Goal: Task Accomplishment & Management: Manage account settings

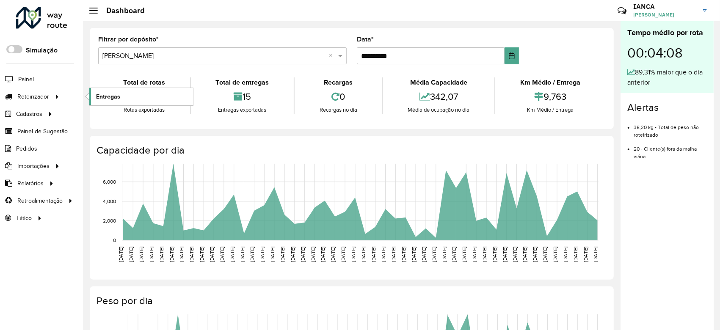
click at [121, 95] on link "Entregas" at bounding box center [141, 96] width 104 height 17
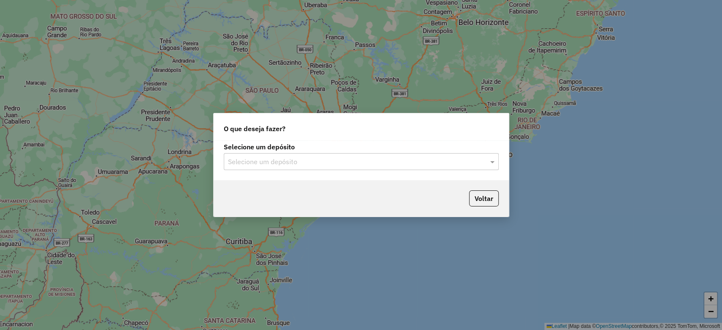
click at [272, 163] on input "text" at bounding box center [353, 162] width 250 height 10
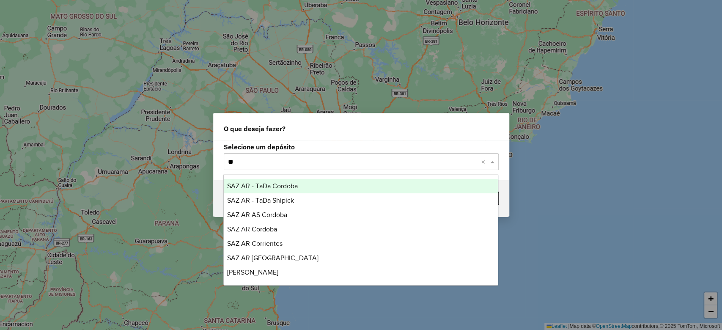
type input "***"
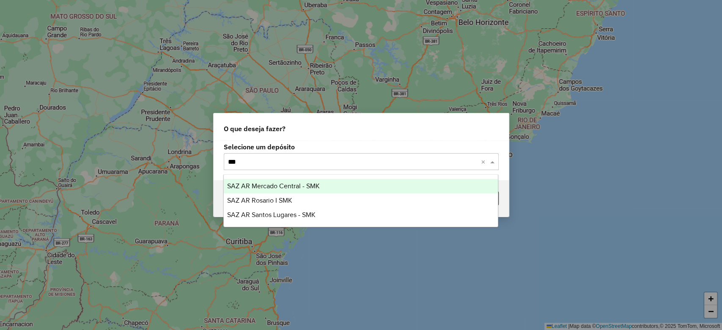
click at [298, 176] on ng-dropdown-panel "SAZ AR Mercado Central - SMK SAZ AR Rosario I SMK SAZ AR Santos Lugares - SMK" at bounding box center [360, 200] width 275 height 53
click at [301, 183] on span "SAZ AR Mercado Central - SMK" at bounding box center [273, 185] width 93 height 7
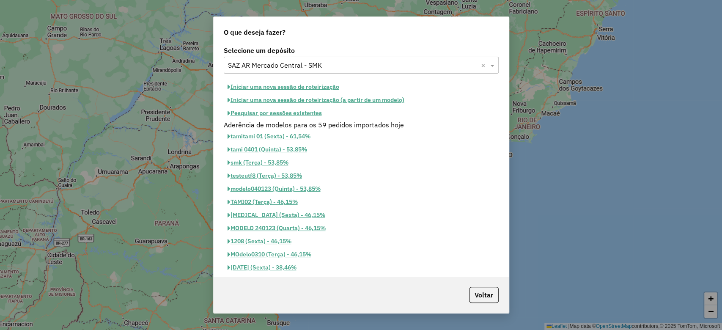
click at [299, 111] on button "Pesquisar por sessões existentes" at bounding box center [275, 113] width 102 height 13
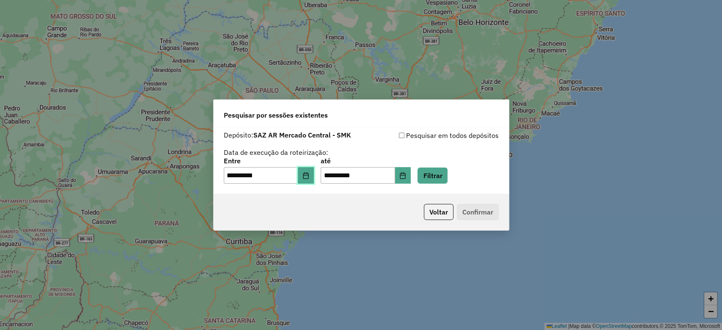
click at [308, 173] on icon "Choose Date" at bounding box center [306, 175] width 6 height 7
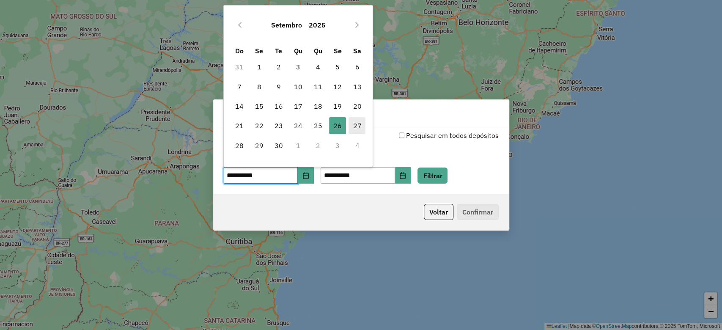
click at [355, 121] on span "27" at bounding box center [357, 125] width 17 height 17
type input "**********"
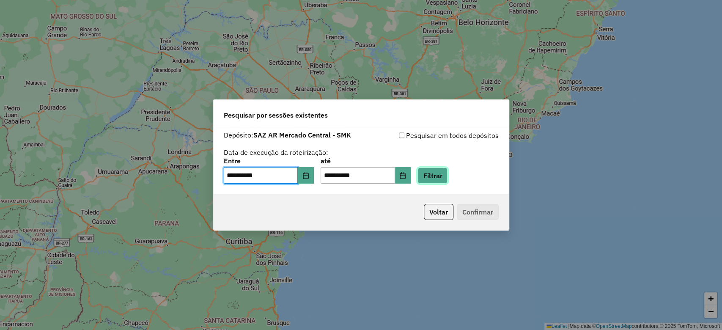
click at [440, 174] on button "Filtrar" at bounding box center [433, 176] width 30 height 16
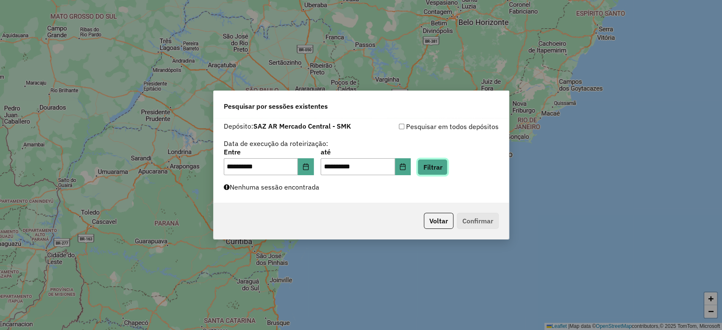
click at [448, 164] on button "Filtrar" at bounding box center [433, 167] width 30 height 16
click at [449, 175] on div "**********" at bounding box center [361, 160] width 295 height 85
click at [448, 161] on button "Filtrar" at bounding box center [433, 167] width 30 height 16
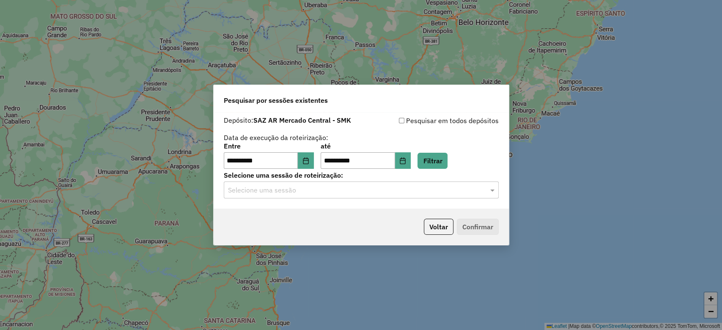
click at [297, 191] on input "text" at bounding box center [353, 190] width 250 height 10
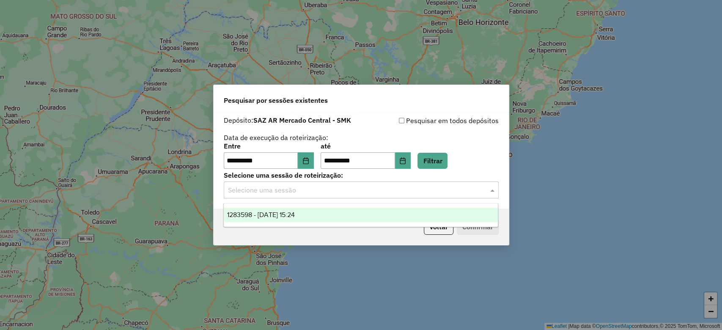
drag, startPoint x: 288, startPoint y: 219, endPoint x: 295, endPoint y: 218, distance: 6.8
click at [288, 219] on div "1283598 - 27/09/2025 15:24" at bounding box center [361, 215] width 274 height 14
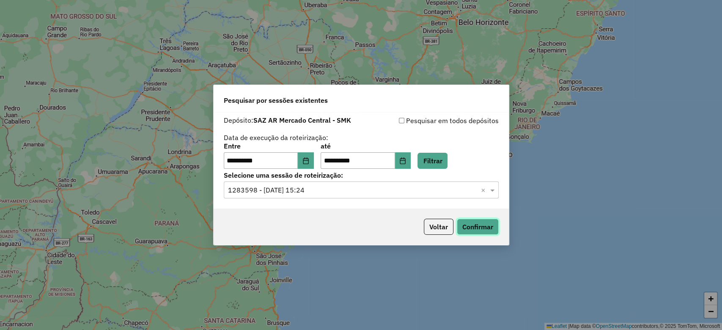
click at [494, 230] on button "Confirmar" at bounding box center [478, 227] width 42 height 16
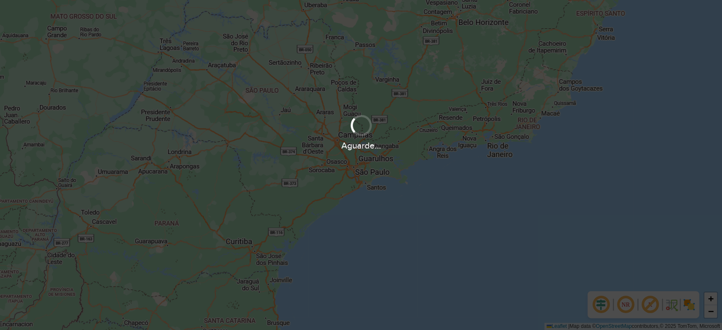
click at [442, 168] on div "Aguarde..." at bounding box center [361, 165] width 722 height 330
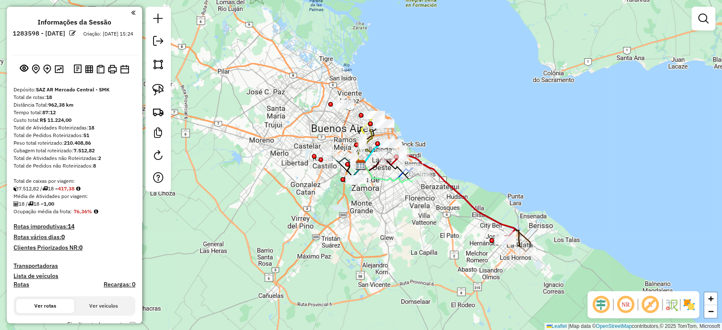
click at [687, 304] on img at bounding box center [689, 305] width 14 height 14
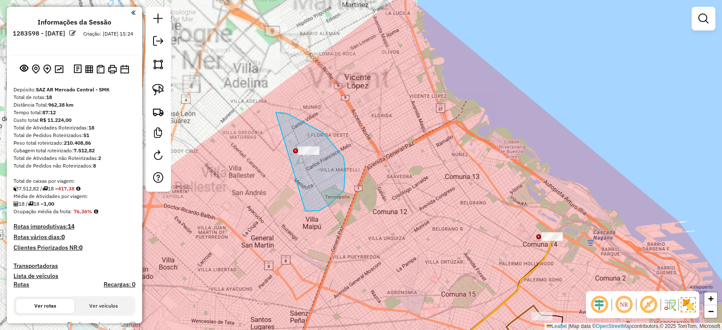
drag, startPoint x: 344, startPoint y: 157, endPoint x: 309, endPoint y: 191, distance: 48.2
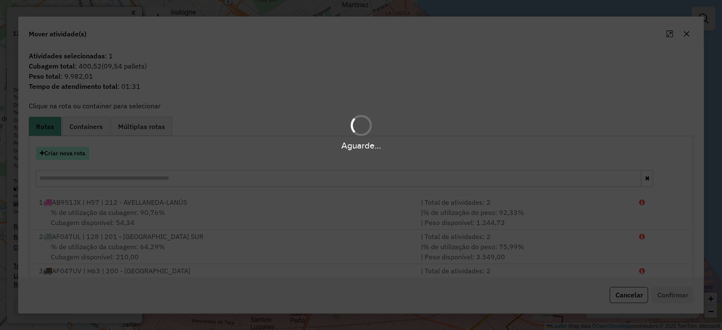
click at [73, 157] on hb-app "Aguarde... Pop-up bloqueado! Seu navegador bloqueou automáticamente a abertura …" at bounding box center [361, 165] width 722 height 330
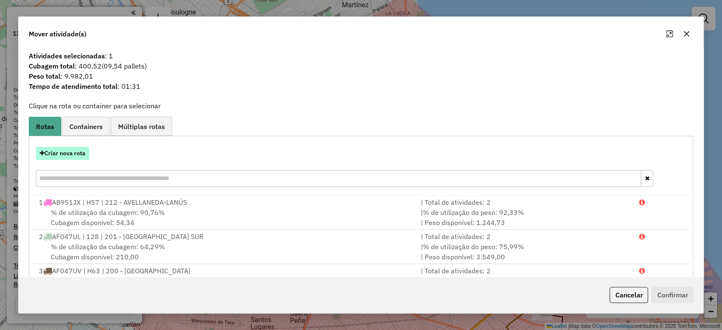
click at [69, 151] on button "Criar nova rota" at bounding box center [62, 153] width 53 height 13
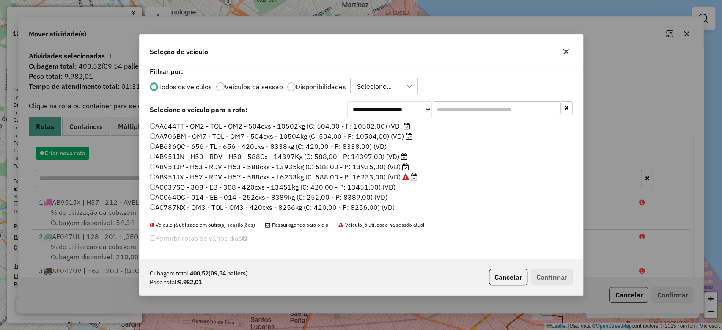
scroll to position [4, 3]
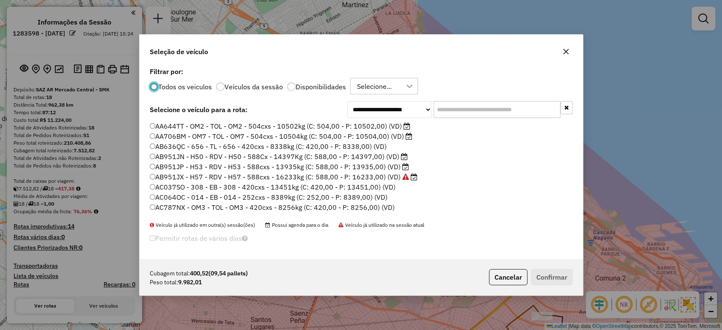
click at [294, 83] on p-radiobutton "Disponibilidades" at bounding box center [316, 87] width 59 height 8
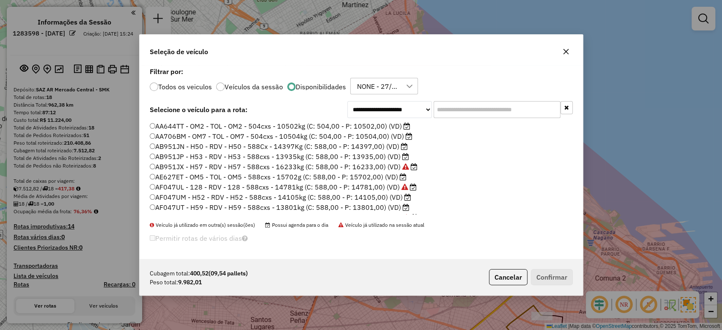
click at [457, 110] on input "text" at bounding box center [497, 109] width 127 height 17
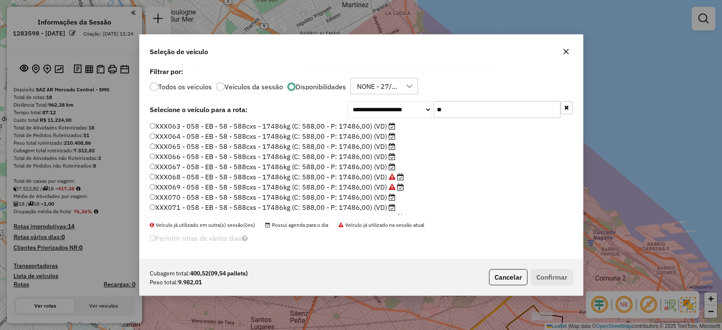
type input "**"
click at [371, 125] on label "XXX063 - 058 - EB - 58 - 588cxs - 17486kg (C: 588,00 - P: 17486,00) (VD)" at bounding box center [273, 126] width 246 height 10
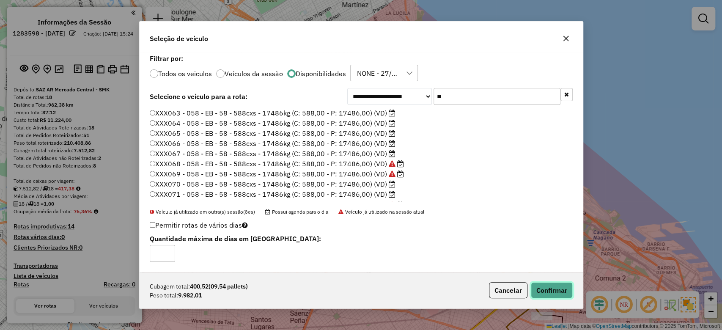
click at [535, 293] on button "Confirmar" at bounding box center [552, 290] width 42 height 16
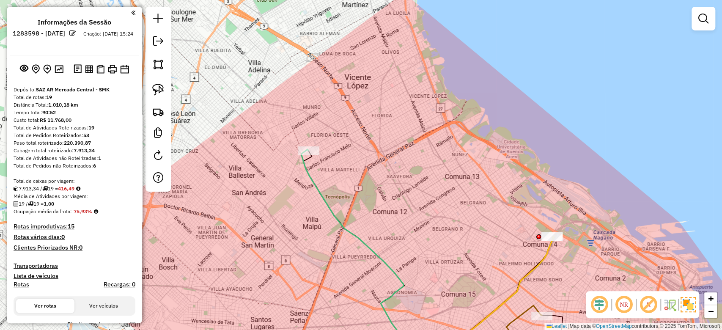
click at [318, 191] on icon at bounding box center [360, 256] width 118 height 214
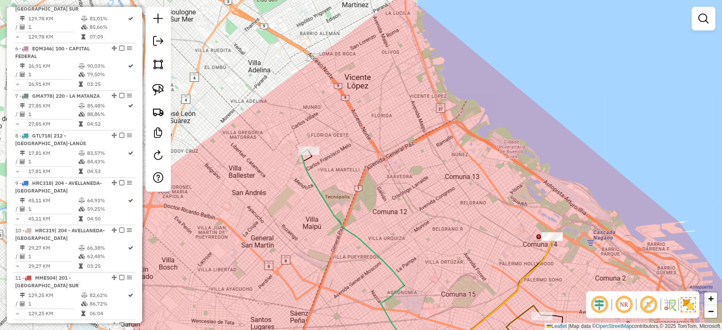
select select "**********"
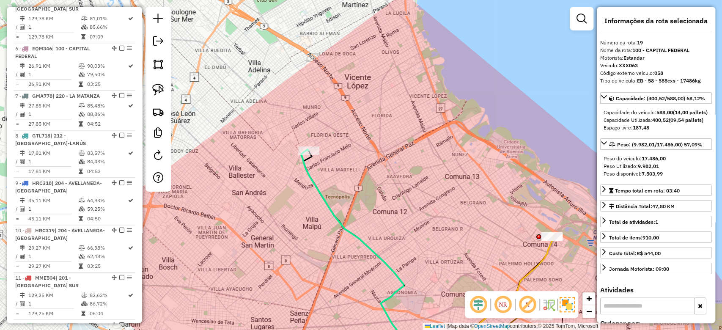
scroll to position [1090, 0]
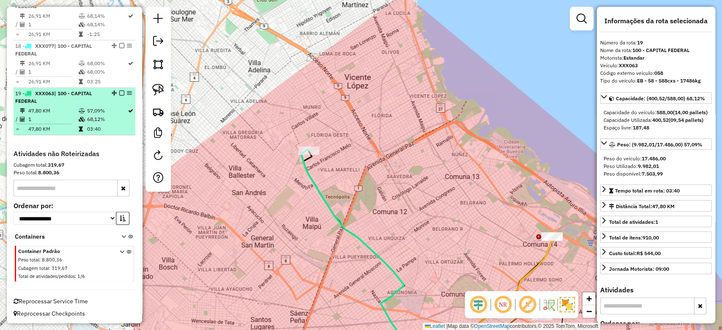
click at [119, 91] on em at bounding box center [121, 93] width 5 height 5
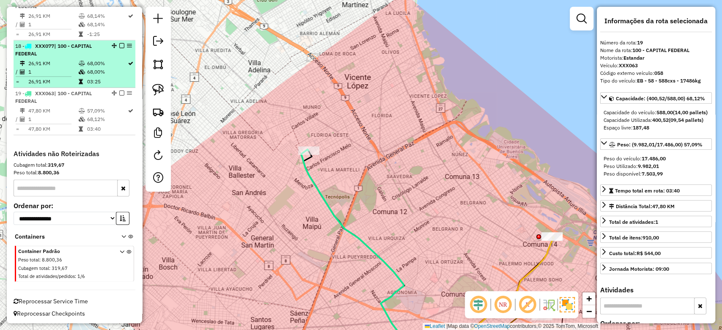
scroll to position [1054, 0]
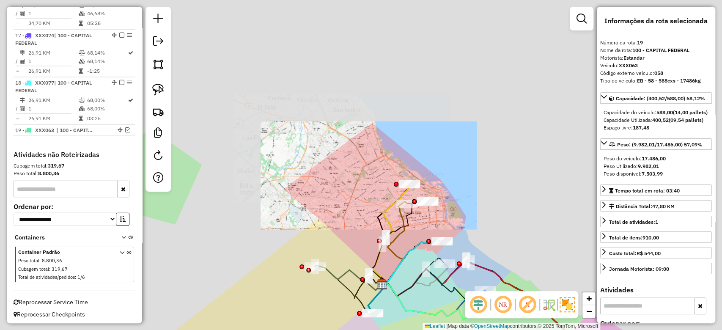
drag, startPoint x: 326, startPoint y: 152, endPoint x: 319, endPoint y: 142, distance: 12.2
click at [317, 142] on div "Janela de atendimento Grade de atendimento Capacidade Transportadoras Veículos …" at bounding box center [361, 165] width 722 height 330
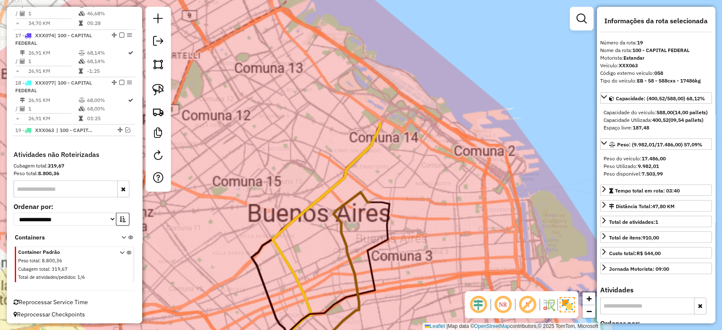
click at [393, 167] on div "Janela de atendimento Grade de atendimento Capacidade Transportadoras Veículos …" at bounding box center [361, 165] width 722 height 330
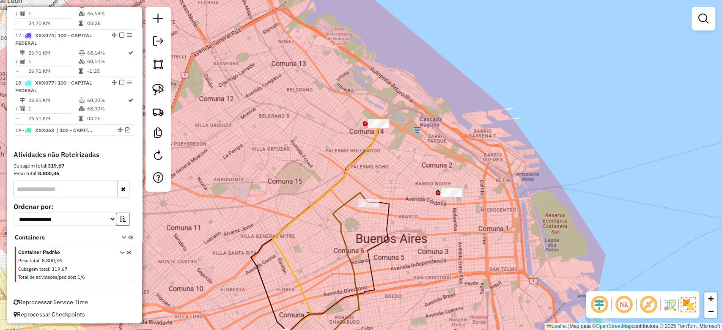
click at [376, 144] on icon at bounding box center [326, 243] width 108 height 239
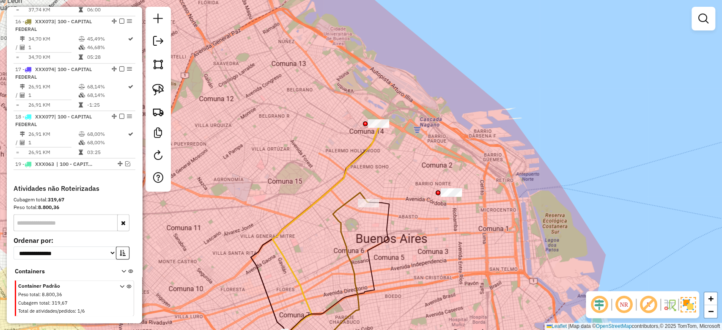
select select "**********"
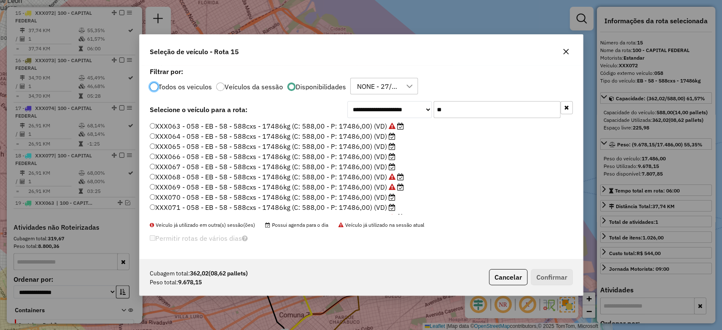
scroll to position [4, 3]
click at [567, 48] on icon "button" at bounding box center [566, 51] width 7 height 7
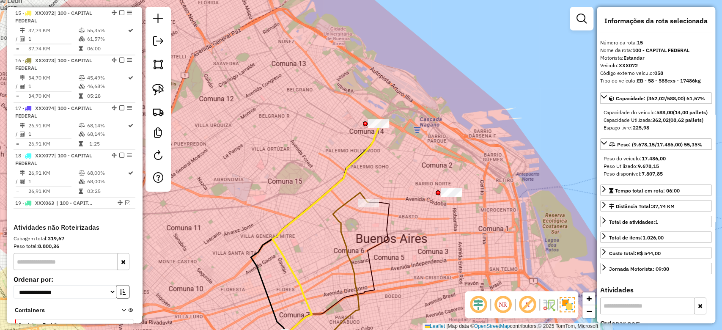
click at [119, 11] on em at bounding box center [121, 12] width 5 height 5
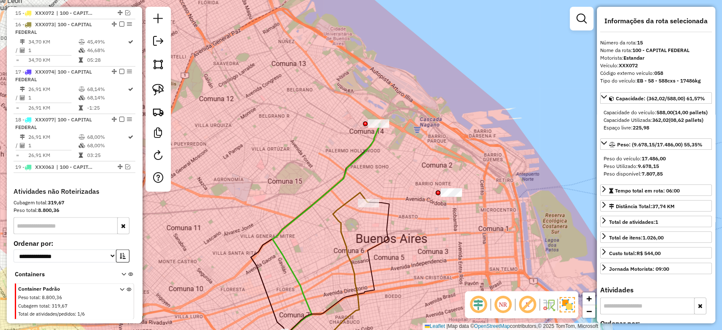
click at [363, 148] on icon at bounding box center [326, 243] width 108 height 239
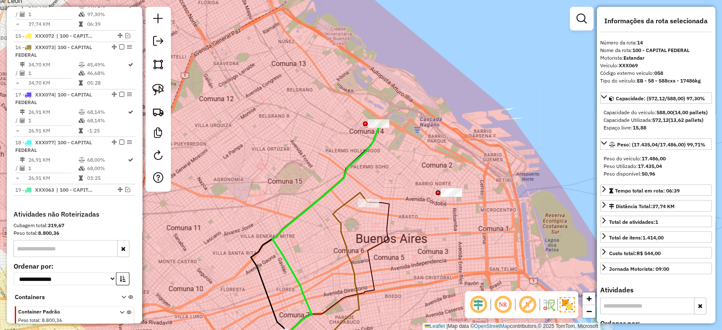
scroll to position [933, 0]
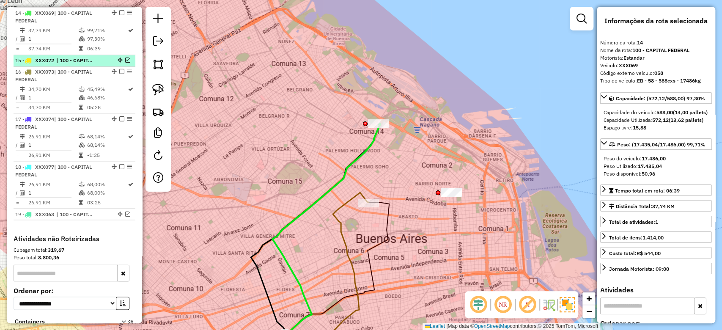
click at [125, 58] on em at bounding box center [127, 60] width 5 height 5
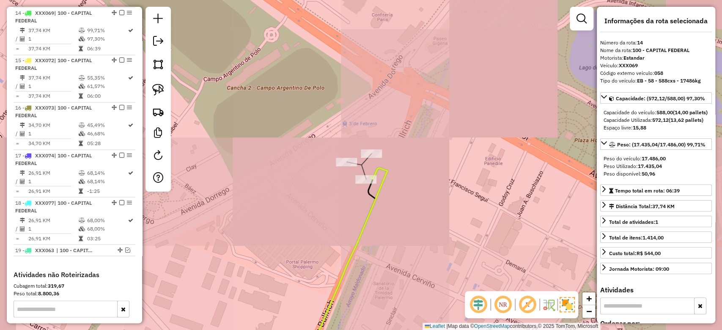
click at [371, 158] on div at bounding box center [371, 153] width 21 height 8
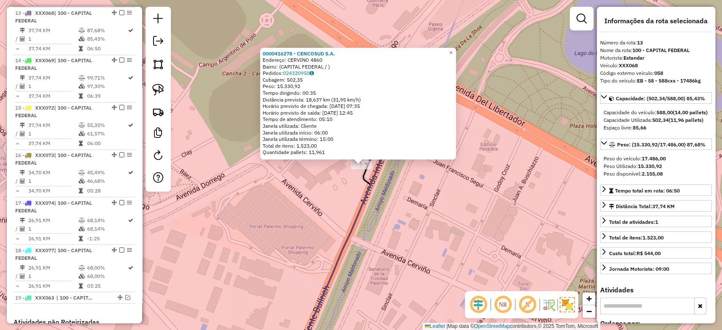
click at [359, 202] on icon at bounding box center [338, 258] width 88 height 209
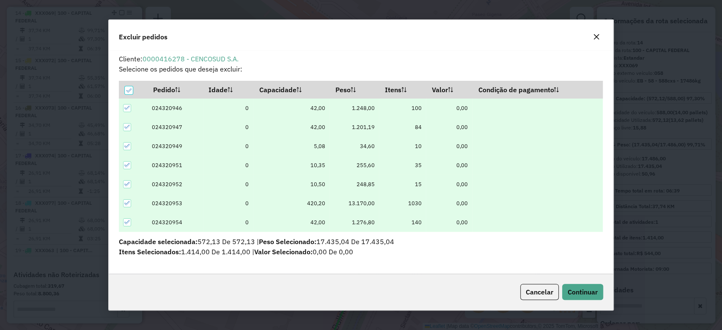
scroll to position [0, 0]
click at [128, 90] on icon at bounding box center [129, 91] width 6 height 6
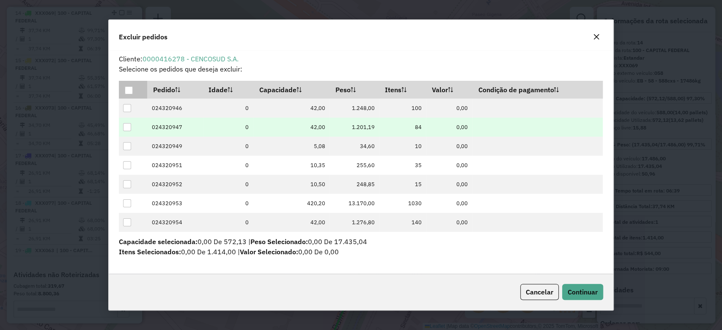
click at [127, 111] on div at bounding box center [127, 108] width 8 height 8
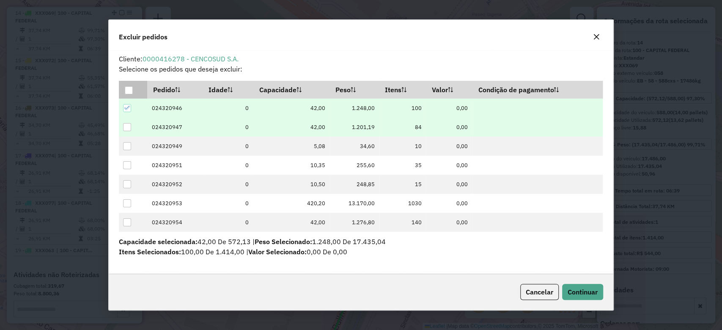
click at [128, 129] on div at bounding box center [127, 127] width 8 height 8
click at [584, 290] on span "Continuar" at bounding box center [583, 292] width 30 height 8
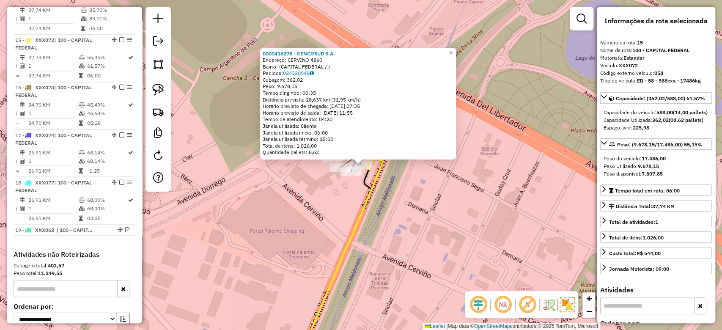
scroll to position [981, 0]
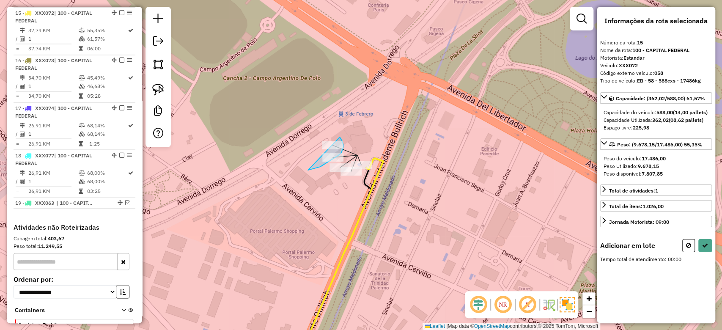
drag, startPoint x: 310, startPoint y: 169, endPoint x: 298, endPoint y: 127, distance: 43.8
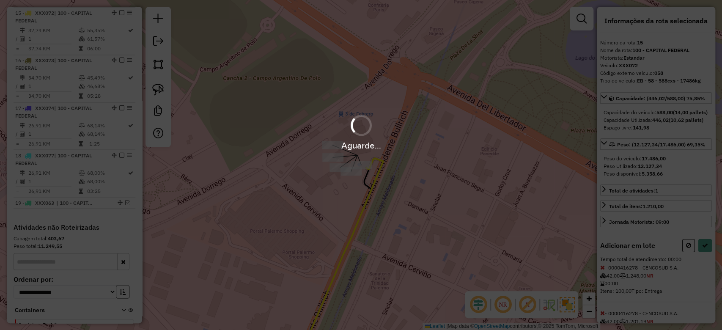
select select "**********"
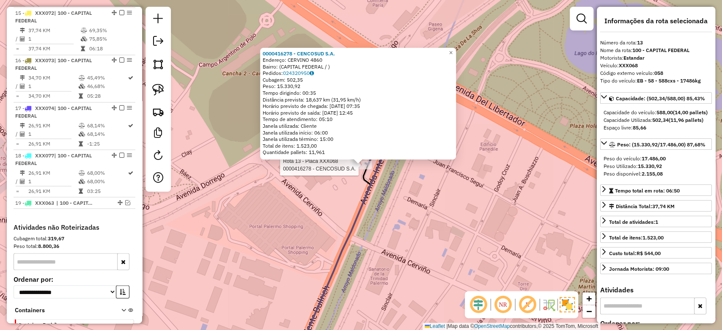
scroll to position [886, 0]
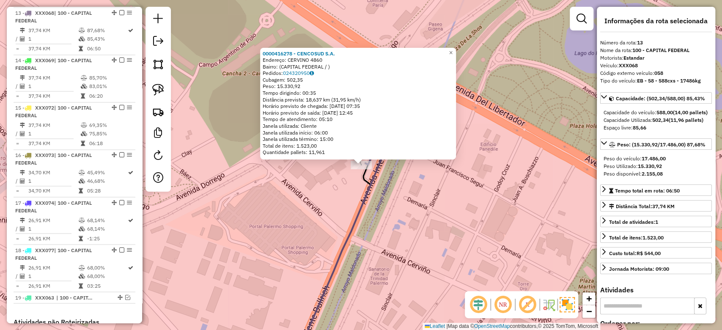
click at [345, 202] on div "Rota 13 - Placa XXX068 0000416278 - CENCOSUD S.A. 0000416278 - CENCOSUD S.A. En…" at bounding box center [361, 165] width 722 height 330
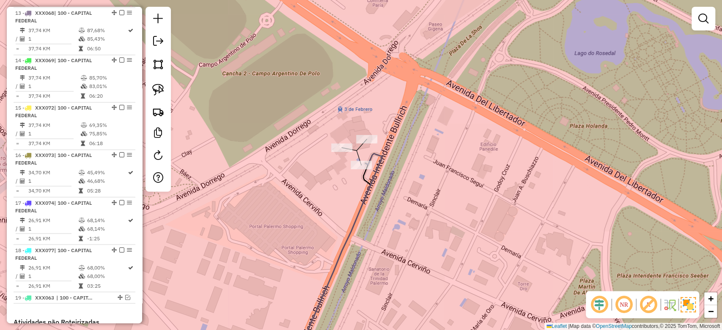
select select "**********"
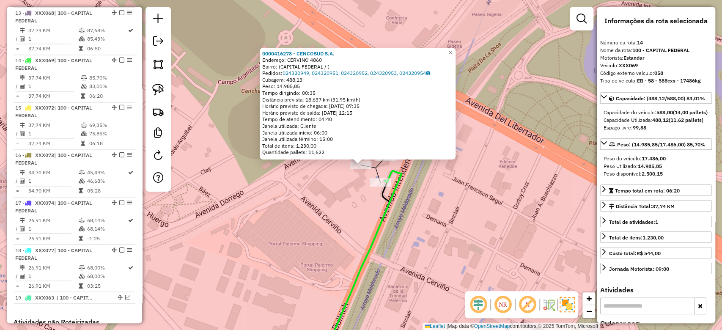
scroll to position [933, 0]
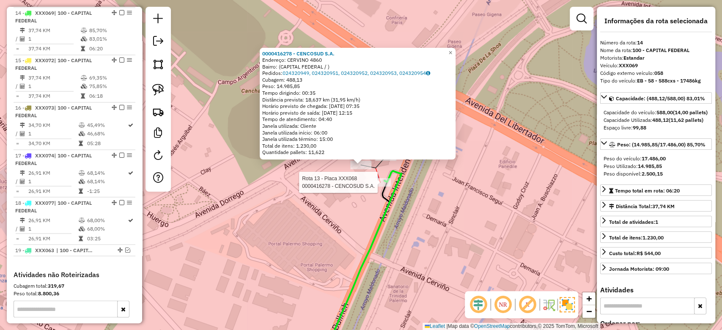
click at [382, 187] on div at bounding box center [380, 182] width 21 height 8
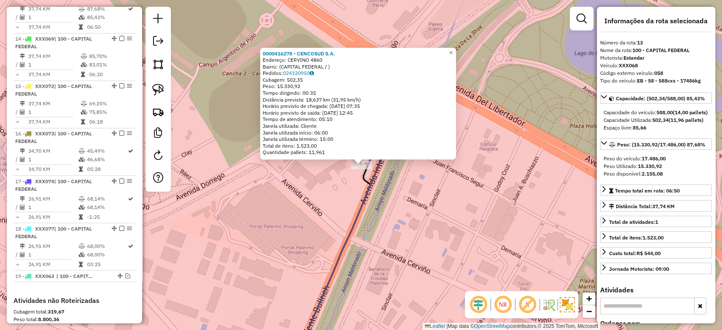
scroll to position [886, 0]
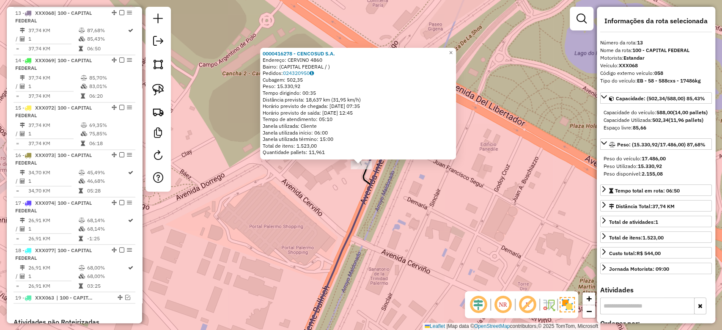
click at [399, 188] on div "0000416278 - CENCOSUD S.A. Endereço: CERVINO 4860 Bairro: (CAPITAL FEDERAL / ) …" at bounding box center [361, 165] width 722 height 330
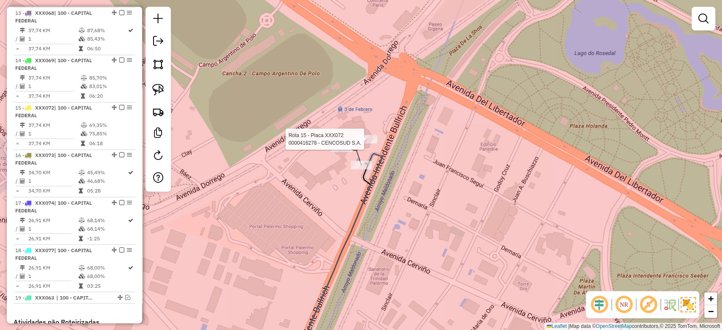
select select "**********"
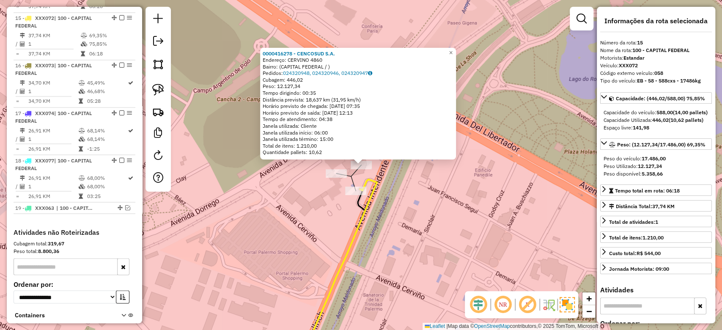
scroll to position [981, 0]
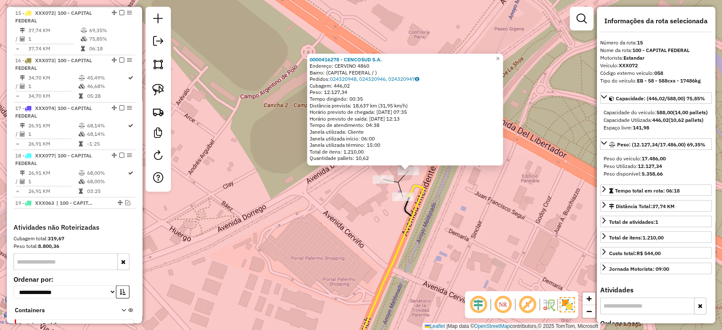
drag, startPoint x: 432, startPoint y: 194, endPoint x: 478, endPoint y: 200, distance: 46.9
click at [478, 200] on div "0000416278 - CENCOSUD S.A. Endereço: CERVINO 4860 Bairro: (CAPITAL FEDERAL / ) …" at bounding box center [361, 165] width 722 height 330
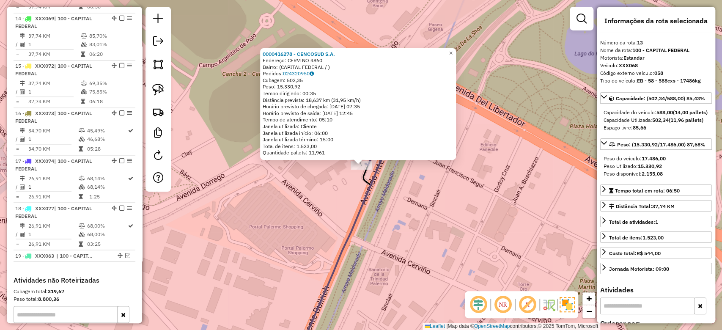
scroll to position [886, 0]
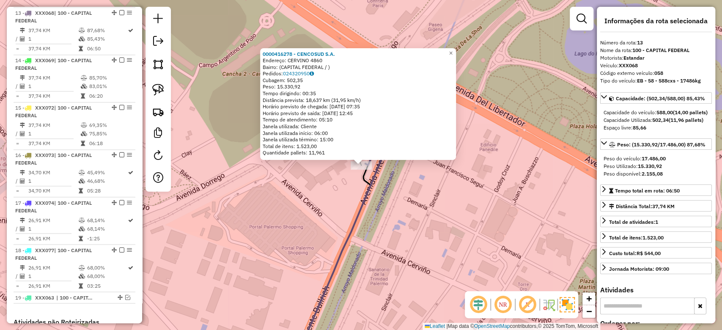
click at [347, 198] on div "0000416278 - CENCOSUD S.A. Endereço: CERVINO 4860 Bairro: (CAPITAL FEDERAL / ) …" at bounding box center [361, 165] width 722 height 330
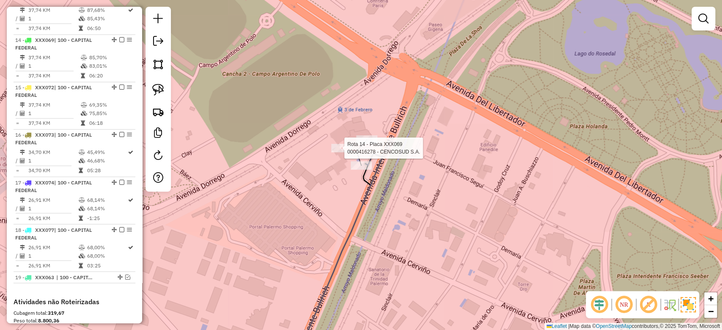
select select "**********"
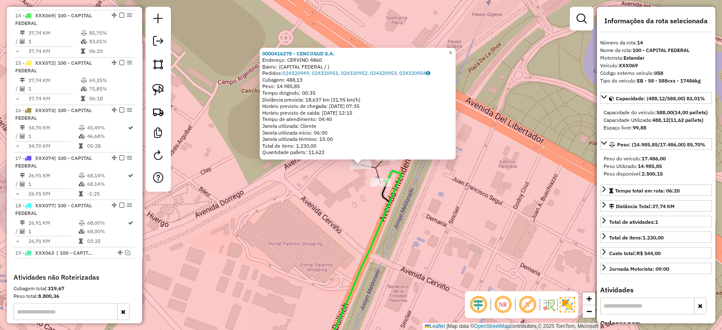
scroll to position [933, 0]
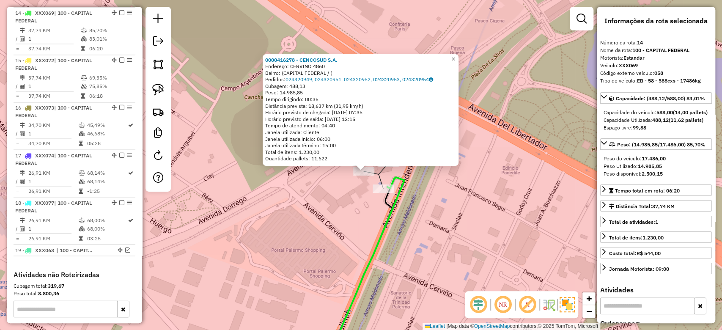
drag, startPoint x: 346, startPoint y: 195, endPoint x: 391, endPoint y: 205, distance: 45.9
click at [350, 207] on div "0000416278 - CENCOSUD S.A. Endereço: CERVINO 4860 Bairro: (CAPITAL FEDERAL / ) …" at bounding box center [361, 165] width 722 height 330
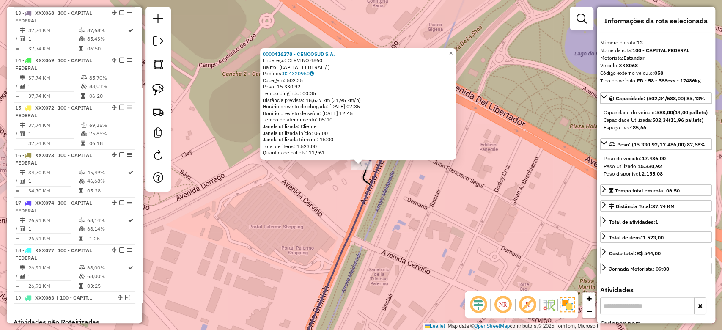
click at [338, 216] on div "Rota 13 - Placa XXX068 0000416278 - CENCOSUD S.A. × 0000416278 - CENCOSUD S.A. …" at bounding box center [361, 165] width 722 height 330
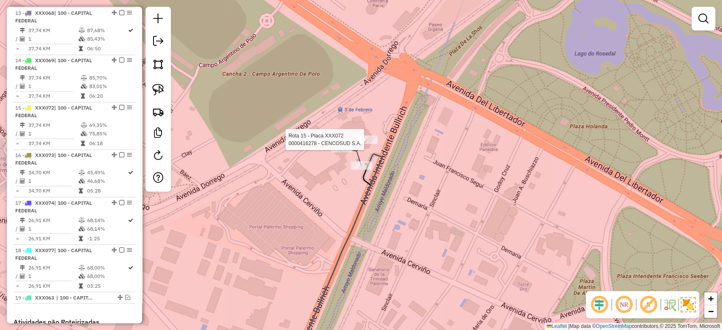
select select "**********"
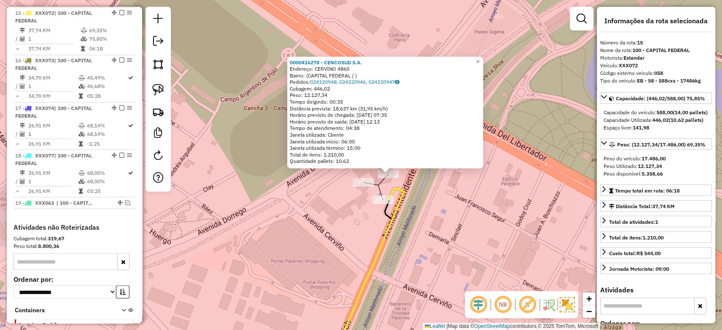
drag, startPoint x: 394, startPoint y: 168, endPoint x: 423, endPoint y: 181, distance: 31.2
click at [423, 180] on div "0000416278 - CENCOSUD S.A. Endereço: CERVINO 4860 Bairro: (CAPITAL FEDERAL / ) …" at bounding box center [361, 165] width 722 height 330
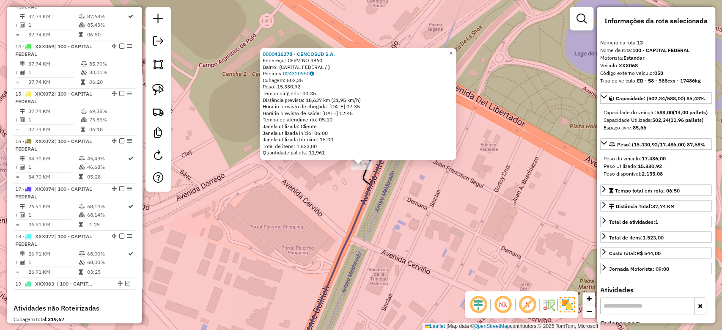
scroll to position [886, 0]
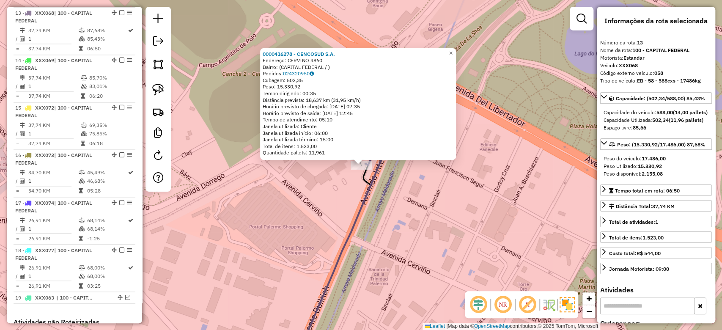
click at [354, 228] on icon at bounding box center [338, 258] width 88 height 209
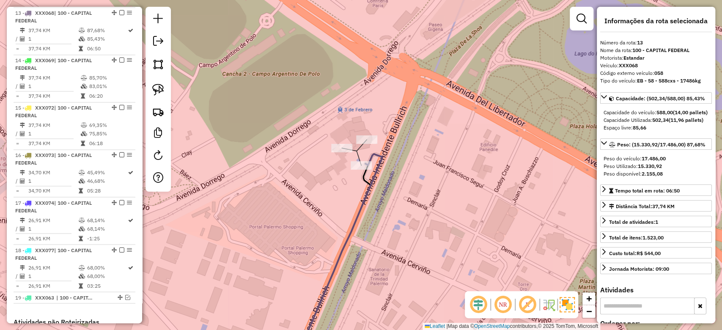
click at [333, 140] on div "Rota 14 - Placa XXX069 0000416278 - CENCOSUD S.A. Janela de atendimento Grade d…" at bounding box center [361, 165] width 722 height 330
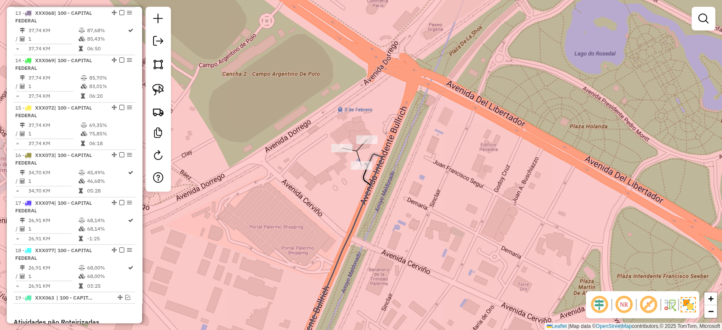
click at [337, 152] on div at bounding box center [341, 148] width 21 height 8
select select "**********"
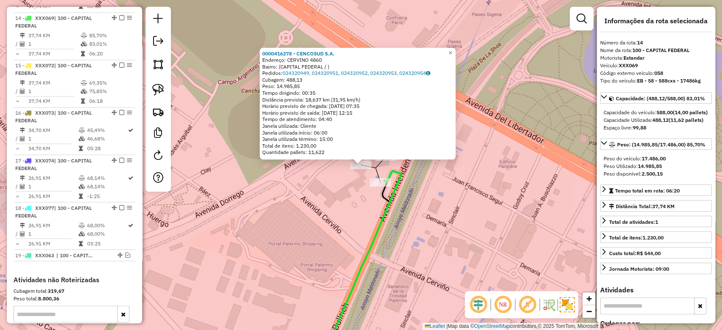
scroll to position [933, 0]
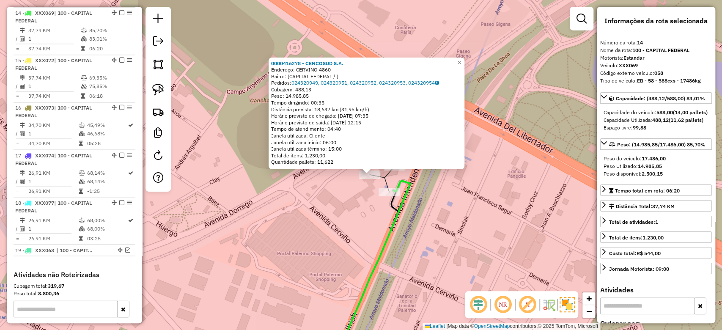
drag, startPoint x: 354, startPoint y: 211, endPoint x: 361, endPoint y: 217, distance: 9.1
click at [361, 217] on div "0000416278 - CENCOSUD S.A. Endereço: CERVINO 4860 Bairro: (CAPITAL FEDERAL / ) …" at bounding box center [361, 165] width 722 height 330
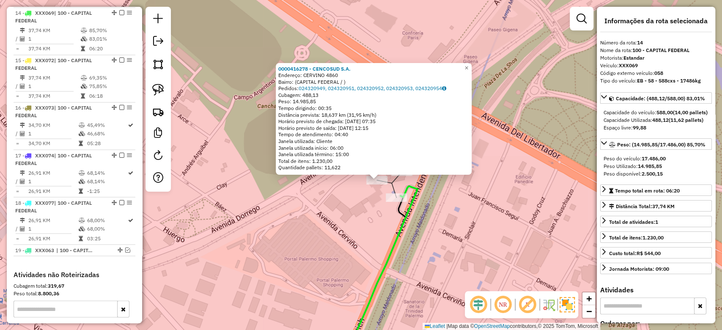
click at [387, 238] on div "0000416278 - CENCOSUD S.A. Endereço: CERVINO 4860 Bairro: (CAPITAL FEDERAL / ) …" at bounding box center [361, 165] width 722 height 330
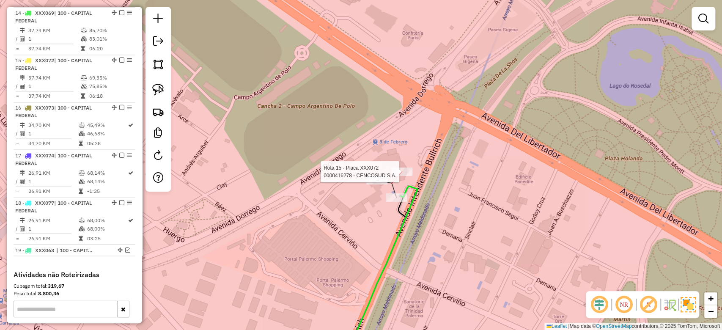
select select "**********"
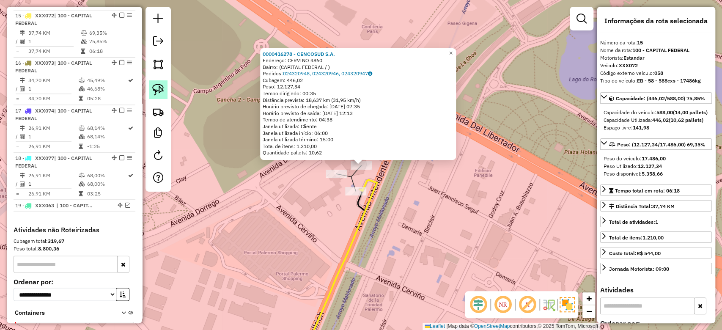
scroll to position [981, 0]
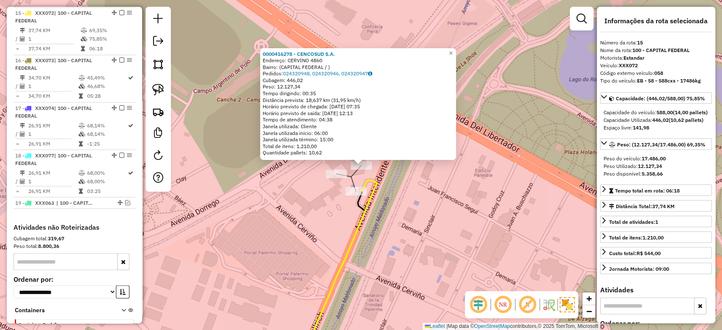
drag, startPoint x: 118, startPoint y: 12, endPoint x: 168, endPoint y: 105, distance: 105.2
click at [119, 12] on em at bounding box center [121, 12] width 5 height 5
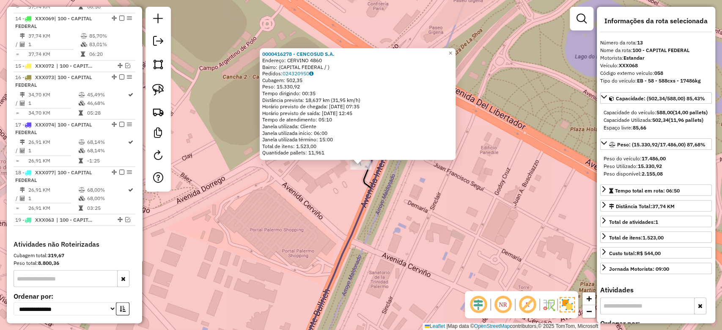
scroll to position [886, 0]
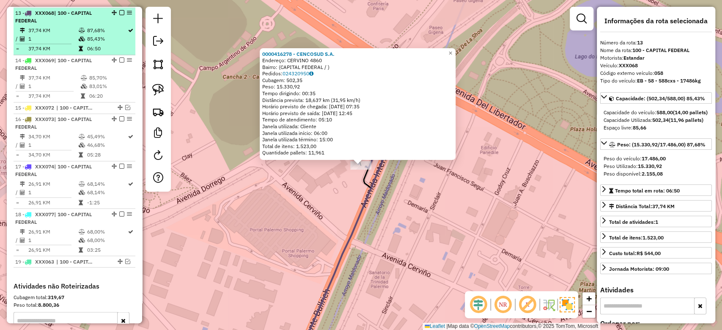
click at [119, 10] on em at bounding box center [121, 12] width 5 height 5
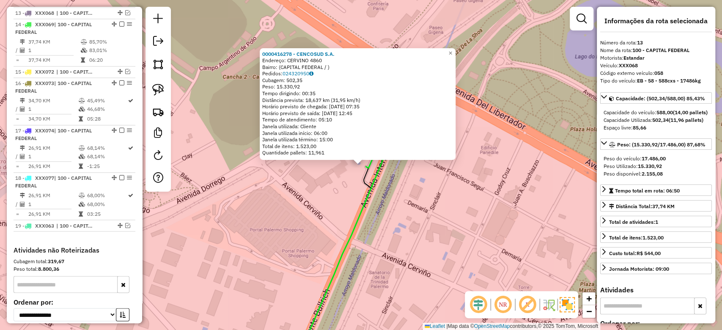
click at [355, 182] on div "0000416278 - CENCOSUD S.A. Endereço: CERVINO 4860 Bairro: (CAPITAL FEDERAL / ) …" at bounding box center [361, 165] width 722 height 330
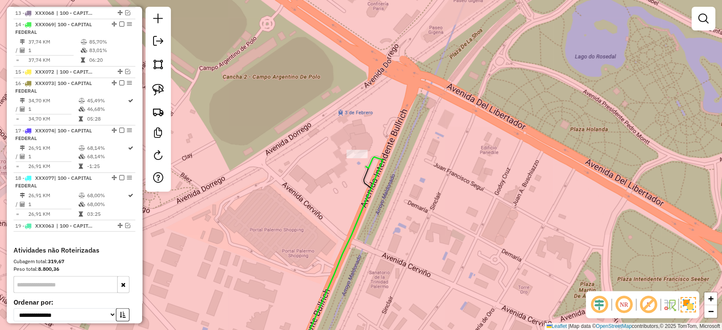
click at [361, 158] on div at bounding box center [357, 154] width 21 height 8
select select "**********"
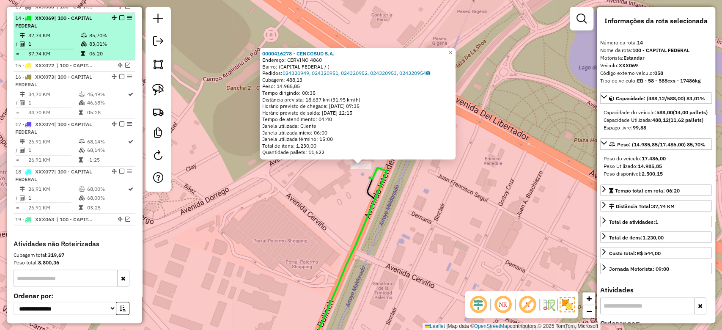
scroll to position [897, 0]
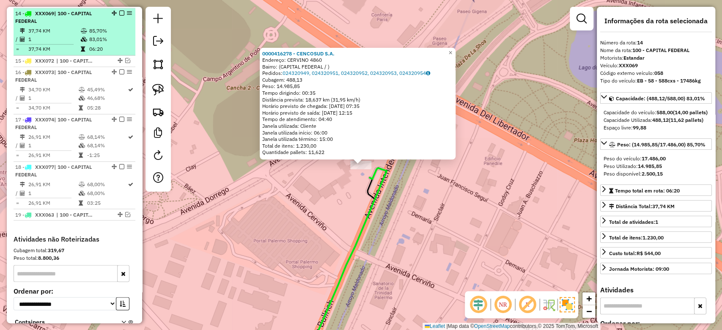
click at [119, 12] on em at bounding box center [121, 13] width 5 height 5
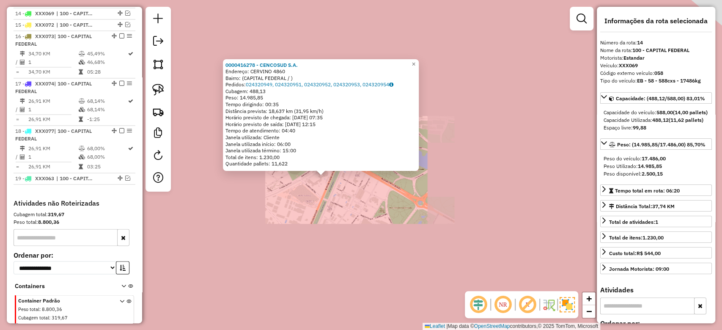
drag, startPoint x: 374, startPoint y: 233, endPoint x: 380, endPoint y: 145, distance: 88.2
click at [380, 166] on div "0000416278 - CENCOSUD S.A. Endereço: CERVINO 4860 Bairro: (CAPITAL FEDERAL / ) …" at bounding box center [361, 165] width 722 height 330
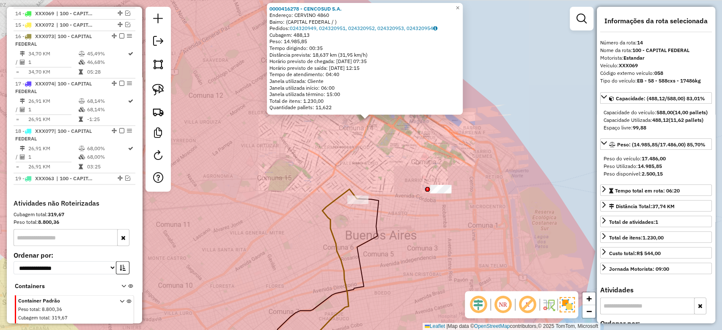
click at [406, 125] on div "0000416278 - CENCOSUD S.A. Endereço: CERVINO 4860 Bairro: (CAPITAL FEDERAL / ) …" at bounding box center [361, 165] width 722 height 330
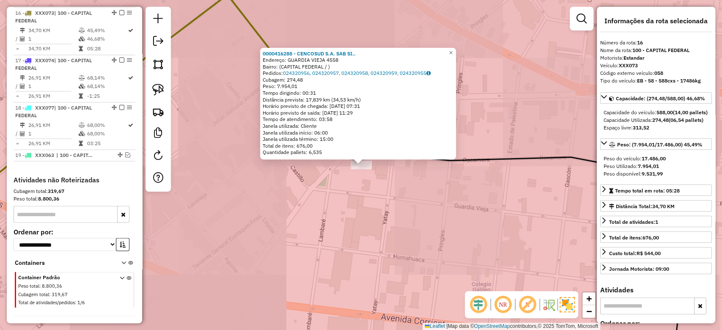
scroll to position [920, 0]
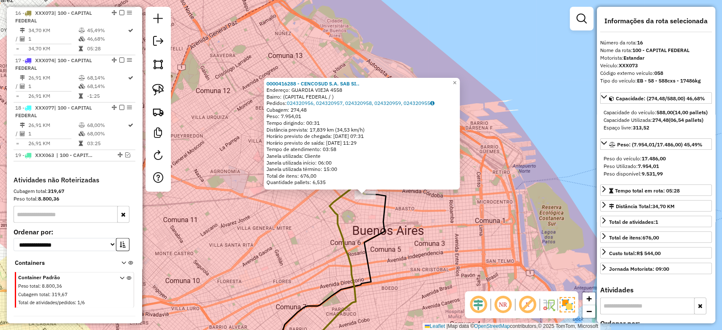
drag, startPoint x: 415, startPoint y: 174, endPoint x: 411, endPoint y: 168, distance: 7.6
click at [414, 170] on div "0000416288 - CENCOSUD S.A. SAB SI.. Endereço: GUARDIA VIEJA 4558 Bairro: (CAPIT…" at bounding box center [361, 165] width 722 height 330
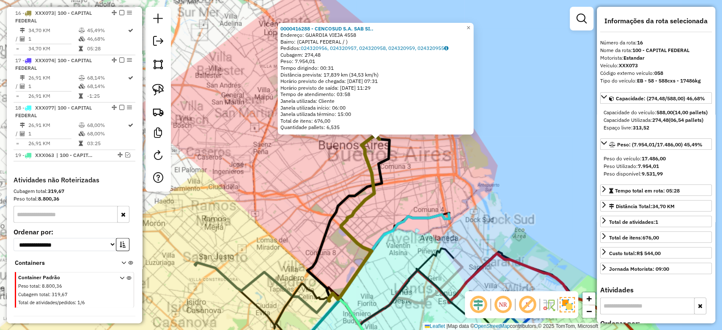
click at [425, 178] on div "0000416288 - CENCOSUD S.A. SAB SI.. Endereço: GUARDIA VIEJA 4558 Bairro: (CAPIT…" at bounding box center [361, 165] width 722 height 330
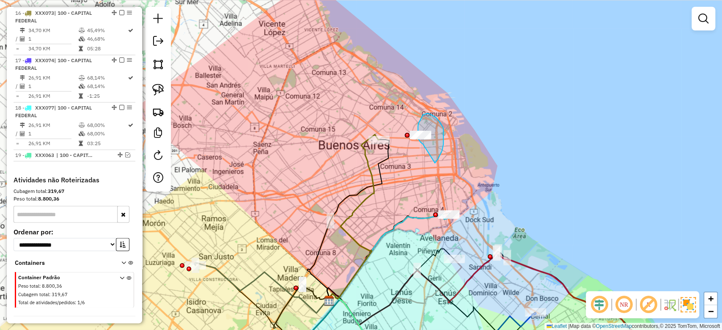
drag, startPoint x: 440, startPoint y: 122, endPoint x: 424, endPoint y: 145, distance: 27.6
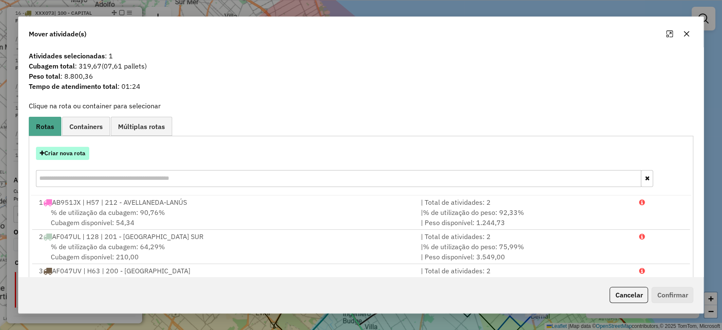
click at [66, 154] on button "Criar nova rota" at bounding box center [62, 153] width 53 height 13
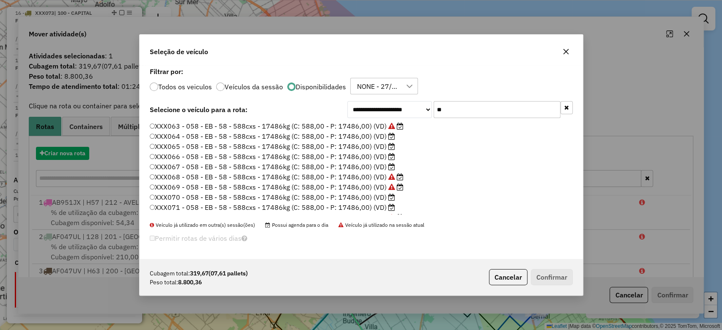
scroll to position [4, 3]
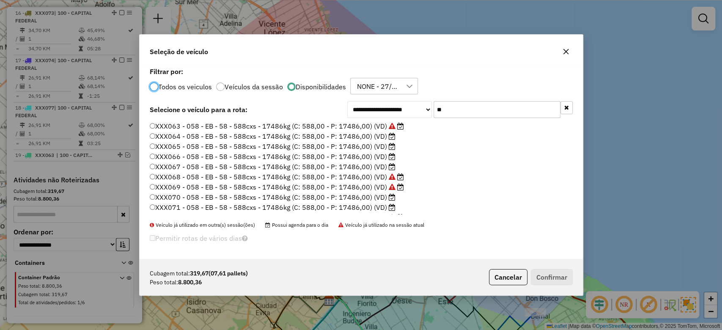
click at [374, 140] on label "XXX064 - 058 - EB - 58 - 588cxs - 17486kg (C: 588,00 - P: 17486,00) (VD)" at bounding box center [273, 136] width 246 height 10
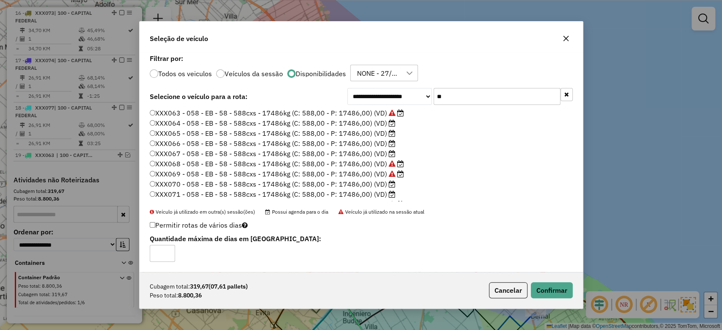
click at [535, 271] on div "**********" at bounding box center [361, 162] width 443 height 220
click at [548, 293] on button "Confirmar" at bounding box center [552, 290] width 42 height 16
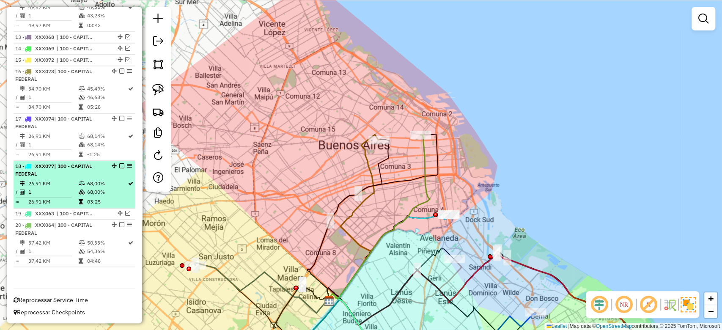
scroll to position [860, 0]
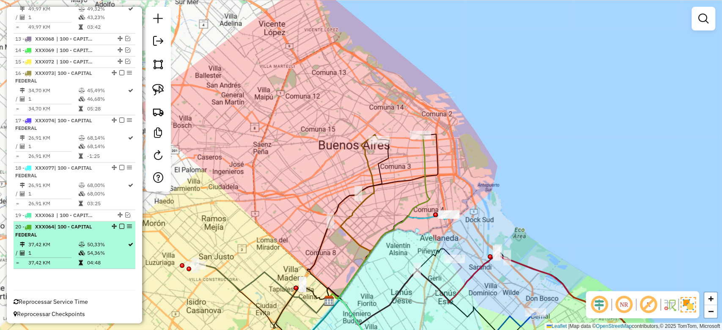
click at [121, 224] on em at bounding box center [121, 226] width 5 height 5
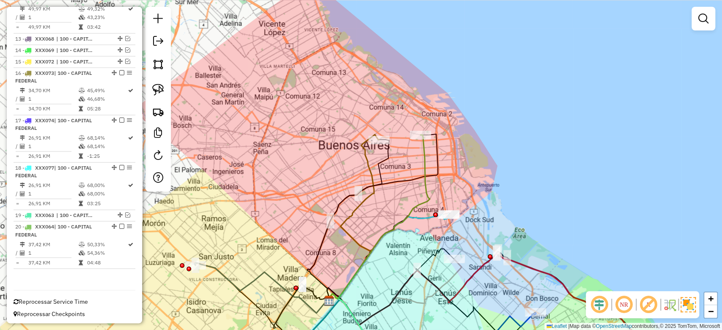
scroll to position [824, 0]
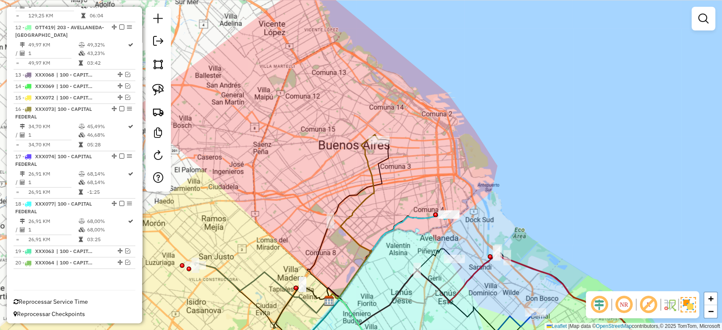
click at [424, 220] on icon at bounding box center [388, 257] width 121 height 86
select select "**********"
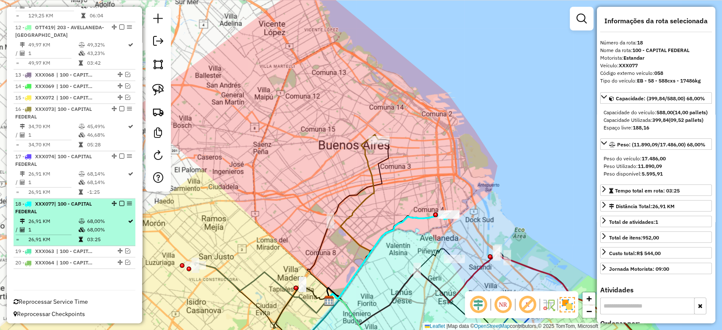
click at [119, 203] on em at bounding box center [121, 203] width 5 height 5
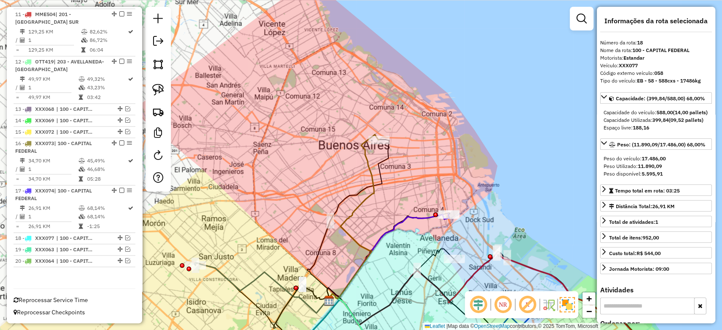
scroll to position [789, 0]
click at [425, 217] on icon at bounding box center [388, 257] width 121 height 86
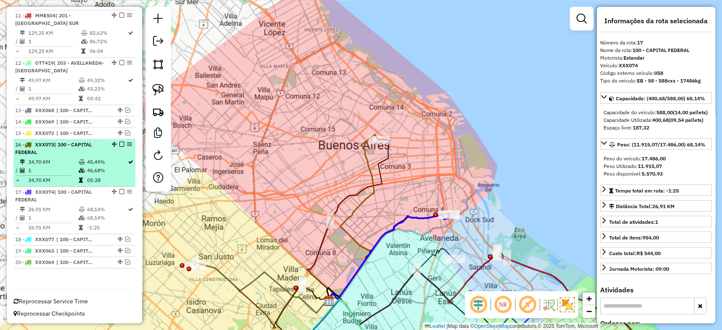
click at [121, 191] on em at bounding box center [121, 191] width 5 height 5
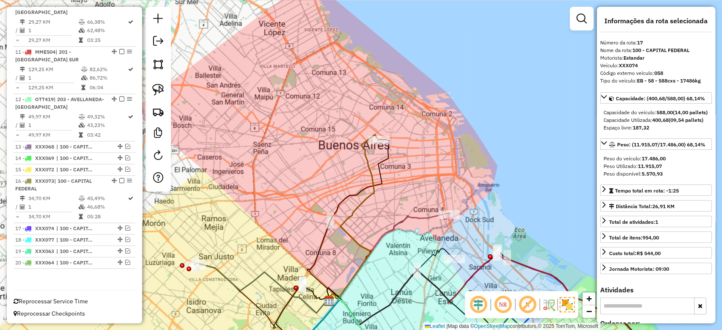
click at [420, 217] on icon at bounding box center [388, 257] width 121 height 86
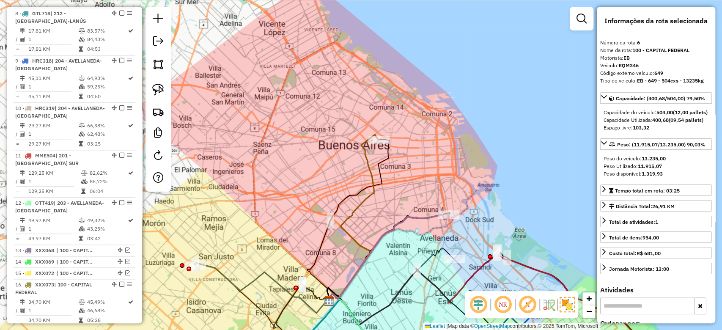
scroll to position [562, 0]
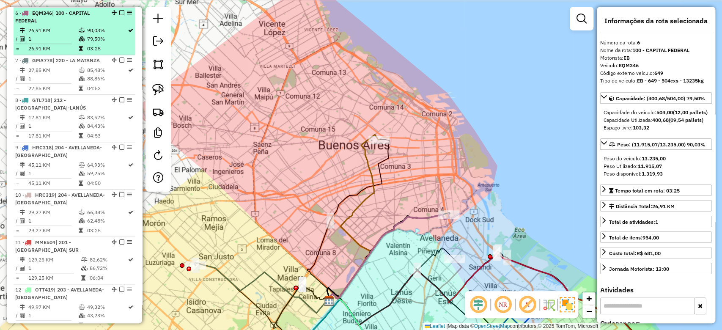
click at [119, 11] on em at bounding box center [121, 12] width 5 height 5
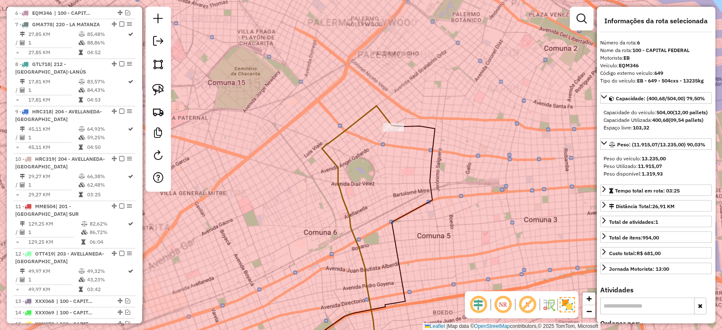
click at [355, 118] on icon at bounding box center [358, 234] width 72 height 257
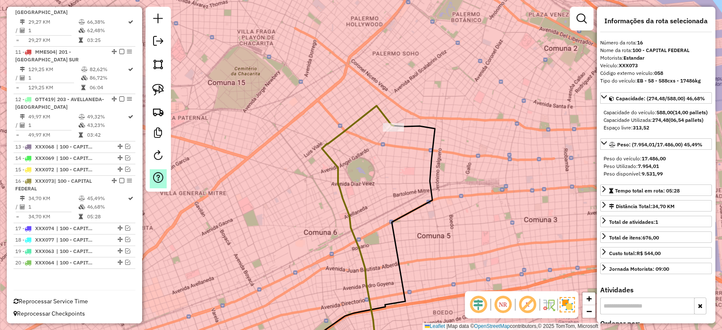
drag, startPoint x: 118, startPoint y: 180, endPoint x: 162, endPoint y: 180, distance: 43.2
click at [119, 179] on em at bounding box center [121, 180] width 5 height 5
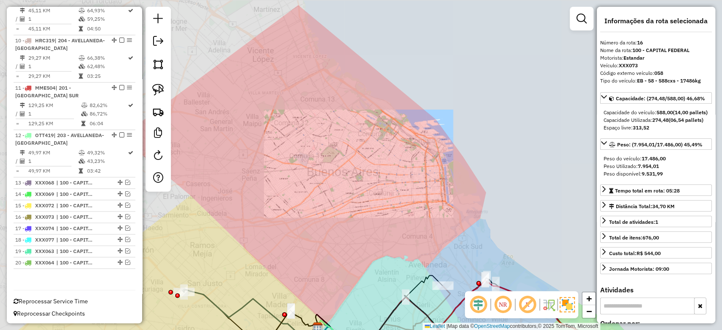
drag, startPoint x: 362, startPoint y: 144, endPoint x: 377, endPoint y: 103, distance: 43.5
click at [372, 116] on div "Janela de atendimento Grade de atendimento Capacidade Transportadoras Veículos …" at bounding box center [361, 165] width 722 height 330
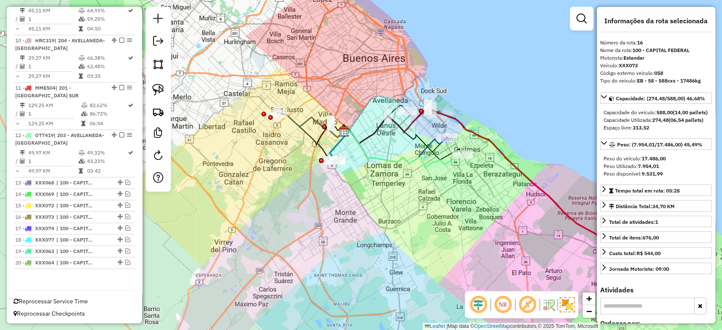
drag, startPoint x: 308, startPoint y: 113, endPoint x: 242, endPoint y: 121, distance: 66.5
click at [277, 121] on icon at bounding box center [310, 125] width 67 height 25
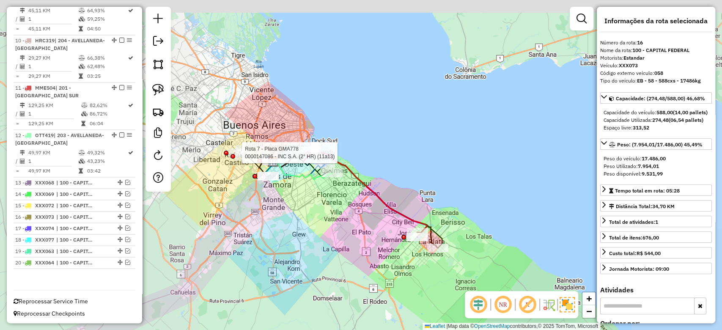
click at [283, 236] on div "Rota 7 - Placa GMA778 0000147086 - INC S.A. (2° HR) (11a13) Janela de atendimen…" at bounding box center [361, 165] width 722 height 330
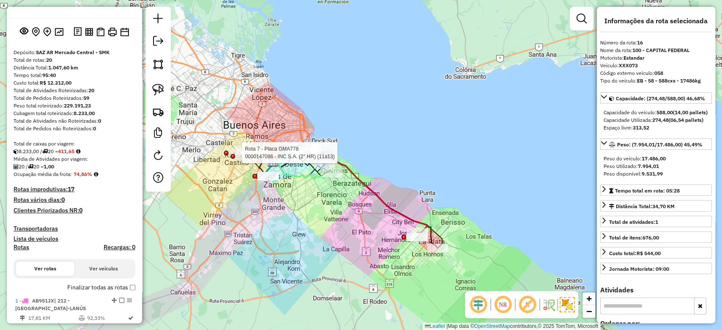
scroll to position [3, 0]
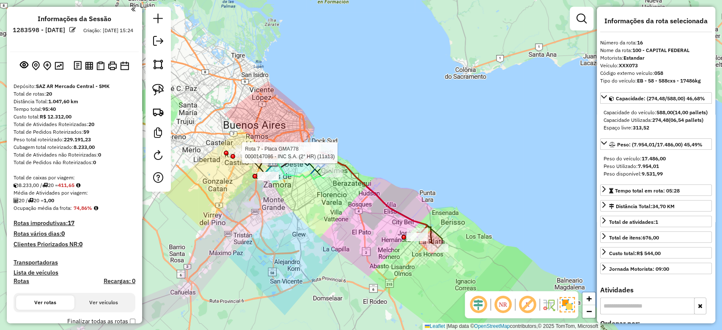
click at [21, 283] on h4 "Rotas" at bounding box center [22, 281] width 16 height 7
select select
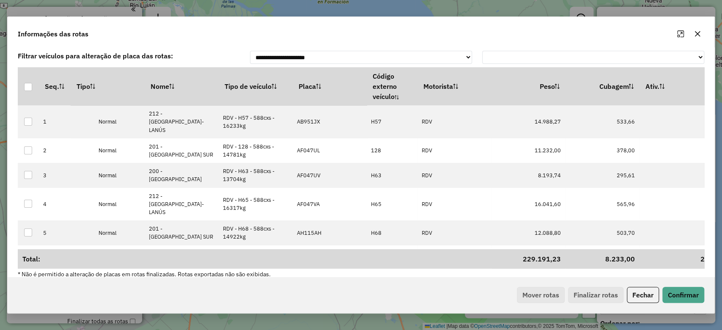
click at [698, 35] on icon "button" at bounding box center [697, 33] width 7 height 7
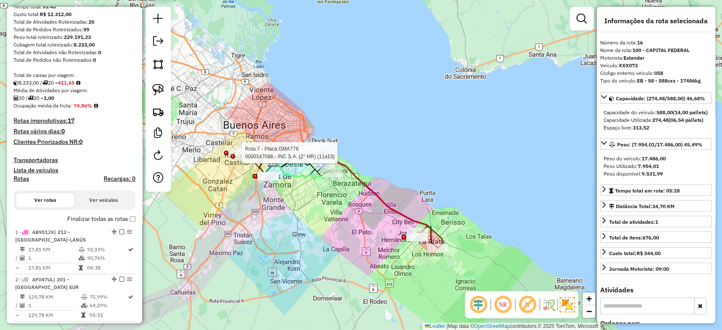
scroll to position [116, 0]
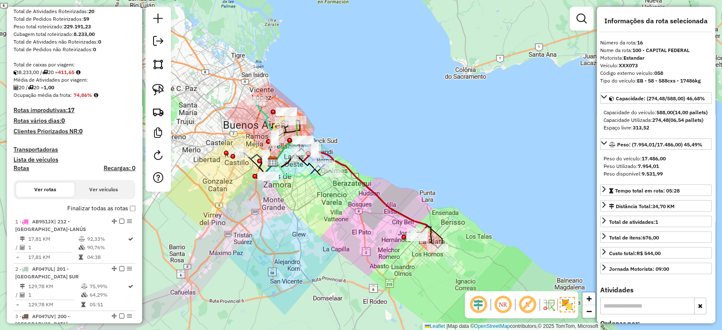
click at [23, 169] on h4 "Rotas" at bounding box center [22, 168] width 16 height 7
select select
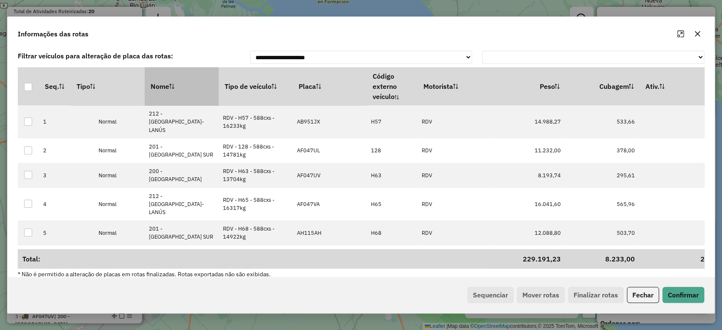
click at [193, 88] on th "Nome" at bounding box center [182, 86] width 74 height 38
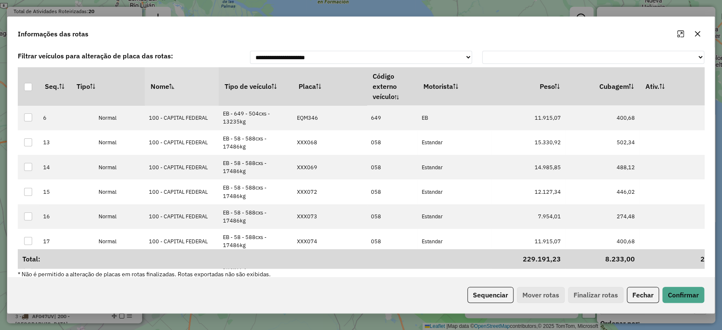
drag, startPoint x: 179, startPoint y: 83, endPoint x: 189, endPoint y: 83, distance: 10.6
click at [181, 83] on th "Nome" at bounding box center [182, 86] width 74 height 38
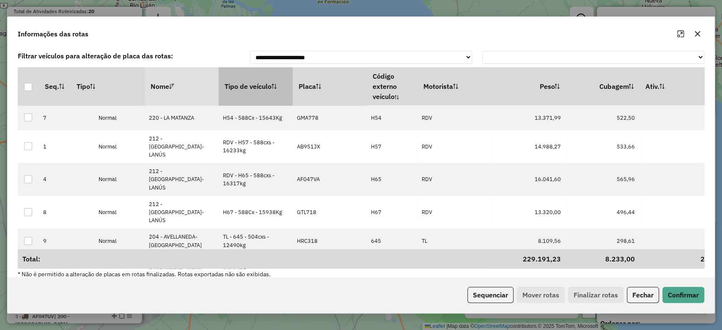
click at [244, 84] on th "Tipo de veículo" at bounding box center [256, 86] width 74 height 38
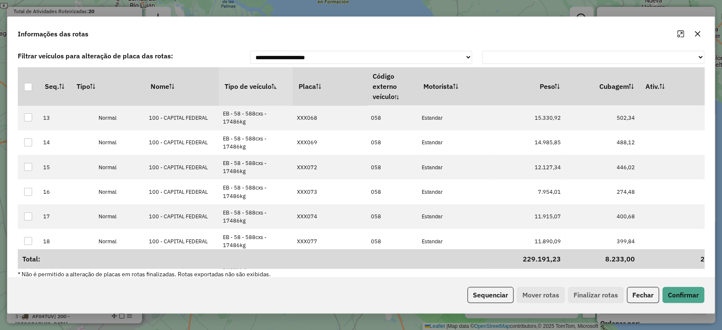
click at [245, 84] on th "Tipo de veículo" at bounding box center [256, 86] width 74 height 38
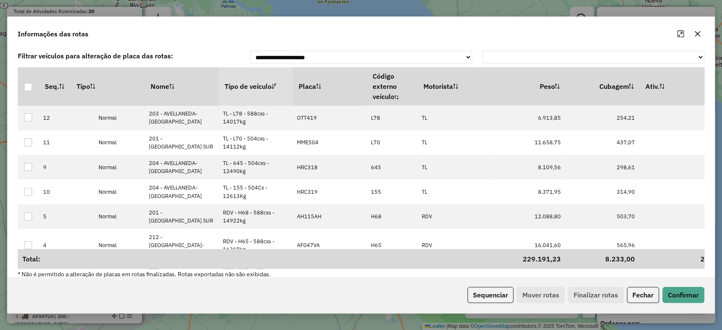
click at [245, 84] on th "Tipo de veículo" at bounding box center [256, 86] width 74 height 38
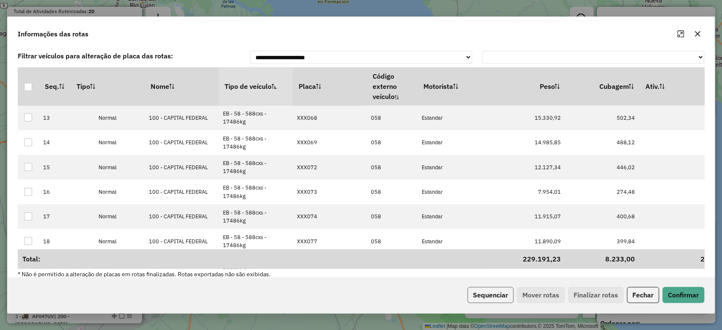
click at [501, 294] on button "Sequenciar" at bounding box center [491, 295] width 46 height 16
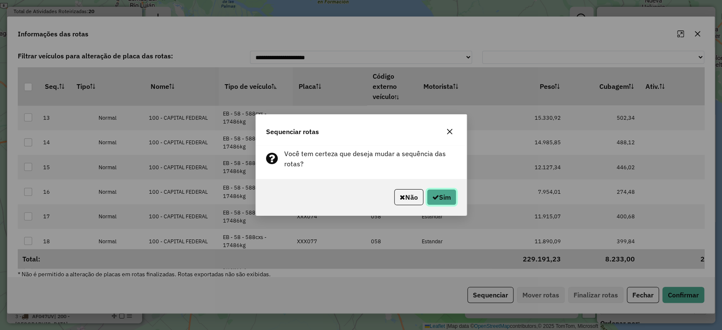
click at [453, 196] on button "Sim" at bounding box center [442, 197] width 30 height 16
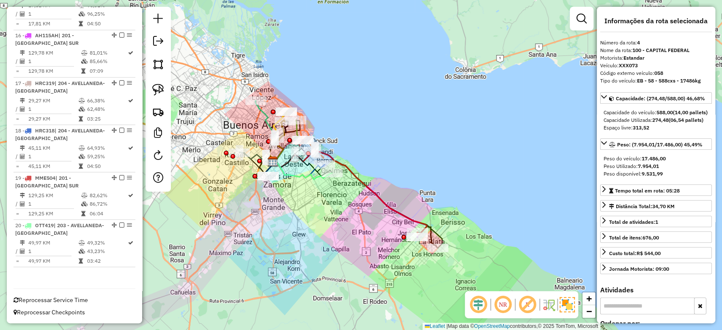
scroll to position [1012, 0]
click at [582, 12] on link at bounding box center [581, 18] width 17 height 17
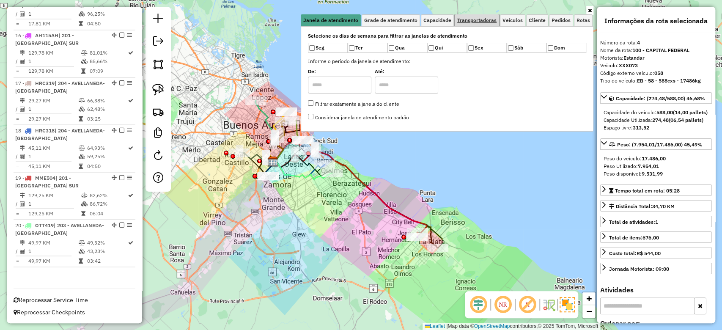
click at [476, 18] on span "Transportadoras" at bounding box center [476, 20] width 39 height 5
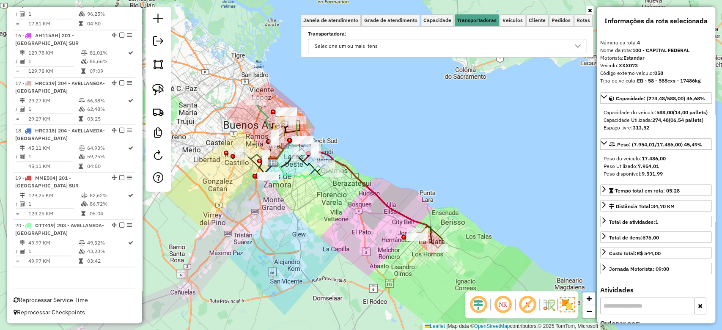
click at [372, 47] on div "Selecione um ou mais itens" at bounding box center [346, 46] width 69 height 14
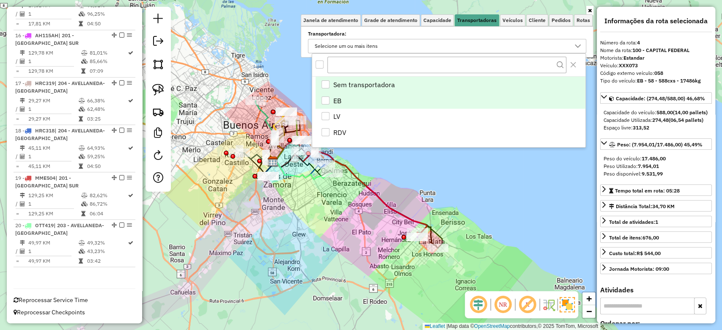
click at [327, 103] on div "EB" at bounding box center [326, 100] width 8 height 8
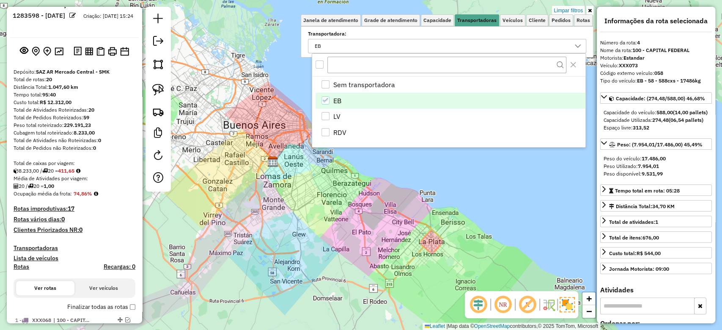
scroll to position [0, 0]
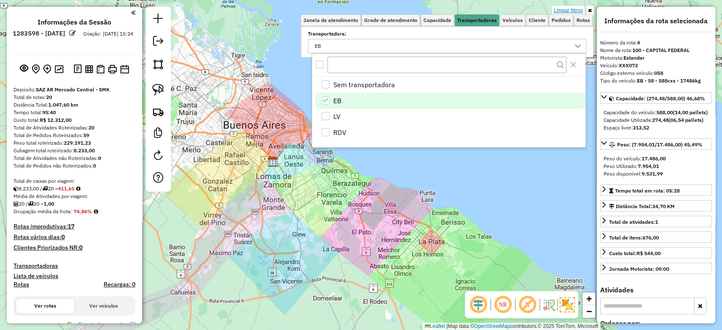
click at [565, 7] on link "Limpar filtros" at bounding box center [568, 10] width 33 height 9
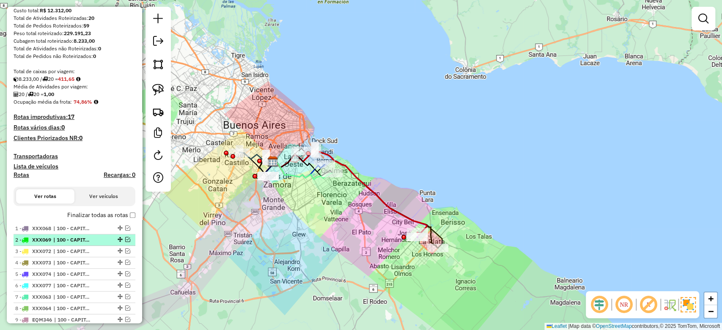
scroll to position [113, 0]
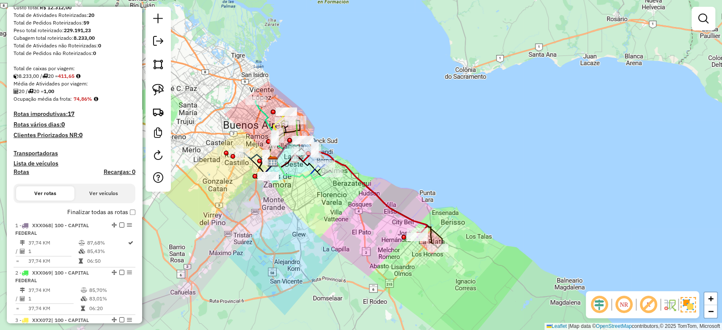
click at [45, 152] on h4 "Transportadoras" at bounding box center [75, 153] width 122 height 7
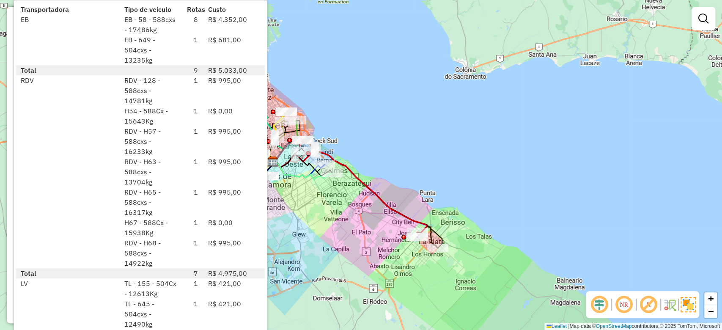
click at [322, 212] on div "Rota 19 - Placa MME504 0000147080 - INC S.A. (2° HR) (9a12) - TRAVA Janela de a…" at bounding box center [361, 165] width 722 height 330
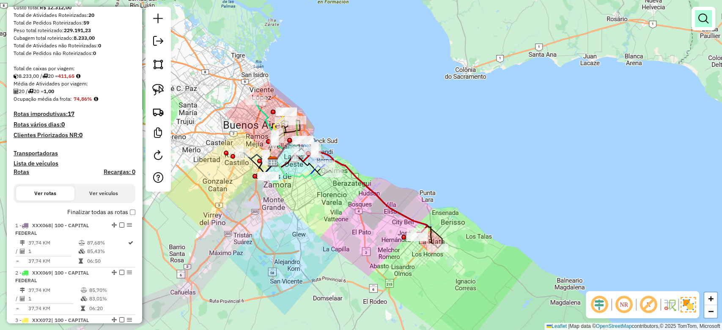
click at [702, 22] on em at bounding box center [704, 19] width 10 height 10
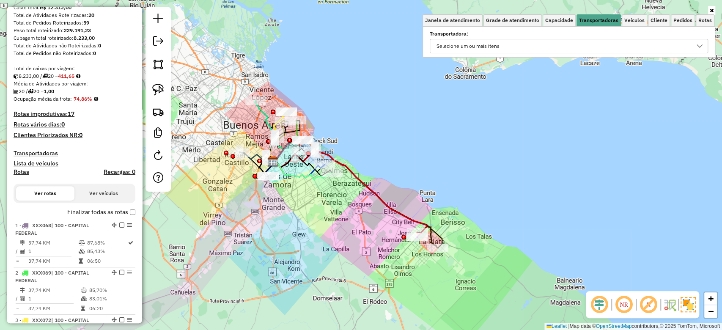
click at [15, 171] on h4 "Rotas" at bounding box center [22, 171] width 16 height 7
select select
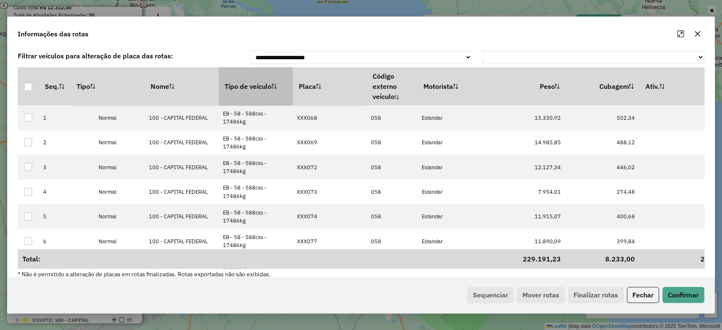
click at [248, 91] on th "Tipo de veículo" at bounding box center [256, 86] width 74 height 38
click at [248, 90] on th "Tipo de veículo" at bounding box center [256, 86] width 74 height 38
click at [505, 297] on button "Sequenciar" at bounding box center [491, 295] width 46 height 16
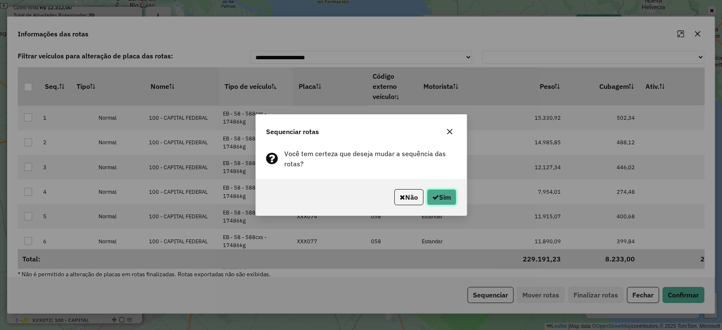
click at [439, 198] on button "Sim" at bounding box center [442, 197] width 30 height 16
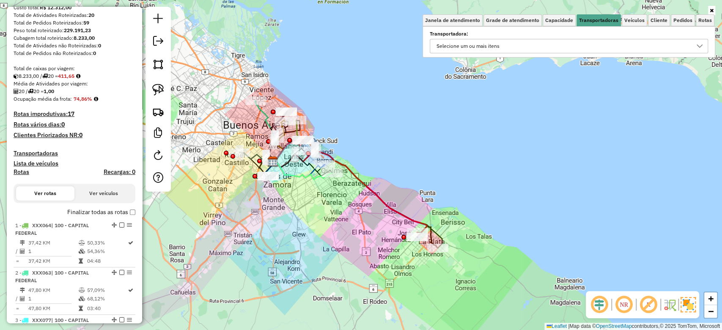
click at [630, 41] on div "Selecione um ou mais itens" at bounding box center [563, 46] width 258 height 14
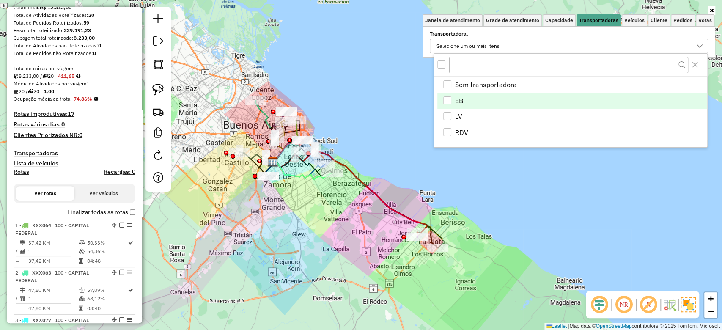
click at [447, 103] on div "EB" at bounding box center [447, 100] width 8 height 8
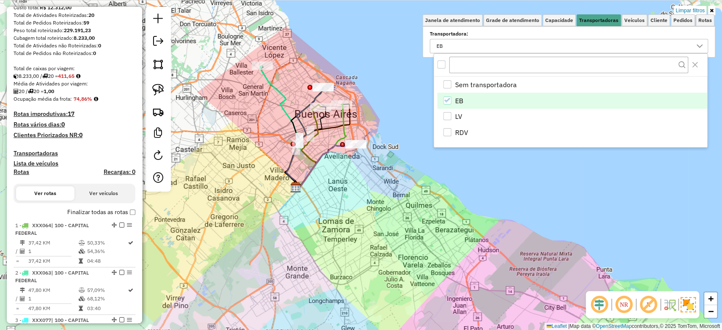
click at [127, 212] on label "Finalizar todas as rotas" at bounding box center [101, 212] width 68 height 9
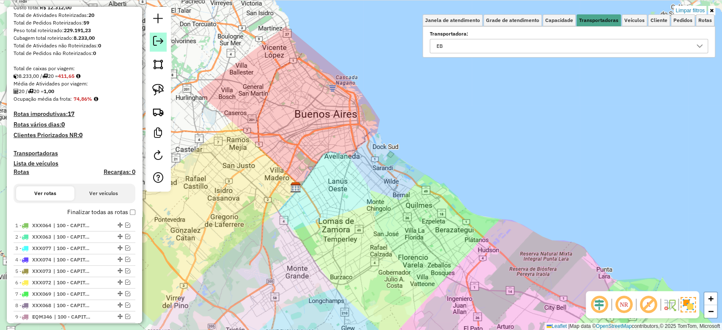
click at [157, 37] on em at bounding box center [158, 41] width 10 height 10
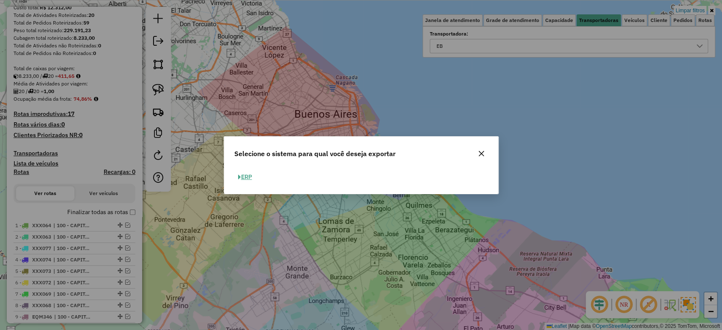
click at [239, 175] on span "button" at bounding box center [239, 177] width 3 height 6
select select "**"
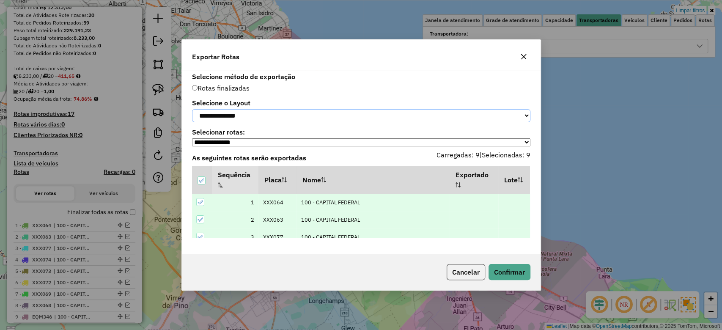
click at [345, 109] on select "**********" at bounding box center [361, 115] width 338 height 13
select select "*********"
click at [192, 109] on select "**********" at bounding box center [361, 115] width 338 height 13
click at [496, 270] on button "Confirmar" at bounding box center [510, 272] width 42 height 16
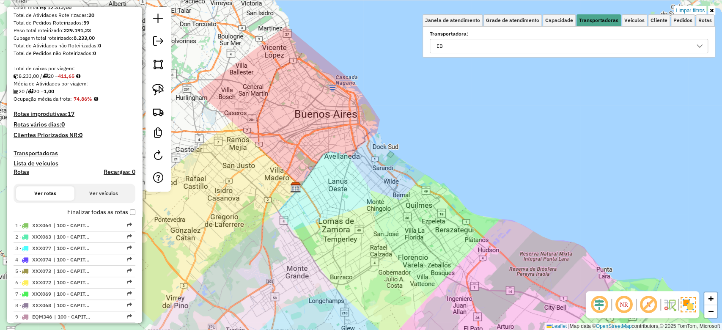
click at [43, 152] on h4 "Transportadoras" at bounding box center [75, 153] width 122 height 7
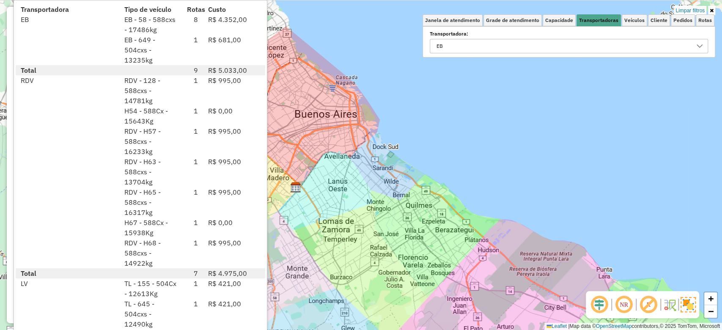
click at [402, 226] on div "Limpar filtros Janela de atendimento Grade de atendimento Capacidade Transporta…" at bounding box center [361, 165] width 722 height 330
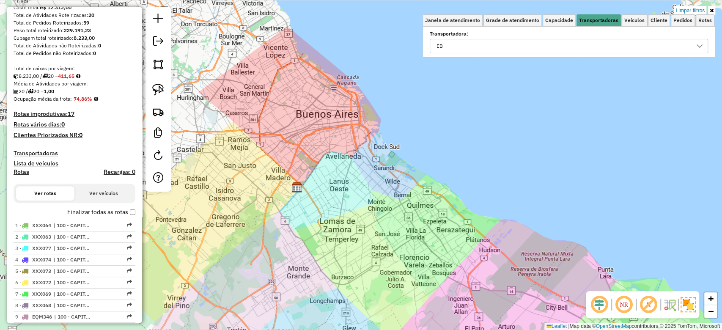
drag, startPoint x: 691, startPoint y: 9, endPoint x: 687, endPoint y: 13, distance: 5.4
click at [691, 9] on link "Limpar filtros" at bounding box center [690, 10] width 33 height 9
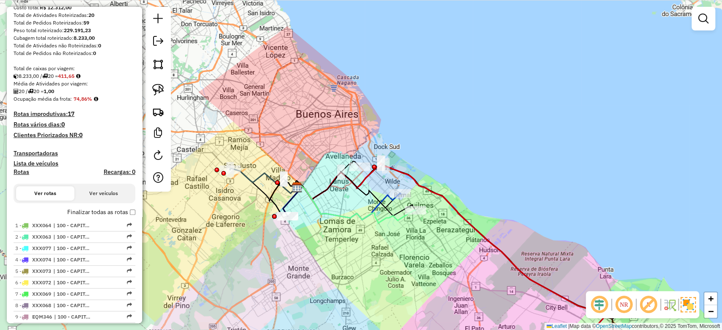
drag, startPoint x: 476, startPoint y: 133, endPoint x: 411, endPoint y: 71, distance: 90.4
click at [433, 81] on div "Janela de atendimento Grade de atendimento Capacidade Transportadoras Veículos …" at bounding box center [361, 165] width 722 height 330
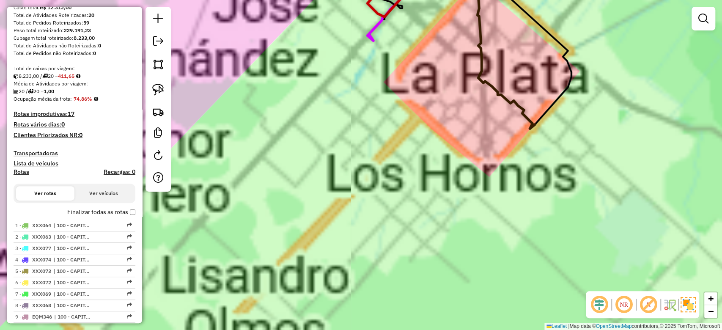
drag, startPoint x: 481, startPoint y: 173, endPoint x: 485, endPoint y: 174, distance: 4.4
click at [481, 174] on div "Janela de atendimento Grade de atendimento Capacidade Transportadoras Veículos …" at bounding box center [361, 165] width 722 height 330
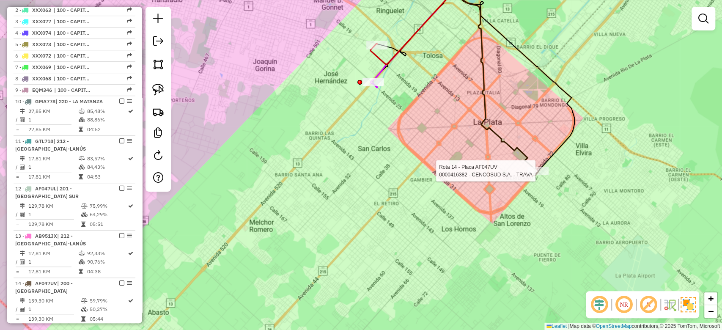
select select "**********"
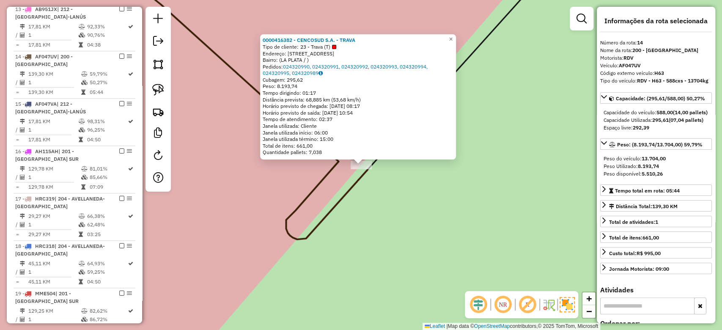
scroll to position [617, 0]
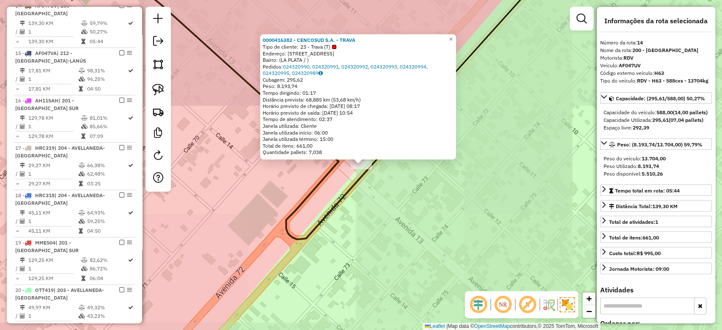
drag, startPoint x: 450, startPoint y: 230, endPoint x: 534, endPoint y: 210, distance: 85.7
click at [538, 215] on div "0000416382 - CENCOSUD S.A. - TRAVA Tipo de cliente: 23 - Trava (T) Endereço: CA…" at bounding box center [361, 165] width 722 height 330
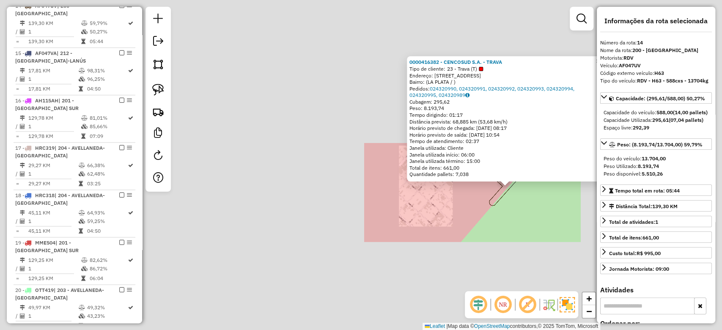
click at [473, 223] on div "0000416382 - CENCOSUD S.A. - TRAVA Tipo de cliente: 23 - Trava (T) Endereço: CA…" at bounding box center [361, 165] width 722 height 330
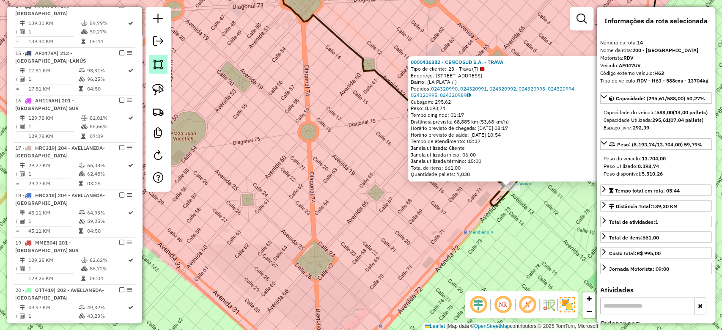
drag, startPoint x: 119, startPoint y: 11, endPoint x: 156, endPoint y: 56, distance: 57.4
click at [120, 8] on em at bounding box center [121, 5] width 5 height 5
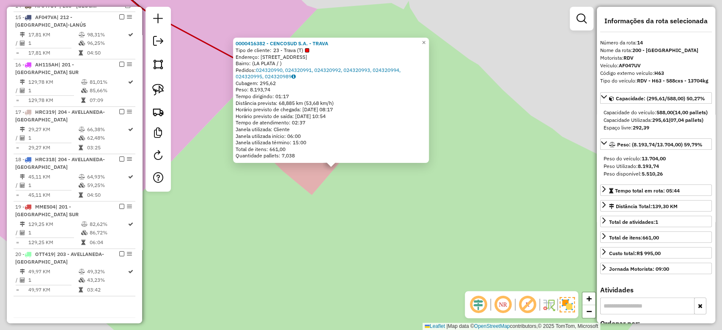
drag, startPoint x: 274, startPoint y: 191, endPoint x: 333, endPoint y: 221, distance: 65.7
click at [333, 221] on div "0000416382 - CENCOSUD S.A. - TRAVA Tipo de cliente: 23 - Trava (T) Endereço: CA…" at bounding box center [361, 165] width 722 height 330
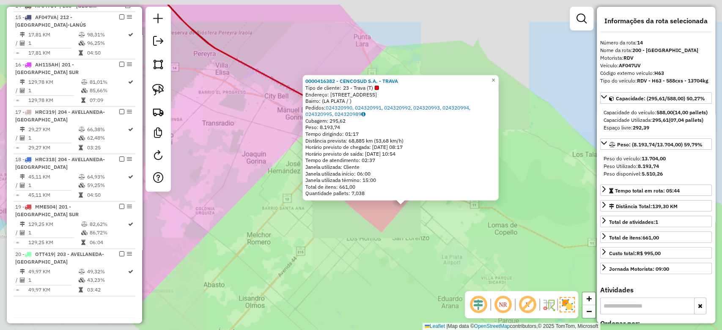
click at [275, 196] on div "0000416382 - CENCOSUD S.A. - TRAVA Tipo de cliente: 23 - Trava (T) Endereço: CA…" at bounding box center [361, 165] width 722 height 330
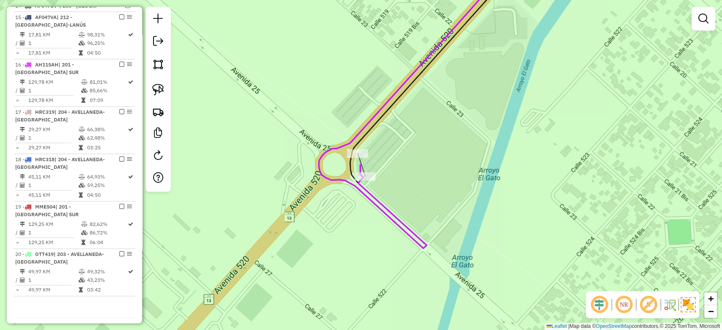
click at [360, 158] on div at bounding box center [357, 153] width 21 height 8
select select "**********"
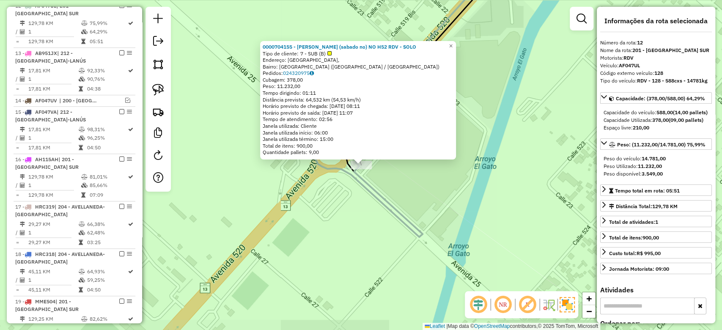
click at [349, 202] on div "0000704155 - RICARDO NINI (sabado no) NO H52 RDV - SOLO Tipo de cliente: 7 - SU…" at bounding box center [361, 165] width 722 height 330
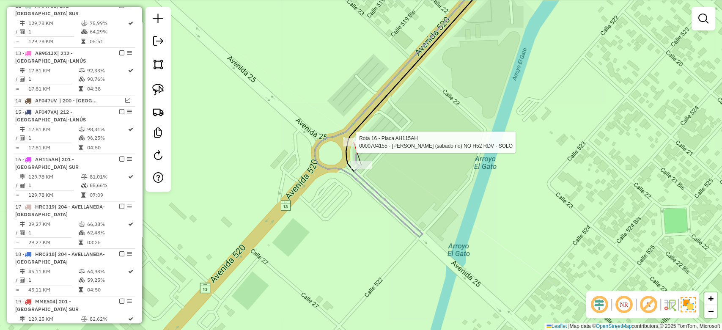
select select "**********"
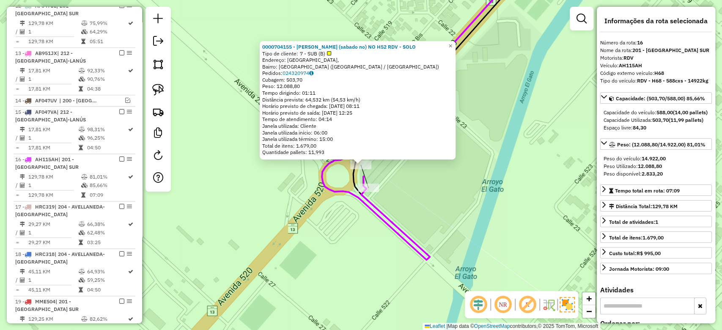
scroll to position [652, 0]
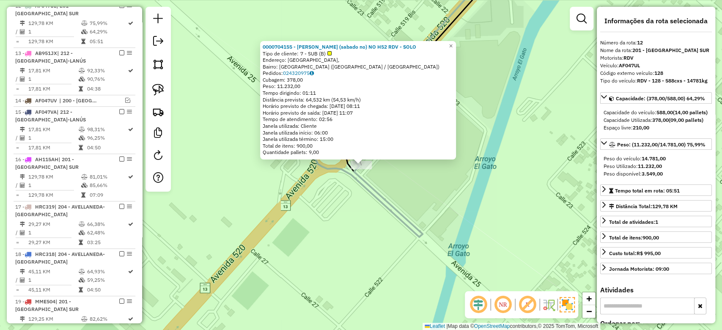
click at [335, 213] on div "Rota 12 - Placa AF047UL 0000704155 - RICARDO NINI (sabado no) NO H52 RDV - SOLO…" at bounding box center [361, 165] width 722 height 330
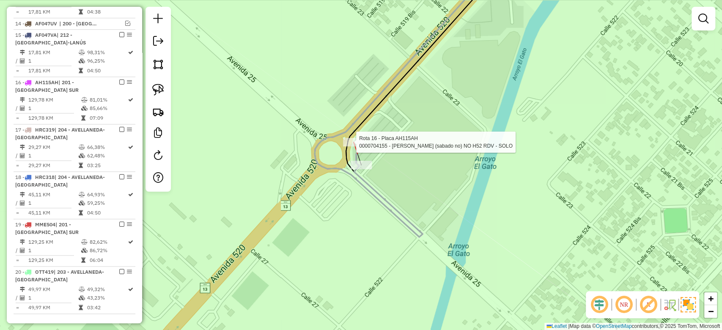
select select "**********"
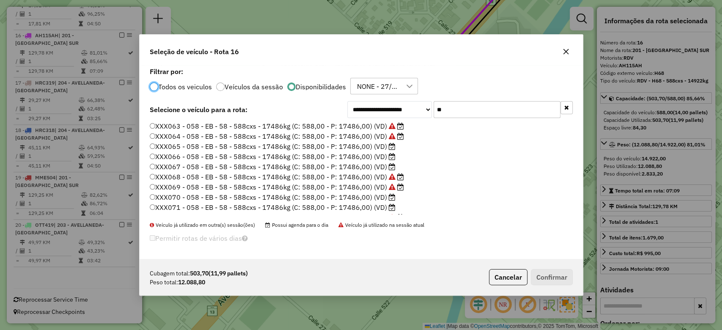
scroll to position [4, 3]
drag, startPoint x: 457, startPoint y: 110, endPoint x: 383, endPoint y: 100, distance: 74.3
click at [383, 100] on div "**********" at bounding box center [361, 162] width 443 height 194
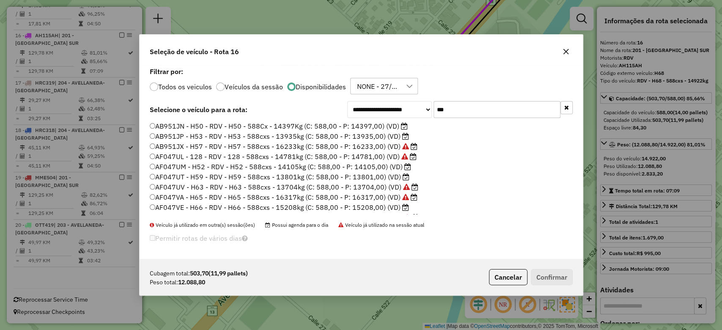
type input "***"
click at [379, 177] on label "AF047UT - H59 - RDV - H59 - 588cxs - 13801kg (C: 588,00 - P: 13801,00) (VD)" at bounding box center [280, 177] width 260 height 10
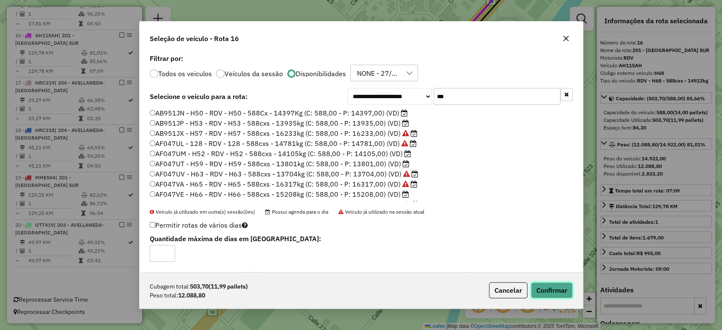
click at [544, 289] on button "Confirmar" at bounding box center [552, 290] width 42 height 16
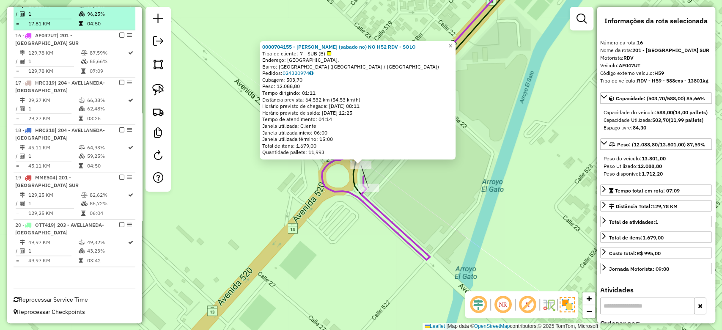
click at [120, 37] on em at bounding box center [121, 35] width 5 height 5
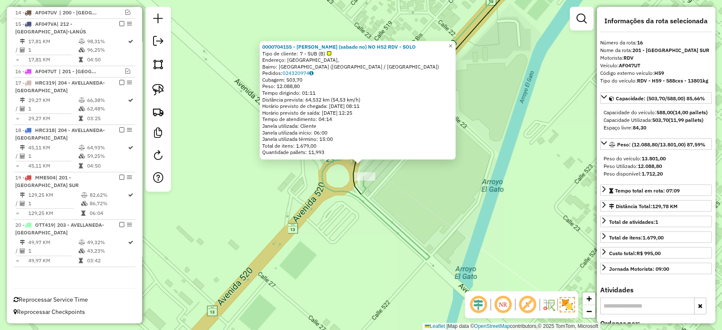
click at [361, 198] on icon at bounding box center [422, 113] width 200 height 293
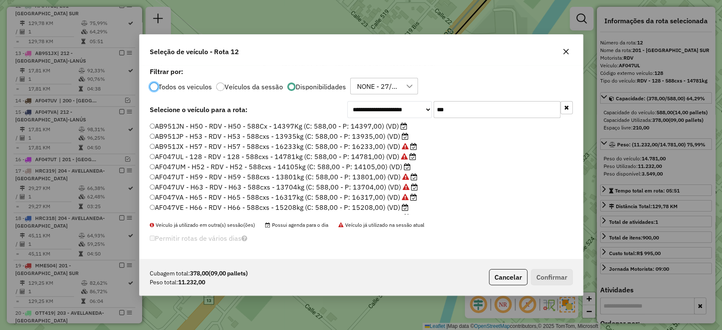
click at [382, 138] on label "AB951JP - H53 - RDV - H53 - 588cxs - 13935kg (C: 588,00 - P: 13935,00) (VD)" at bounding box center [279, 136] width 259 height 10
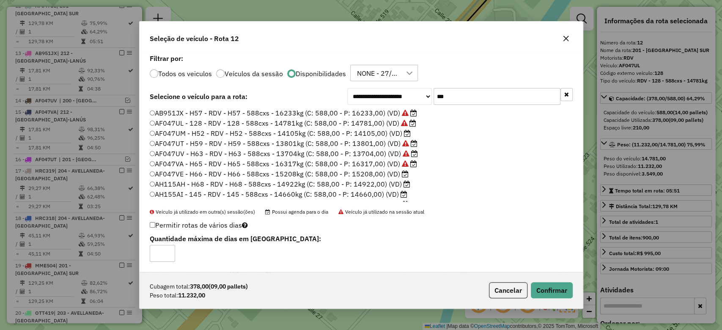
scroll to position [28, 0]
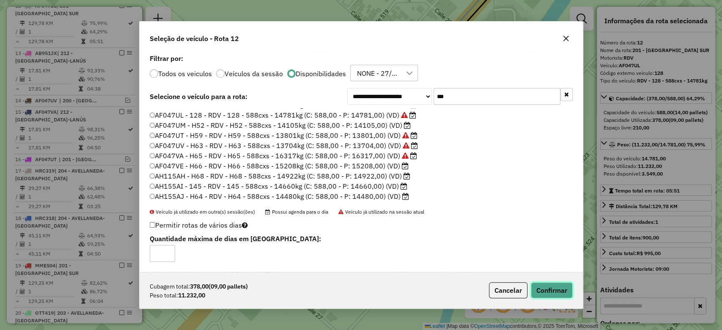
click at [550, 289] on button "Confirmar" at bounding box center [552, 290] width 42 height 16
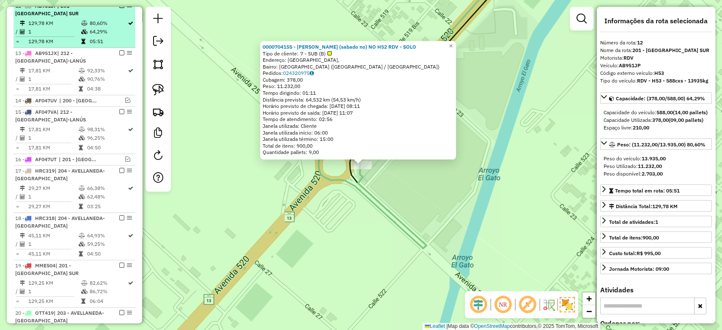
click at [121, 8] on em at bounding box center [121, 5] width 5 height 5
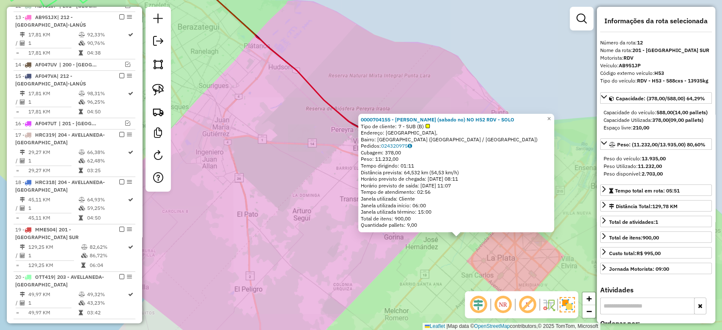
click at [440, 261] on div "0000704155 - RICARDO NINI (sabado no) NO H52 RDV - SOLO Tipo de cliente: 7 - SU…" at bounding box center [361, 165] width 722 height 330
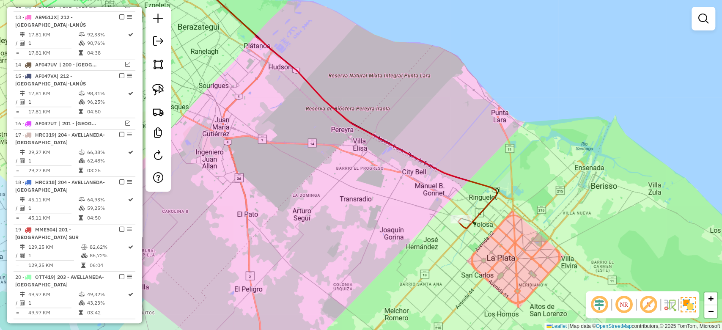
drag, startPoint x: 367, startPoint y: 203, endPoint x: 375, endPoint y: 204, distance: 8.1
click at [367, 202] on div "Janela de atendimento Grade de atendimento Capacidade Transportadoras Veículos …" at bounding box center [361, 165] width 722 height 330
click at [495, 202] on icon at bounding box center [341, 97] width 312 height 261
select select "**********"
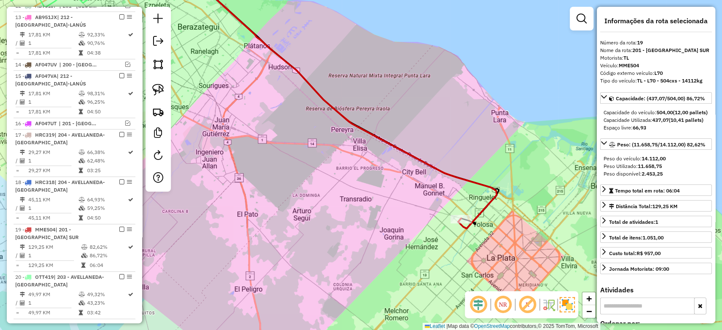
scroll to position [580, 0]
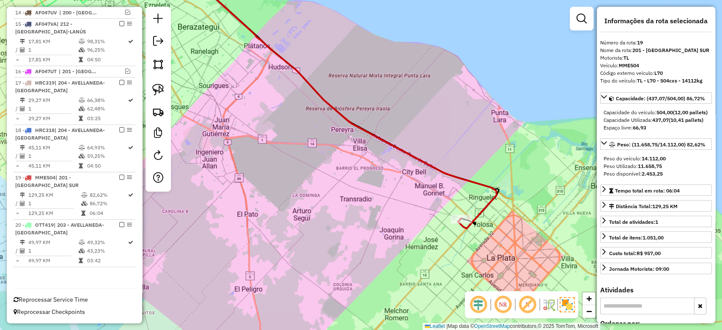
click at [487, 208] on icon at bounding box center [341, 97] width 312 height 261
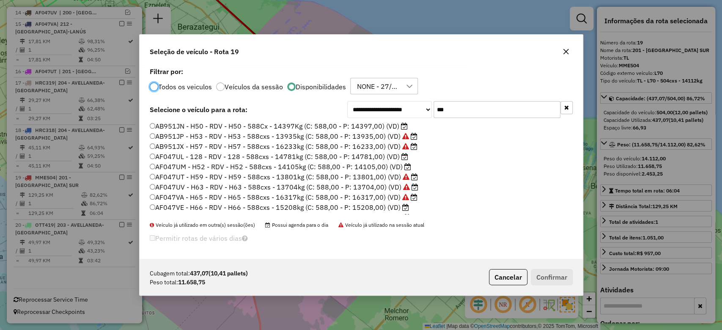
scroll to position [4, 3]
click at [394, 170] on label "AF047UM - H52 - RDV - H52 - 588cxs - 14105kg (C: 588,00 - P: 14105,00) (VD)" at bounding box center [280, 167] width 261 height 10
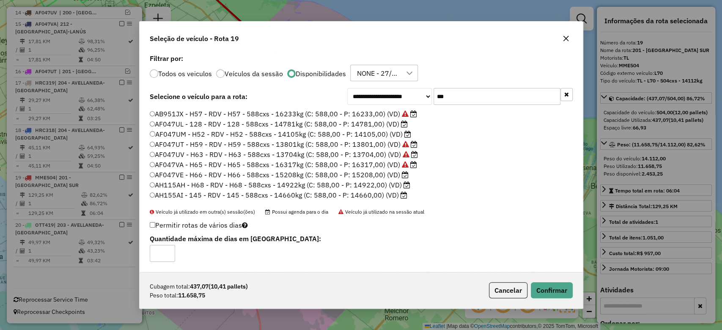
scroll to position [28, 0]
click at [547, 290] on button "Confirmar" at bounding box center [552, 290] width 42 height 16
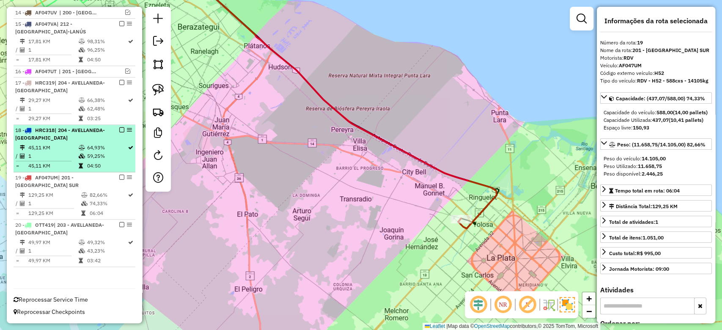
click at [120, 178] on em at bounding box center [121, 177] width 5 height 5
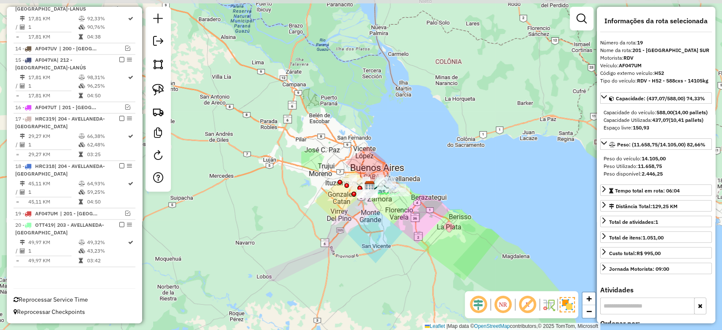
drag, startPoint x: 399, startPoint y: 195, endPoint x: 401, endPoint y: 201, distance: 5.9
click at [401, 202] on div "Janela de atendimento Grade de atendimento Capacidade Transportadoras Veículos …" at bounding box center [361, 165] width 722 height 330
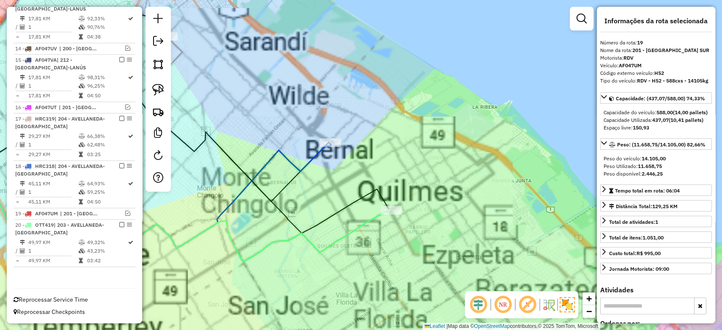
click at [372, 214] on icon at bounding box center [159, 184] width 462 height 153
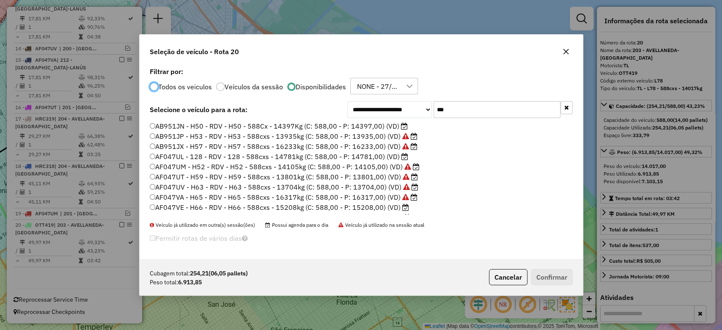
scroll to position [4, 3]
drag, startPoint x: 447, startPoint y: 105, endPoint x: 382, endPoint y: 99, distance: 64.5
click at [382, 99] on div "**********" at bounding box center [361, 162] width 443 height 194
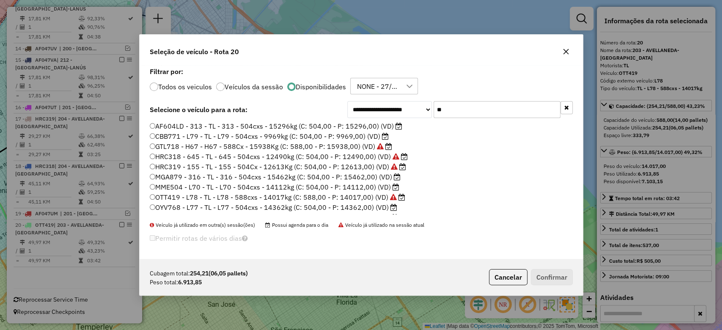
type input "**"
click at [372, 134] on label "CBB771 - L79 - TL - L79 - 504cxs - 9969kg (C: 504,00 - P: 9969,00) (VD)" at bounding box center [269, 136] width 239 height 10
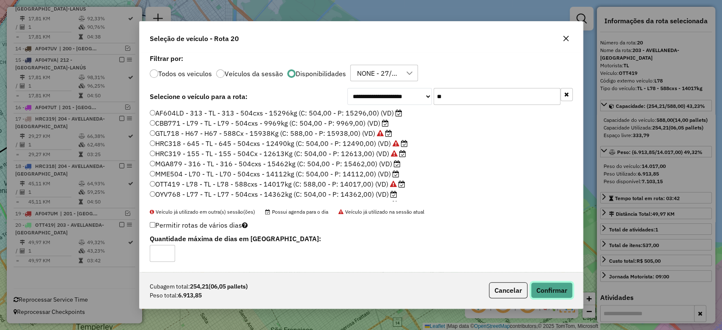
click at [548, 294] on button "Confirmar" at bounding box center [552, 290] width 42 height 16
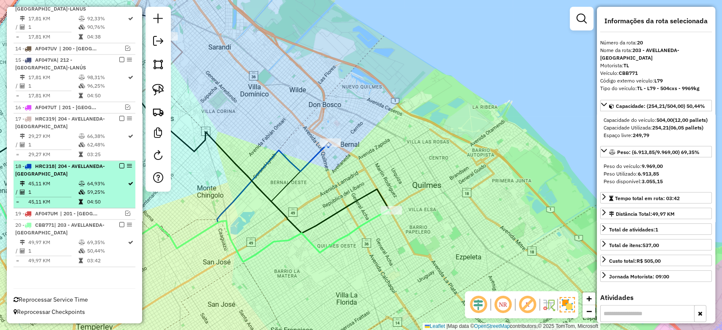
click at [121, 225] on em at bounding box center [121, 224] width 5 height 5
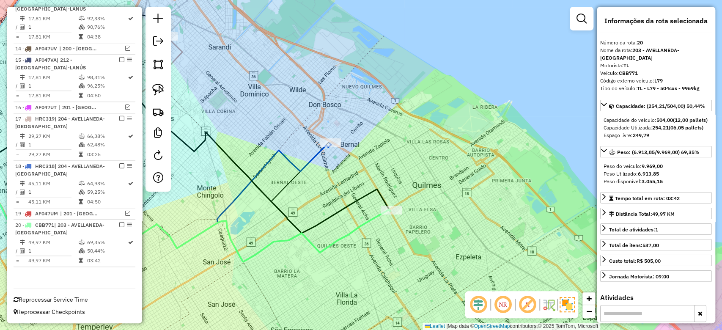
scroll to position [508, 0]
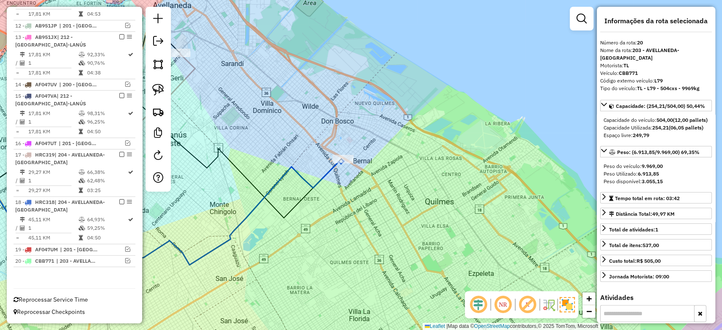
drag, startPoint x: 326, startPoint y: 214, endPoint x: 333, endPoint y: 205, distance: 11.8
click at [332, 222] on div "Janela de atendimento Grade de atendimento Capacidade Transportadoras Veículos …" at bounding box center [361, 165] width 722 height 330
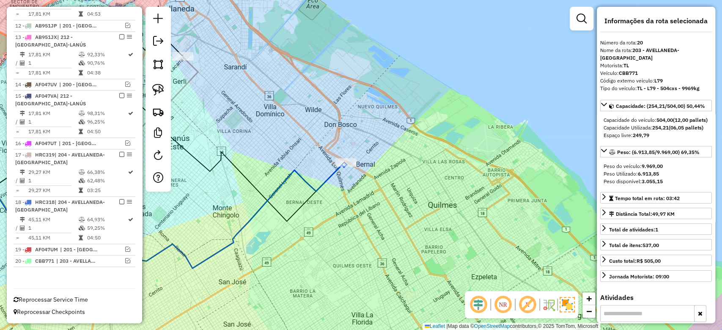
click at [332, 179] on icon at bounding box center [138, 196] width 417 height 143
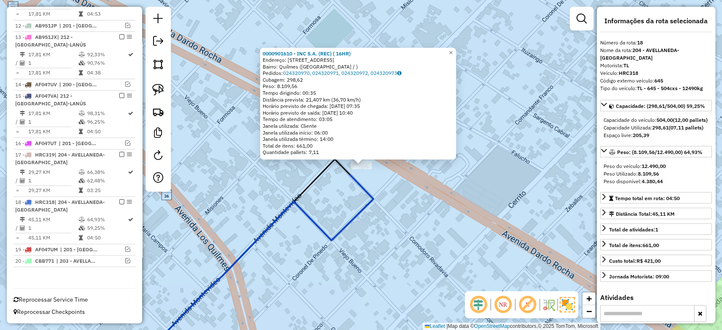
click at [360, 182] on icon at bounding box center [254, 269] width 237 height 188
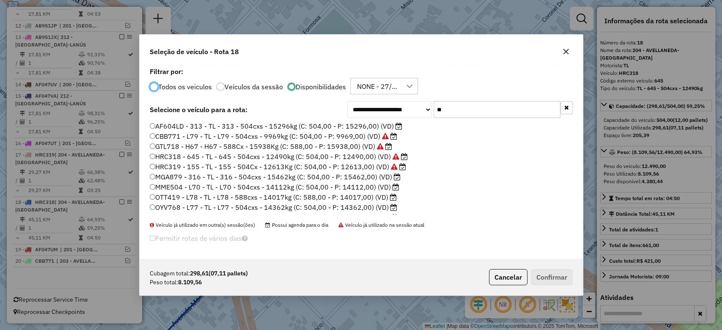
scroll to position [4, 3]
drag, startPoint x: 462, startPoint y: 110, endPoint x: 423, endPoint y: 104, distance: 39.7
click at [424, 104] on div "**********" at bounding box center [460, 109] width 226 height 17
click at [494, 73] on label "Filtrar por:" at bounding box center [361, 71] width 423 height 10
drag, startPoint x: 464, startPoint y: 105, endPoint x: 330, endPoint y: 100, distance: 134.2
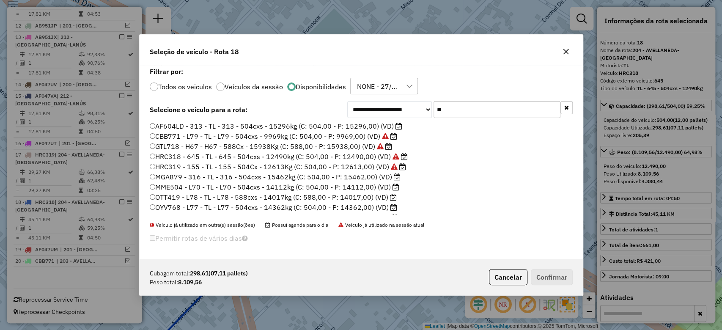
click at [331, 100] on div "**********" at bounding box center [361, 162] width 443 height 194
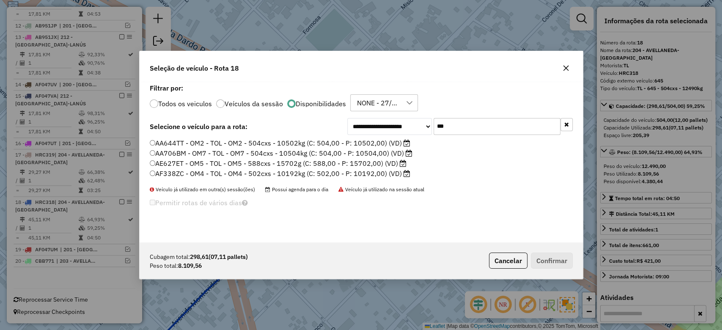
type input "***"
click at [381, 174] on label "AF338ZC - OM4 - TOL - OM4 - 502cxs - 10192kg (C: 502,00 - P: 10192,00) (VD)" at bounding box center [280, 173] width 261 height 10
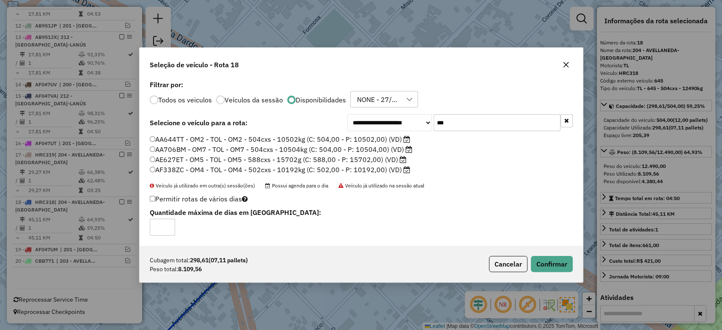
click at [572, 273] on div "Cubagem total: 298,61 (07,11 pallets) Peso total: 8.109,56 Cancelar Confirmar" at bounding box center [361, 264] width 443 height 36
click at [551, 269] on button "Confirmar" at bounding box center [552, 264] width 42 height 16
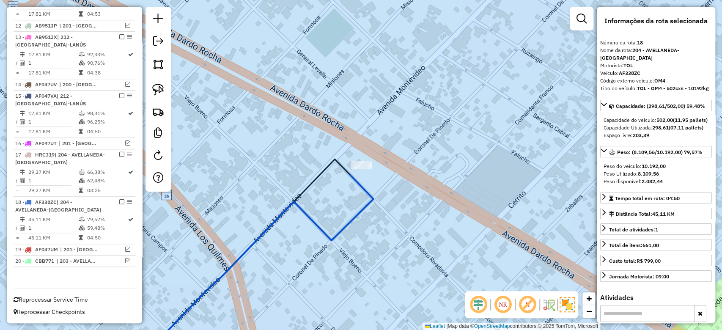
click at [445, 201] on div "Janela de atendimento Grade de atendimento Capacidade Transportadoras Veículos …" at bounding box center [361, 165] width 722 height 330
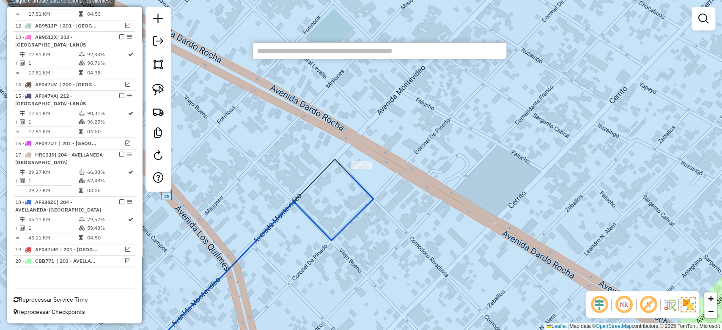
paste input "******"
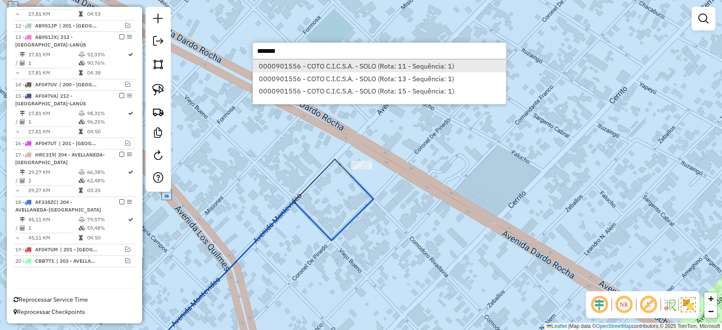
type input "******"
click at [407, 66] on li "0000901556 - COTO C.I.C.S.A. - SOLO (Rota: 11 - Sequência: 1)" at bounding box center [379, 66] width 253 height 13
select select "**********"
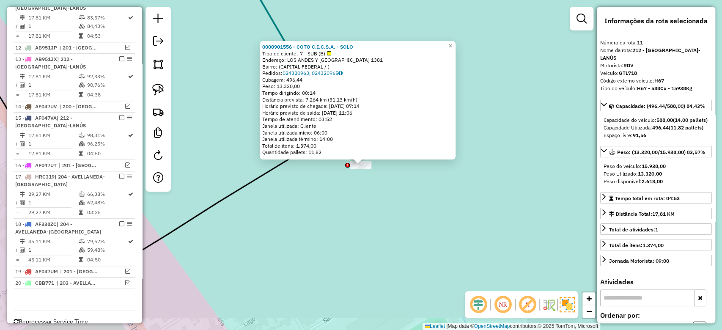
scroll to position [475, 0]
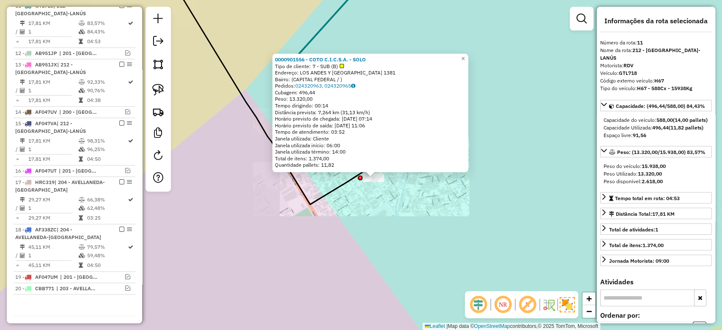
drag, startPoint x: 373, startPoint y: 192, endPoint x: 374, endPoint y: 184, distance: 8.1
click at [373, 192] on div "0000901556 - COTO C.I.C.S.A. - SOLO Tipo de cliente: 7 - SUB (B) Endereço: LOS …" at bounding box center [361, 165] width 722 height 330
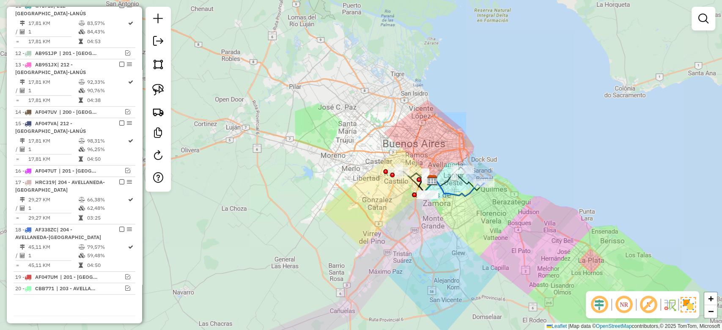
drag, startPoint x: 506, startPoint y: 244, endPoint x: 404, endPoint y: 201, distance: 109.8
click at [405, 201] on div "Janela de atendimento Grade de atendimento Capacidade Transportadoras Veículos …" at bounding box center [361, 165] width 722 height 330
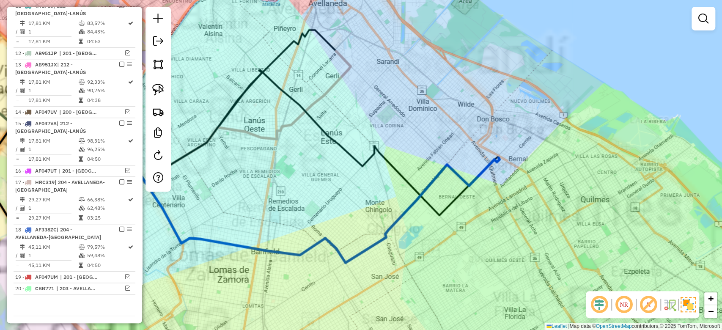
click at [477, 258] on div "Janela de atendimento Grade de atendimento Capacidade Transportadoras Veículos …" at bounding box center [361, 165] width 722 height 330
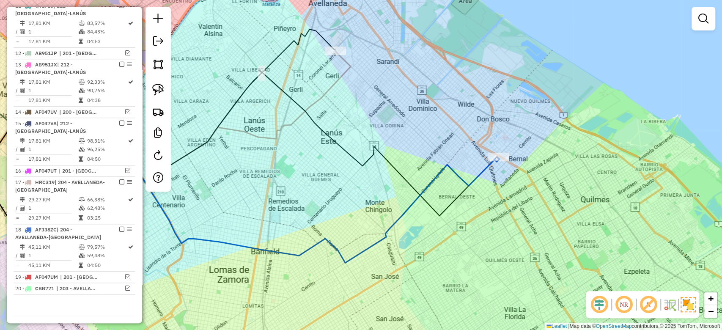
click at [460, 182] on icon at bounding box center [291, 190] width 417 height 143
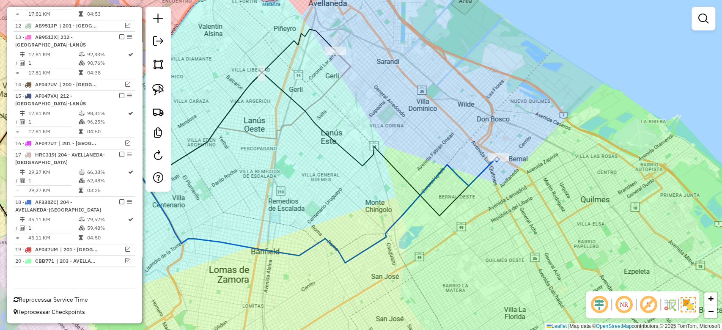
select select "**********"
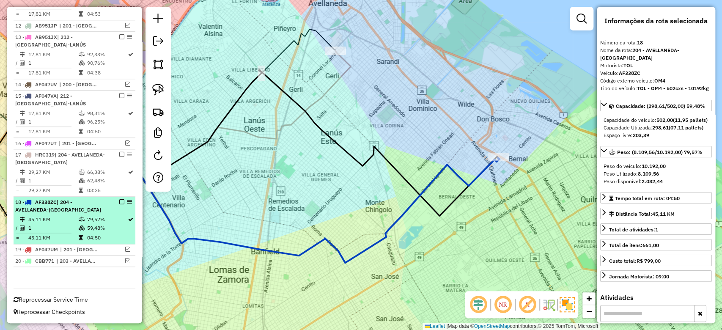
click at [120, 203] on em at bounding box center [121, 201] width 5 height 5
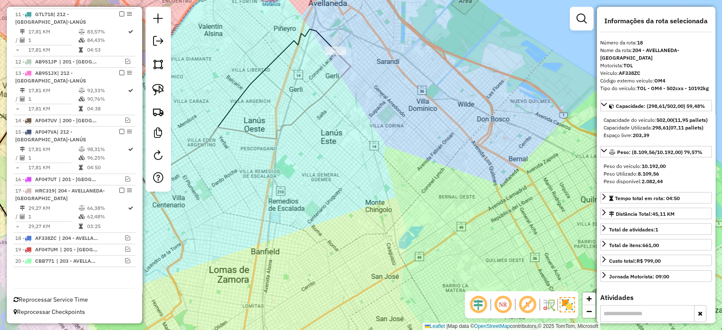
scroll to position [472, 0]
drag, startPoint x: 366, startPoint y: 132, endPoint x: 378, endPoint y: 165, distance: 35.7
click at [378, 165] on div "Janela de atendimento Grade de atendimento Capacidade Transportadoras Veículos …" at bounding box center [361, 165] width 722 height 330
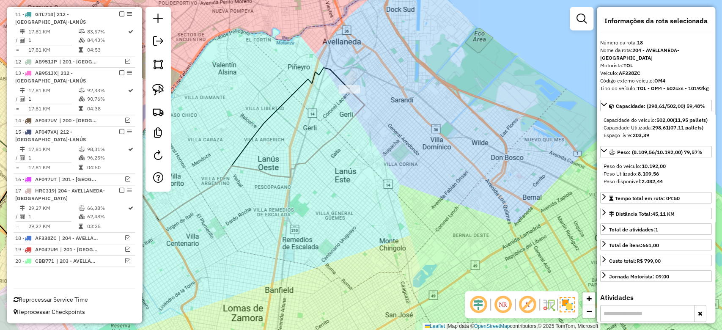
click at [352, 117] on icon at bounding box center [231, 155] width 268 height 132
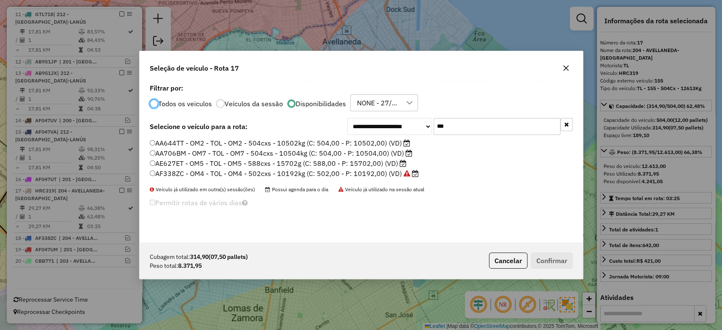
scroll to position [4, 3]
drag, startPoint x: 462, startPoint y: 131, endPoint x: 408, endPoint y: 124, distance: 53.7
click at [412, 124] on div "**********" at bounding box center [460, 126] width 226 height 17
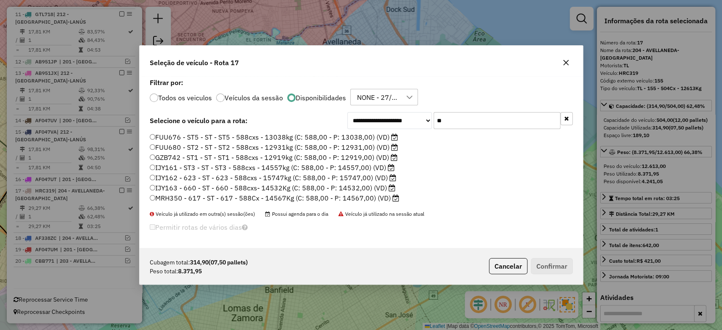
drag, startPoint x: 434, startPoint y: 114, endPoint x: 405, endPoint y: 110, distance: 28.7
click at [405, 110] on div "**********" at bounding box center [361, 162] width 443 height 172
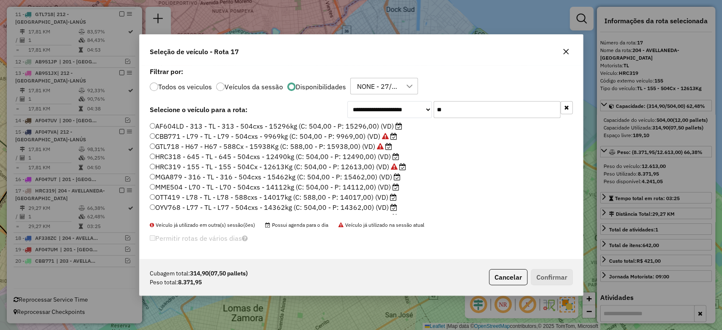
type input "**"
click at [374, 159] on label "HRC318 - 645 - TL - 645 - 504cxs - 12490kg (C: 504,00 - P: 12490,00) (VD)" at bounding box center [275, 156] width 250 height 10
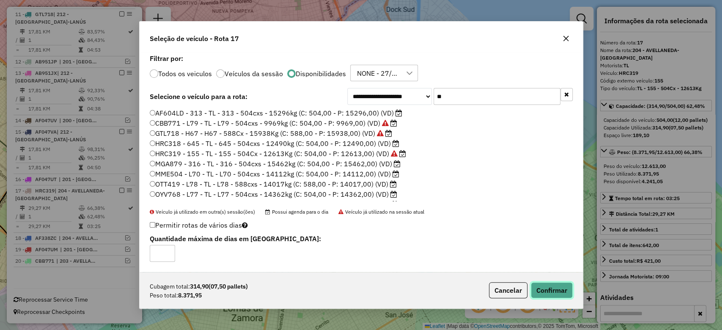
click at [553, 294] on button "Confirmar" at bounding box center [552, 290] width 42 height 16
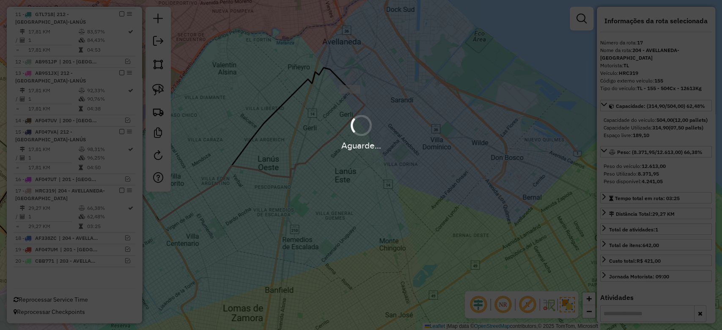
click at [358, 129] on div at bounding box center [361, 126] width 28 height 28
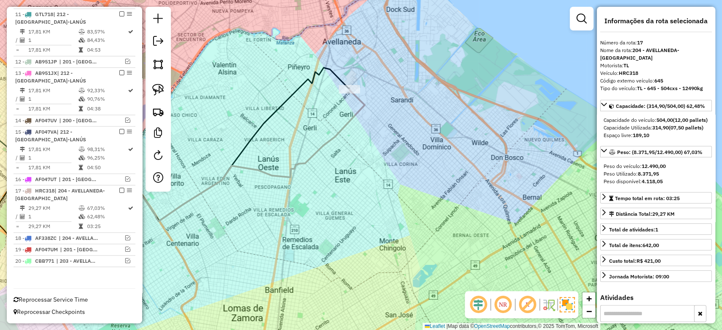
click at [355, 120] on icon at bounding box center [231, 155] width 268 height 132
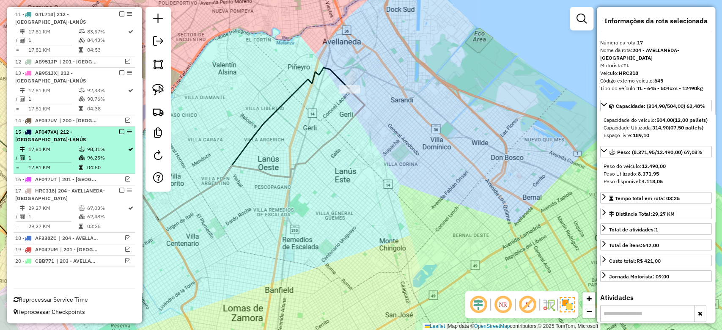
click at [119, 190] on em at bounding box center [121, 190] width 5 height 5
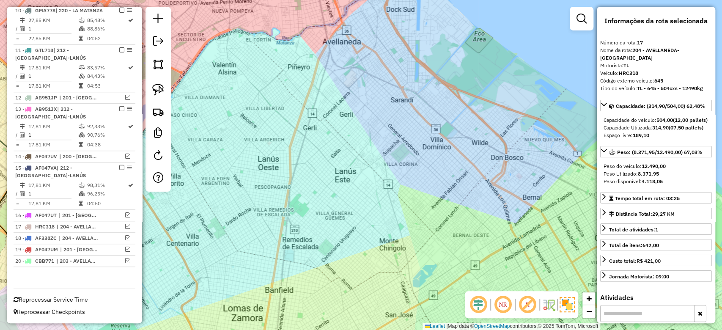
scroll to position [437, 0]
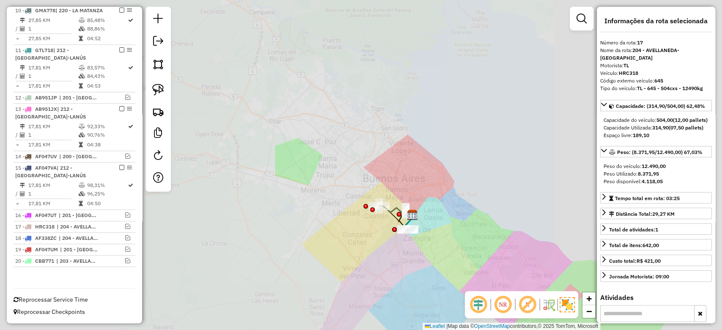
drag, startPoint x: 453, startPoint y: 239, endPoint x: 415, endPoint y: 163, distance: 85.3
click at [421, 164] on div "Janela de atendimento Grade de atendimento Capacidade Transportadoras Veículos …" at bounding box center [361, 165] width 722 height 330
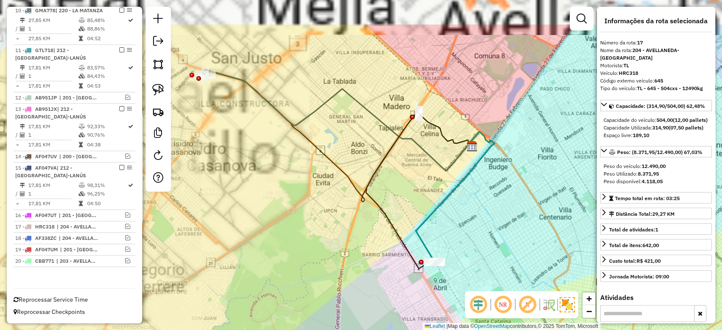
drag, startPoint x: 352, startPoint y: 183, endPoint x: 346, endPoint y: 150, distance: 33.2
click at [360, 191] on icon at bounding box center [338, 137] width 269 height 130
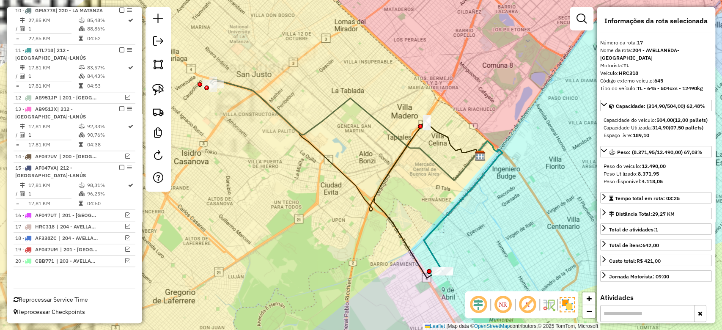
click at [344, 140] on div "Janela de atendimento Grade de atendimento Capacidade Transportadoras Veículos …" at bounding box center [361, 165] width 722 height 330
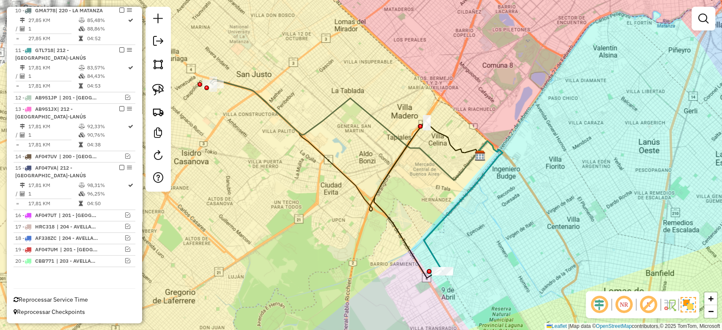
click at [269, 97] on div "Janela de atendimento Grade de atendimento Capacidade Transportadoras Veículos …" at bounding box center [361, 165] width 722 height 330
click at [267, 100] on icon at bounding box center [345, 129] width 271 height 101
select select "**********"
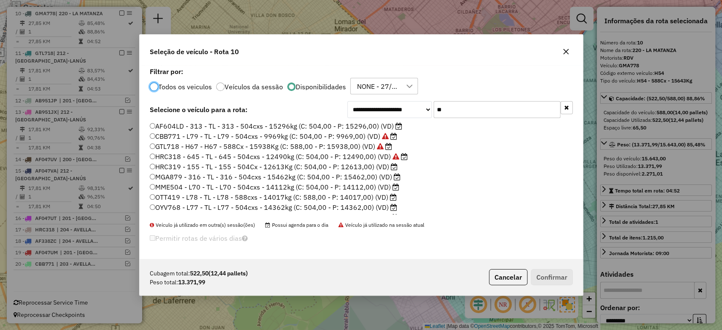
scroll to position [4, 3]
drag, startPoint x: 401, startPoint y: 92, endPoint x: 378, endPoint y: 88, distance: 22.8
click at [380, 88] on div "**********" at bounding box center [361, 162] width 443 height 194
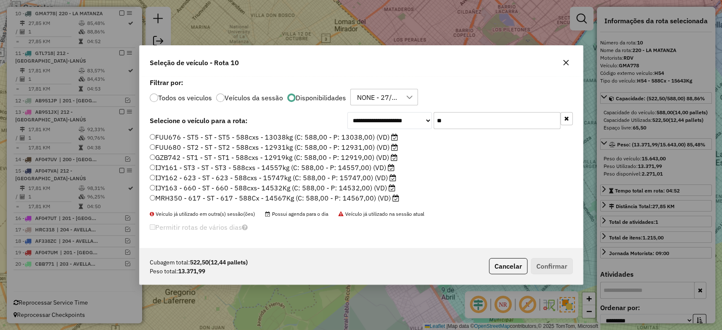
drag, startPoint x: 454, startPoint y: 115, endPoint x: 390, endPoint y: 103, distance: 65.0
click at [390, 103] on div "**********" at bounding box center [361, 162] width 443 height 172
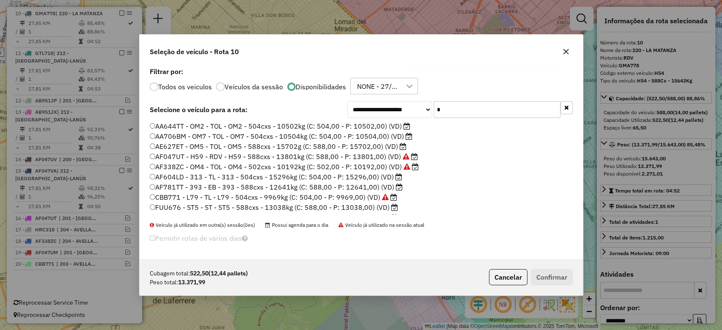
type input "**"
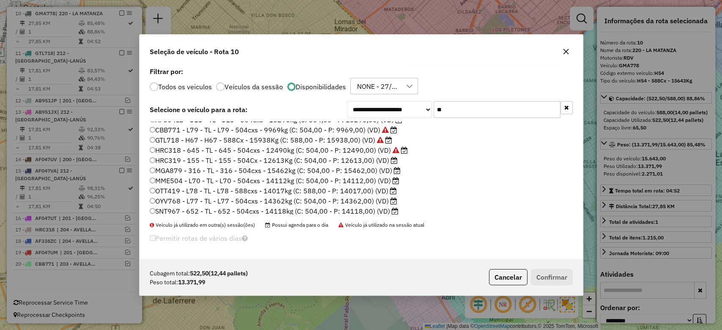
scroll to position [8, 0]
click at [370, 187] on label "OTT419 - L78 - TL - L78 - 588cxs - 14017kg (C: 588,00 - P: 14017,00) (VD)" at bounding box center [273, 189] width 247 height 10
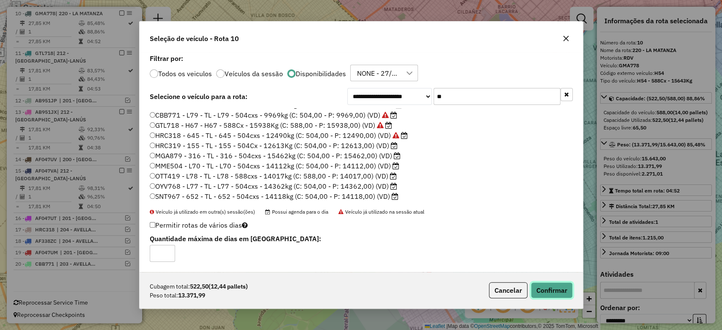
click at [563, 293] on button "Confirmar" at bounding box center [552, 290] width 42 height 16
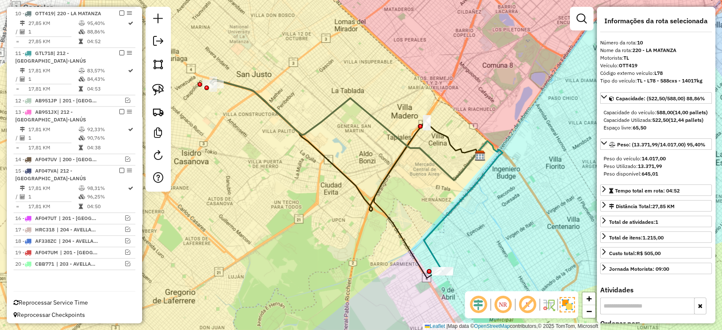
click at [289, 96] on div "Janela de atendimento Grade de atendimento Capacidade Transportadoras Veículos …" at bounding box center [361, 165] width 722 height 330
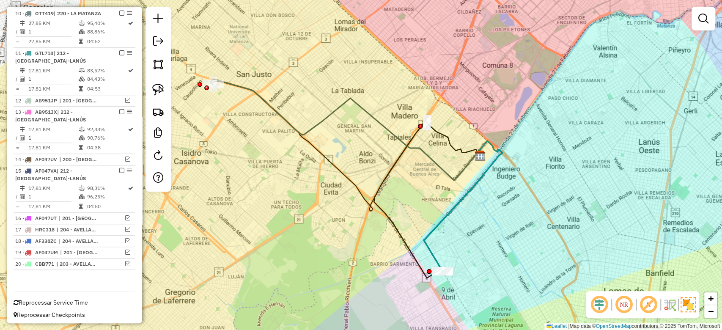
click at [274, 114] on icon at bounding box center [345, 129] width 271 height 101
select select "**********"
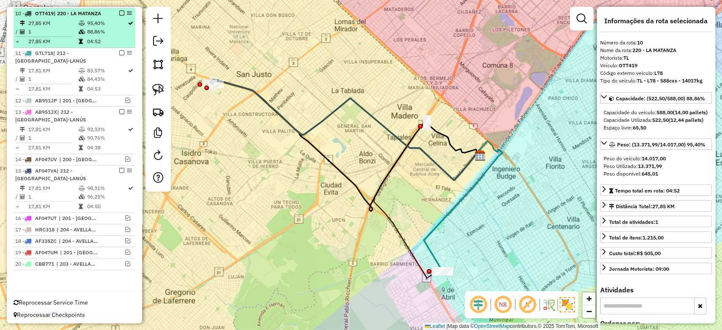
click at [121, 11] on em at bounding box center [121, 13] width 5 height 5
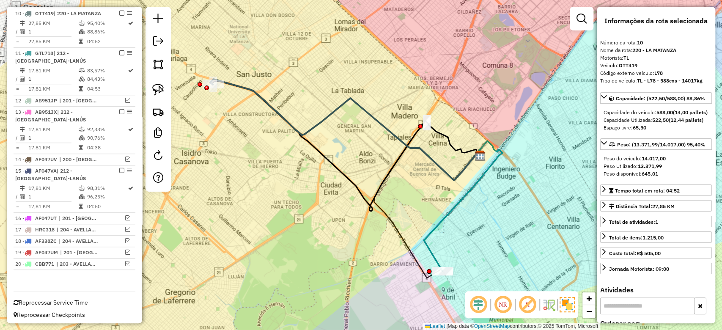
scroll to position [400, 0]
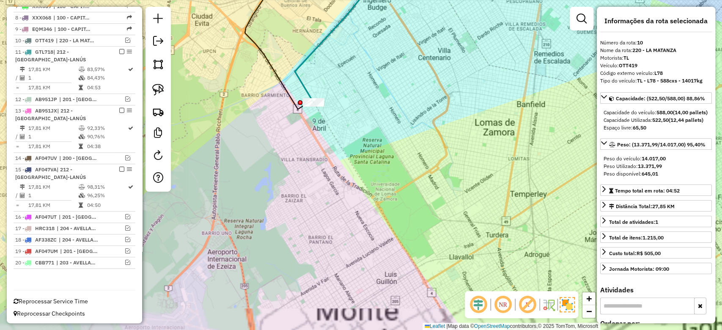
drag, startPoint x: 341, startPoint y: 134, endPoint x: 395, endPoint y: 206, distance: 90.0
click at [395, 206] on div "Janela de atendimento Grade de atendimento Capacidade Transportadoras Veículos …" at bounding box center [361, 165] width 722 height 330
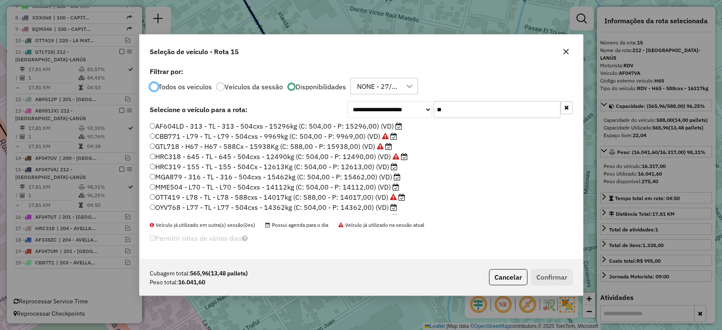
scroll to position [4, 3]
drag, startPoint x: 390, startPoint y: 95, endPoint x: 384, endPoint y: 94, distance: 6.5
click at [385, 94] on div "**********" at bounding box center [361, 162] width 443 height 194
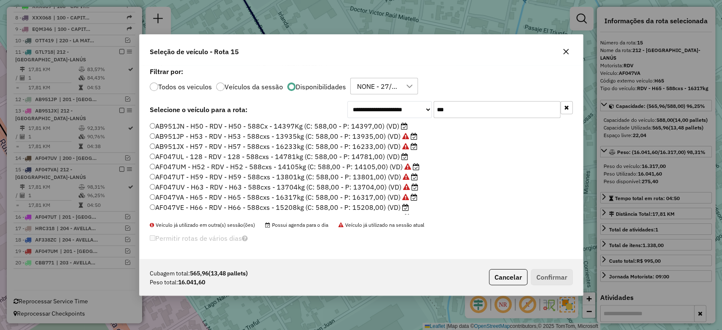
type input "***"
click at [370, 147] on label "AB951JX - H57 - RDV - H57 - 588cxs - 16233kg (C: 588,00 - P: 16233,00) (VD)" at bounding box center [284, 146] width 268 height 10
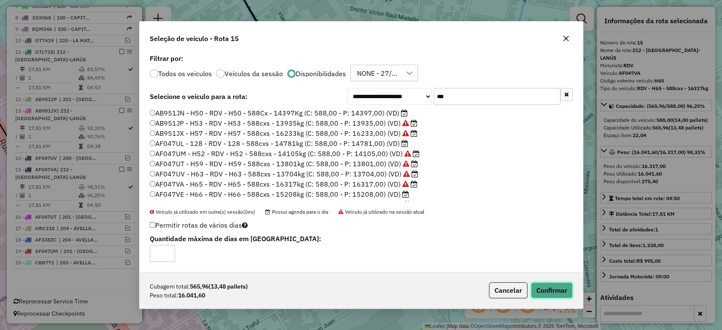
click at [552, 287] on button "Confirmar" at bounding box center [552, 290] width 42 height 16
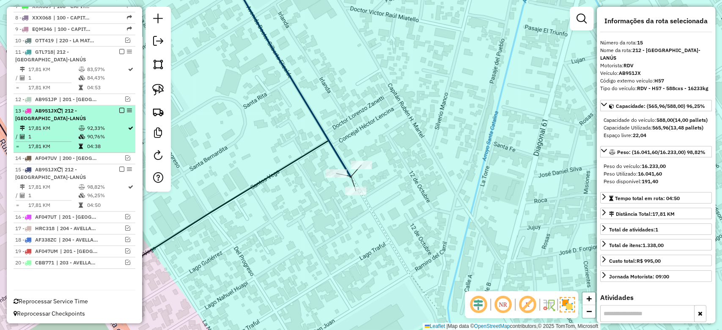
click at [119, 168] on em at bounding box center [121, 169] width 5 height 5
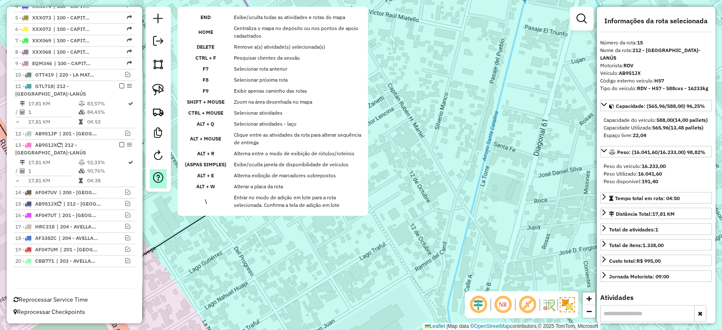
scroll to position [364, 0]
click at [327, 207] on div "Janela de atendimento Grade de atendimento Capacidade Transportadoras Veículos …" at bounding box center [361, 165] width 722 height 330
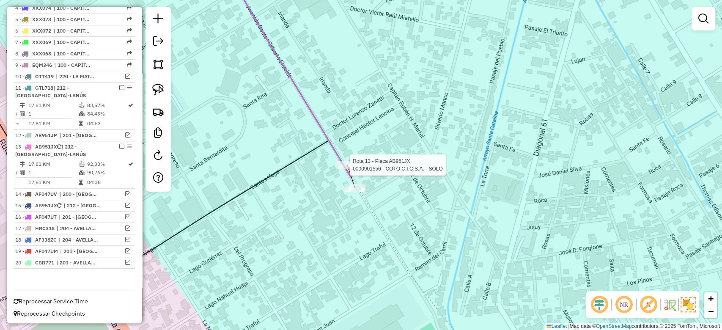
click at [345, 169] on div at bounding box center [347, 165] width 21 height 8
select select "**********"
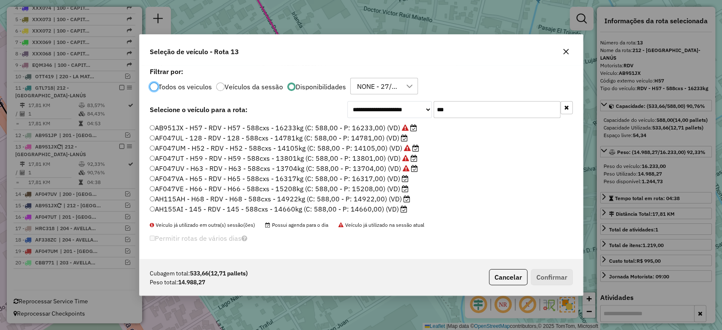
scroll to position [28, 0]
click at [376, 191] on label "AH115AH - H68 - RDV - H68 - 588cxs - 14922kg (C: 588,00 - P: 14922,00) (VD)" at bounding box center [280, 189] width 261 height 10
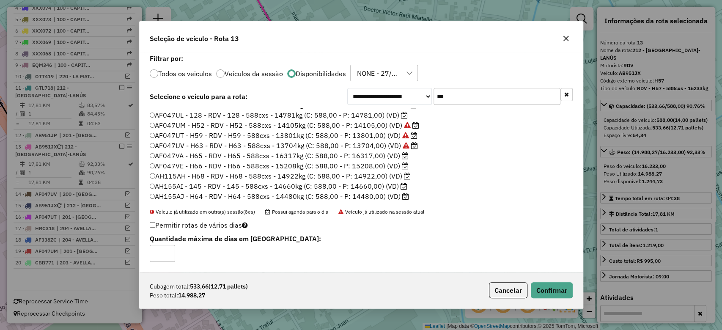
click at [377, 167] on label "AF047VE - H66 - RDV - H66 - 588cxs - 15208kg (C: 588,00 - P: 15208,00) (VD)" at bounding box center [279, 166] width 259 height 10
click at [553, 293] on button "Confirmar" at bounding box center [552, 290] width 42 height 16
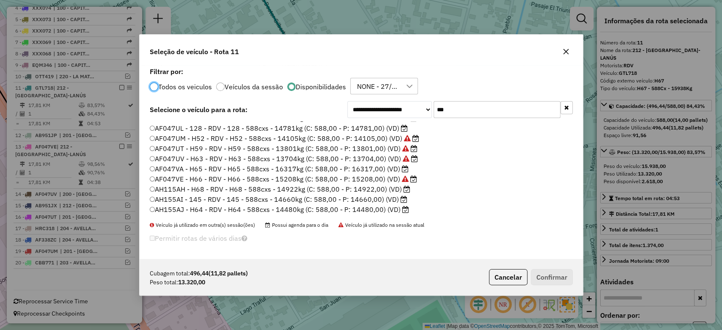
scroll to position [0, 0]
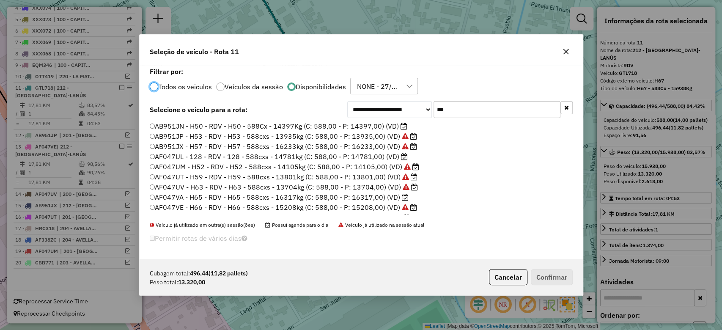
drag, startPoint x: 373, startPoint y: 127, endPoint x: 378, endPoint y: 130, distance: 6.1
click at [373, 127] on label "AB951JN - H50 - RDV - H50 - 588Cx - 14397Kg (C: 588,00 - P: 14397,00) (VD)" at bounding box center [279, 126] width 258 height 10
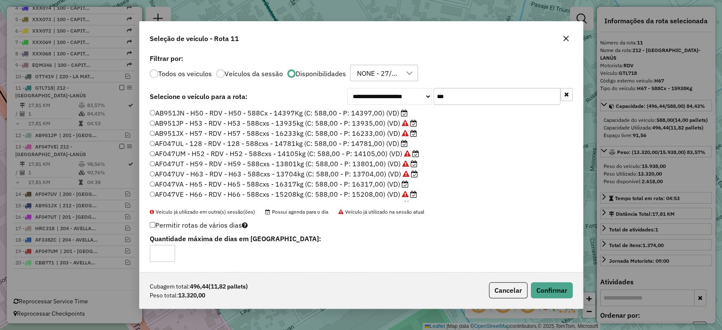
click at [378, 120] on label "AB951JP - H53 - RDV - H53 - 588cxs - 13935kg (C: 588,00 - P: 13935,00) (VD)" at bounding box center [284, 123] width 268 height 10
click at [387, 110] on label "AB951JN - H50 - RDV - H50 - 588Cx - 14397Kg (C: 588,00 - P: 14397,00) (VD)" at bounding box center [279, 113] width 258 height 10
click at [552, 288] on button "Confirmar" at bounding box center [552, 290] width 42 height 16
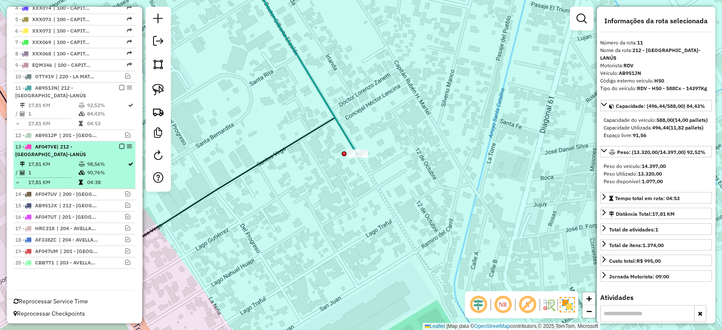
click at [122, 145] on em at bounding box center [121, 146] width 5 height 5
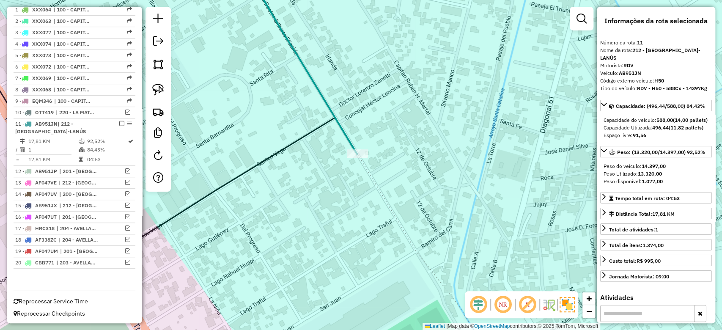
drag, startPoint x: 120, startPoint y: 121, endPoint x: 180, endPoint y: 152, distance: 67.4
click at [120, 121] on em at bounding box center [121, 123] width 5 height 5
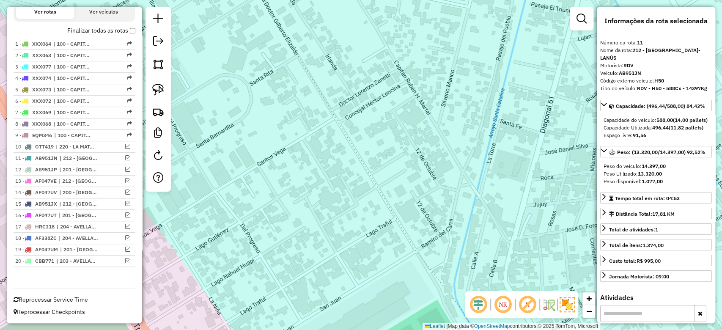
scroll to position [292, 0]
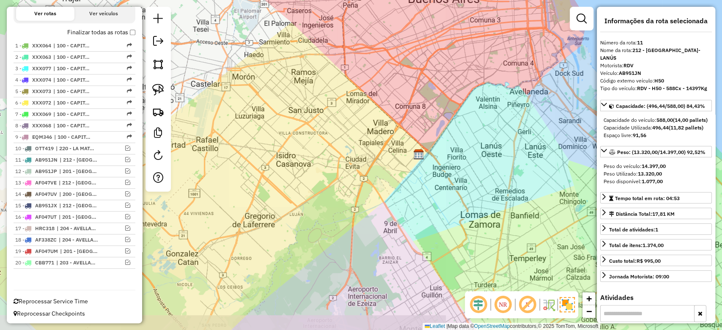
drag, startPoint x: 403, startPoint y: 231, endPoint x: 381, endPoint y: 231, distance: 21.6
click at [382, 232] on div "Janela de atendimento Grade de atendimento Capacidade Transportadoras Veículos …" at bounding box center [361, 165] width 722 height 330
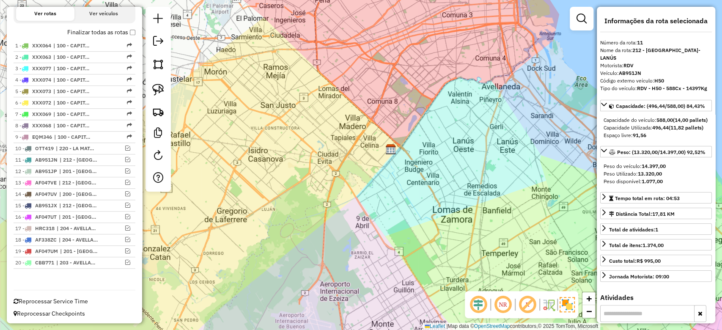
drag, startPoint x: 362, startPoint y: 236, endPoint x: 227, endPoint y: 192, distance: 142.0
click at [346, 187] on div "Janela de atendimento Grade de atendimento Capacidade Transportadoras Veículos …" at bounding box center [361, 165] width 722 height 330
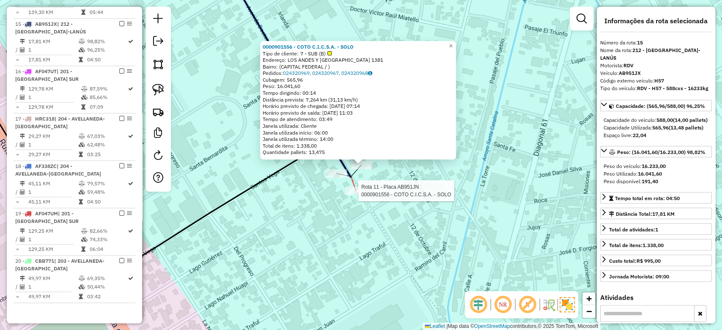
scroll to position [664, 0]
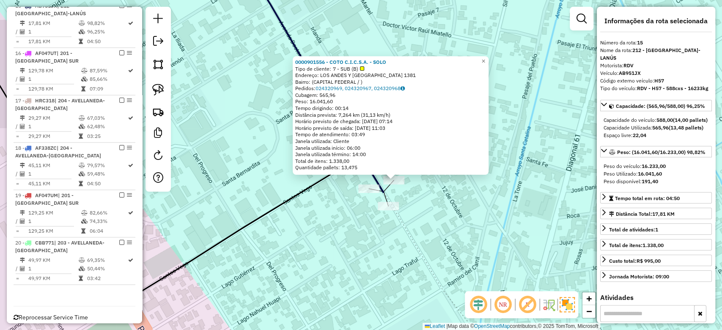
drag, startPoint x: 399, startPoint y: 232, endPoint x: 432, endPoint y: 246, distance: 35.4
click at [432, 246] on div "0000901556 - COTO C.I.C.S.A. - SOLO Tipo de cliente: 7 - SUB (B) Endereço: LOS …" at bounding box center [361, 165] width 722 height 330
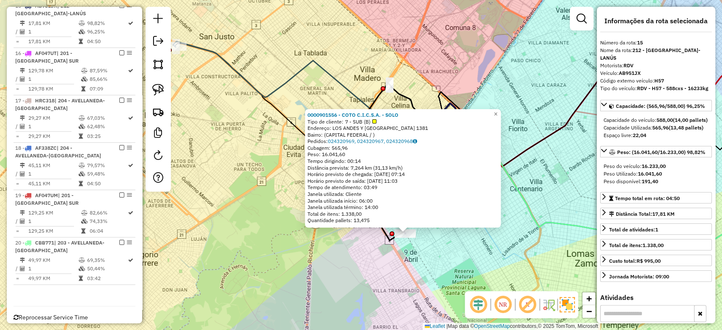
click at [416, 269] on div "0000901556 - COTO C.I.C.S.A. - SOLO Tipo de cliente: 7 - SUB (B) Endereço: LOS …" at bounding box center [361, 165] width 722 height 330
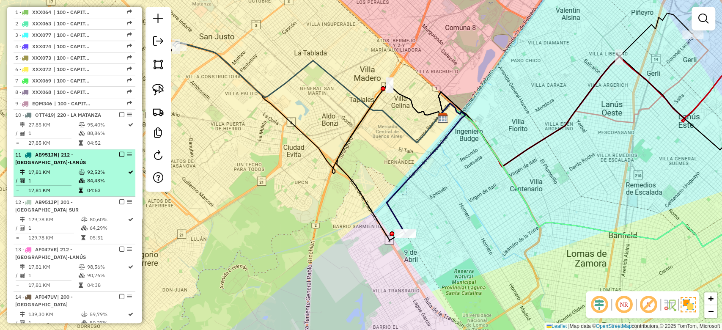
scroll to position [44, 0]
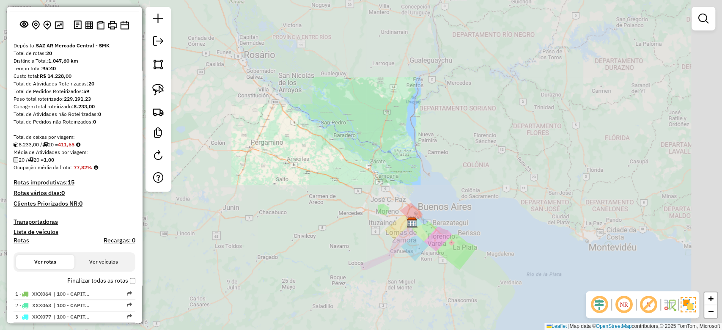
drag, startPoint x: 437, startPoint y: 255, endPoint x: 411, endPoint y: 237, distance: 31.5
click at [411, 237] on div "Janela de atendimento Grade de atendimento Capacidade Transportadoras Veículos …" at bounding box center [361, 165] width 722 height 330
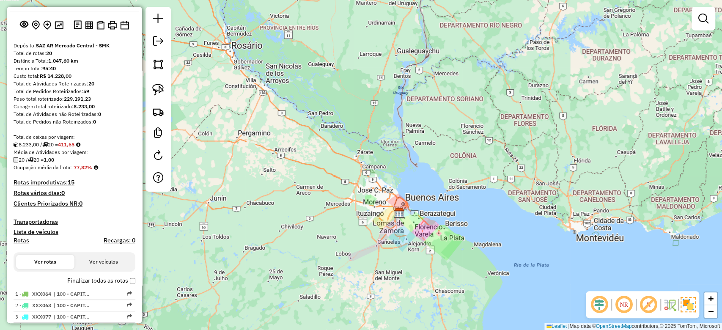
click at [39, 222] on h4 "Transportadoras" at bounding box center [75, 221] width 122 height 7
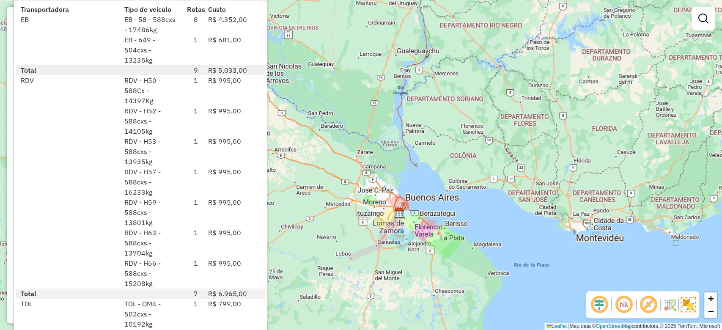
click at [174, 198] on div "RDV - H59 - 588cxs - 13801kg" at bounding box center [150, 212] width 63 height 30
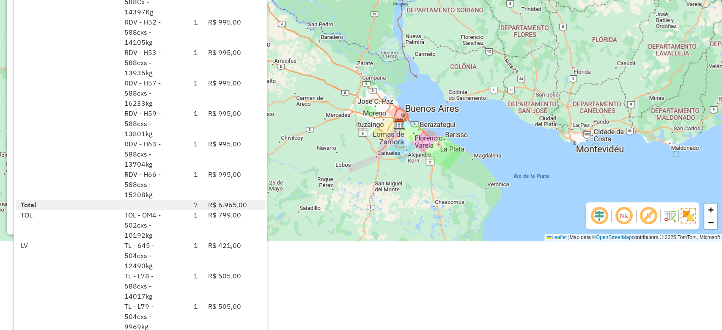
scroll to position [90, 0]
click at [372, 175] on div "Janela de atendimento Grade de atendimento Capacidade Transportadoras Veículos …" at bounding box center [361, 75] width 722 height 330
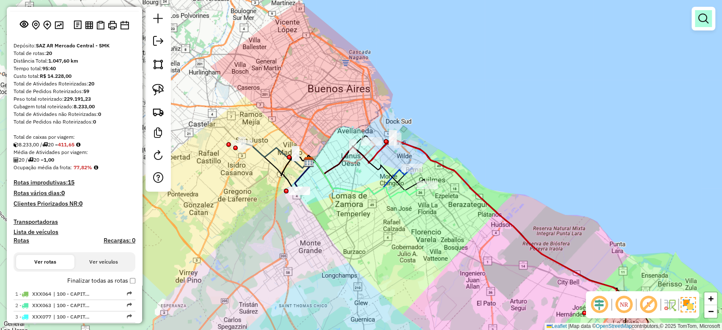
click at [699, 19] on em at bounding box center [704, 19] width 10 height 10
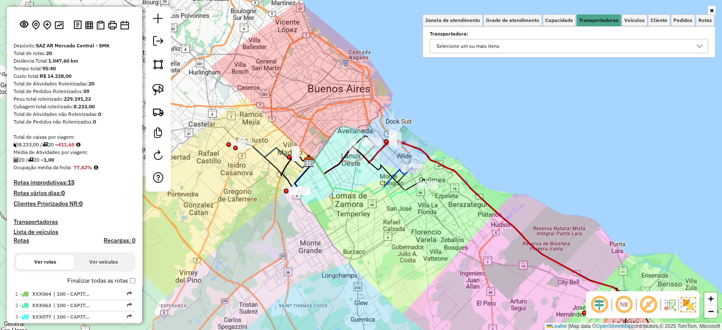
click at [564, 48] on div "Selecione um ou mais itens" at bounding box center [563, 46] width 258 height 14
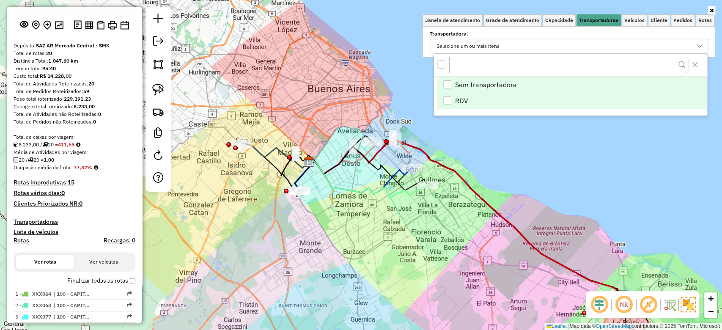
click at [446, 96] on div "RDV" at bounding box center [447, 100] width 8 height 8
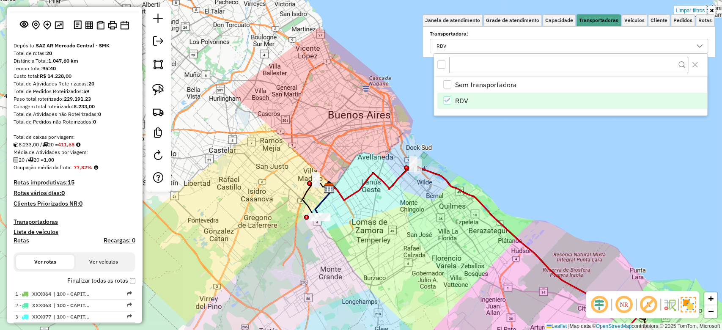
drag, startPoint x: 342, startPoint y: 208, endPoint x: 356, endPoint y: 225, distance: 22.2
click at [360, 231] on div "Limpar filtros Janela de atendimento Grade de atendimento Capacidade Transporta…" at bounding box center [361, 165] width 722 height 330
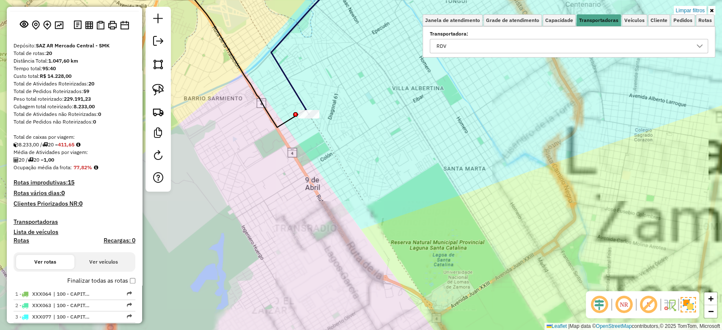
click at [315, 203] on div "Limpar filtros Janela de atendimento Grade de atendimento Capacidade Transporta…" at bounding box center [361, 165] width 722 height 330
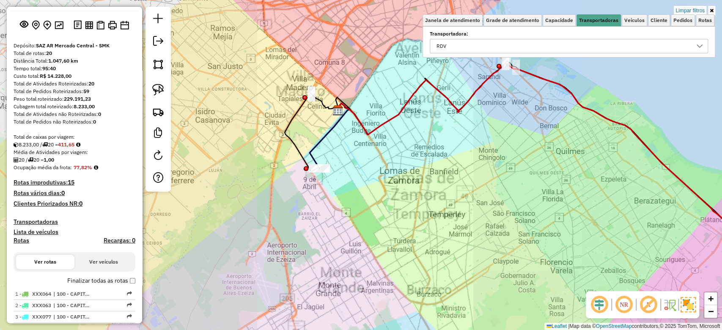
click at [321, 178] on div "Limpar filtros Janela de atendimento Grade de atendimento Capacidade Transporta…" at bounding box center [361, 165] width 722 height 330
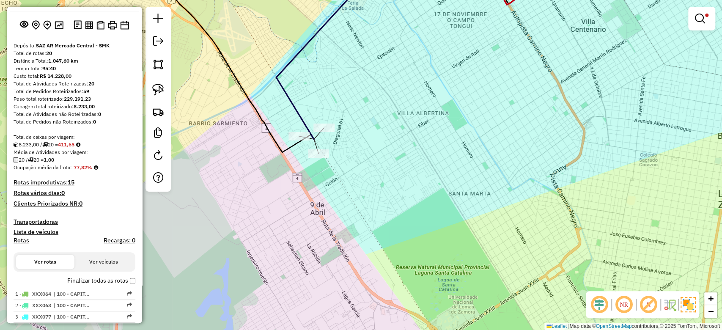
select select "**********"
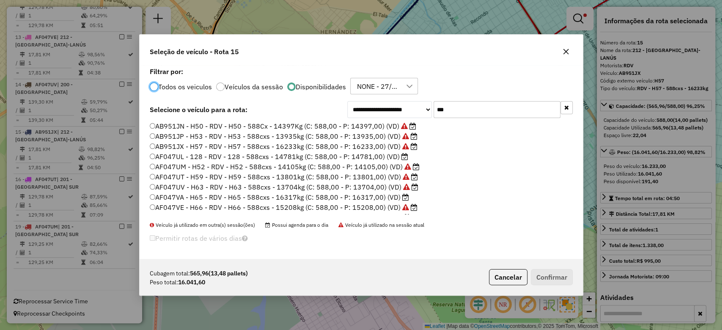
scroll to position [4, 3]
drag, startPoint x: 430, startPoint y: 102, endPoint x: 399, endPoint y: 100, distance: 31.0
click at [399, 100] on div "**********" at bounding box center [361, 162] width 443 height 194
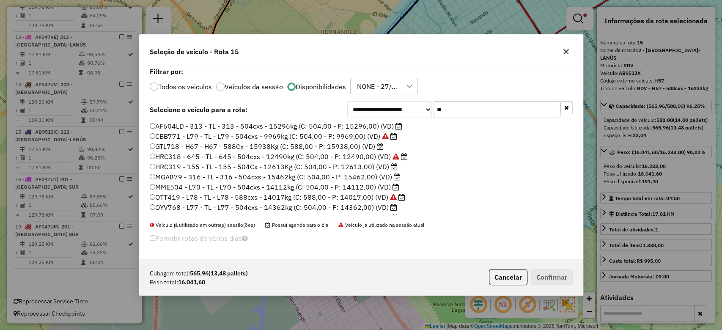
type input "**"
drag, startPoint x: 566, startPoint y: 52, endPoint x: 560, endPoint y: 61, distance: 10.2
click at [566, 52] on icon "button" at bounding box center [566, 52] width 6 height 6
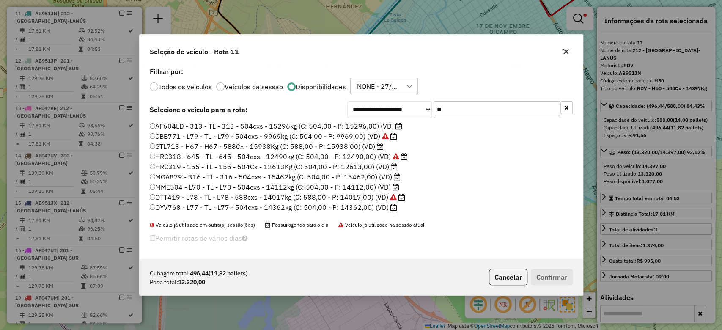
drag, startPoint x: 457, startPoint y: 105, endPoint x: 382, endPoint y: 99, distance: 75.1
click at [382, 99] on div "**********" at bounding box center [361, 162] width 443 height 194
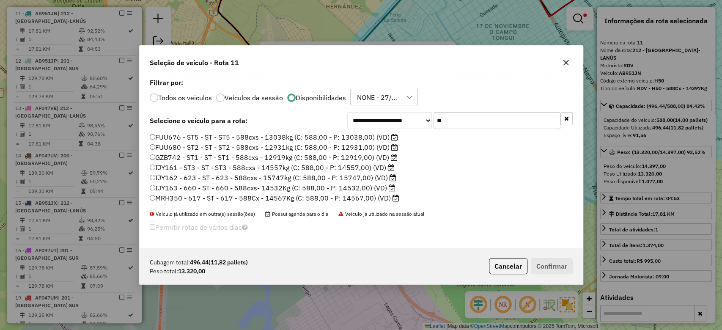
type input "**"
click at [359, 168] on label "IJY161 - ST3 - ST - ST3 - 588cxs - 14557kg (C: 588,00 - P: 14557,00) (VD)" at bounding box center [272, 167] width 245 height 10
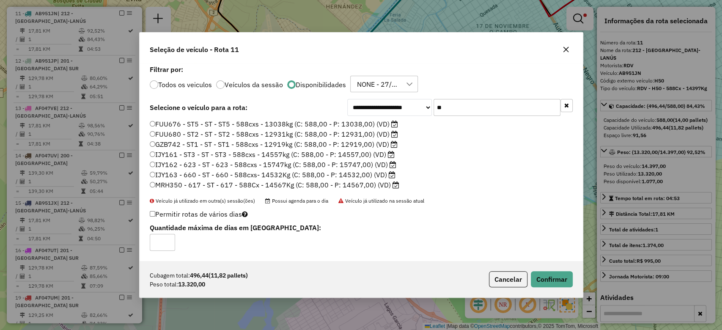
drag, startPoint x: 356, startPoint y: 173, endPoint x: 366, endPoint y: 179, distance: 12.3
click at [356, 173] on label "IJY163 - 660 - ST - 660 - 588cxs- 14532Kg (C: 588,00 - P: 14532,00) (VD)" at bounding box center [273, 175] width 246 height 10
click at [556, 283] on button "Confirmar" at bounding box center [552, 279] width 42 height 16
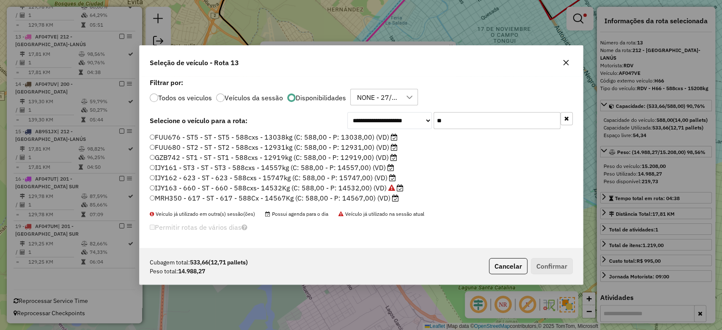
drag, startPoint x: 457, startPoint y: 120, endPoint x: 404, endPoint y: 114, distance: 53.3
click at [404, 114] on div "**********" at bounding box center [460, 120] width 226 height 17
click at [363, 164] on label "IJY161 - ST3 - ST - ST3 - 588cxs - 14557kg (C: 588,00 - P: 14557,00) (VD)" at bounding box center [272, 167] width 245 height 10
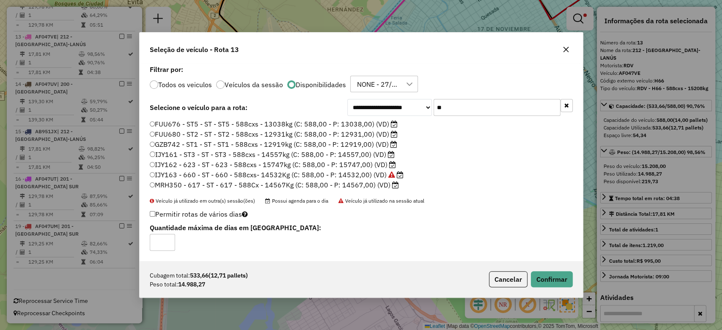
click at [361, 163] on label "IJY162 - 623 - ST - 623 - 588cxs - 15747kg (C: 588,00 - P: 15747,00) (VD)" at bounding box center [273, 165] width 247 height 10
click at [551, 272] on div "Cubagem total: 533,66 (12,71 pallets) Peso total: 14.988,27 Cancelar Confirmar" at bounding box center [361, 279] width 443 height 36
click at [554, 278] on button "Confirmar" at bounding box center [552, 279] width 42 height 16
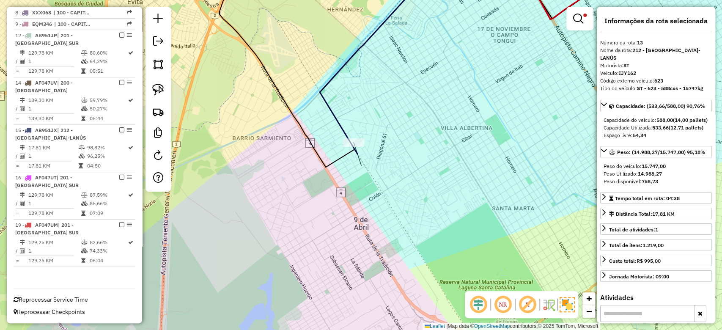
scroll to position [404, 0]
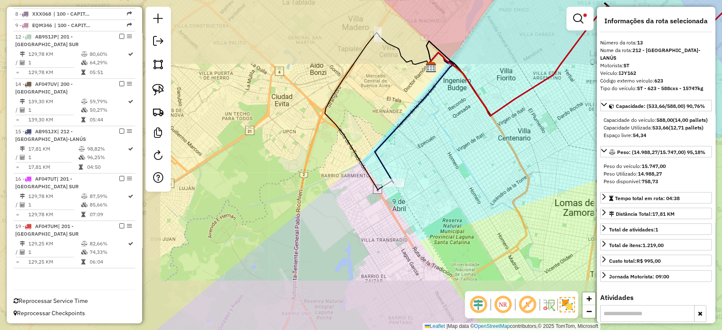
click at [425, 229] on div "Limpar filtros Janela de atendimento Grade de atendimento Capacidade Transporta…" at bounding box center [361, 165] width 722 height 330
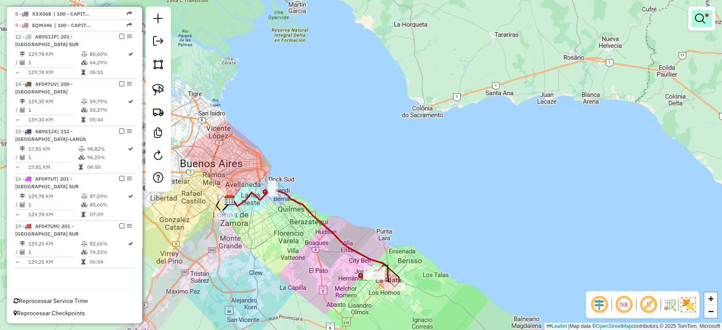
click at [705, 15] on span at bounding box center [706, 15] width 3 height 3
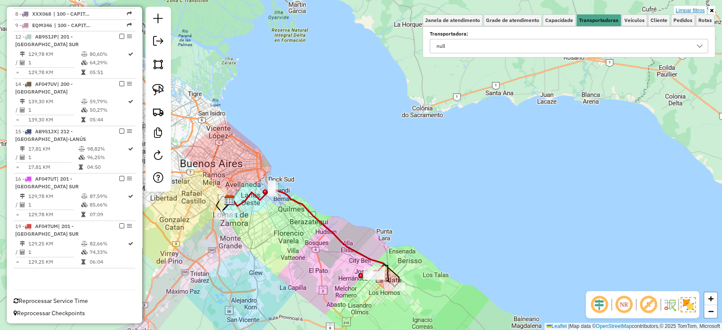
click at [688, 11] on link "Limpar filtros" at bounding box center [690, 10] width 33 height 9
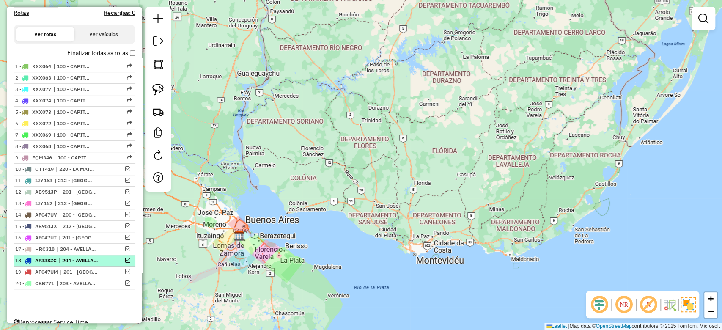
scroll to position [292, 0]
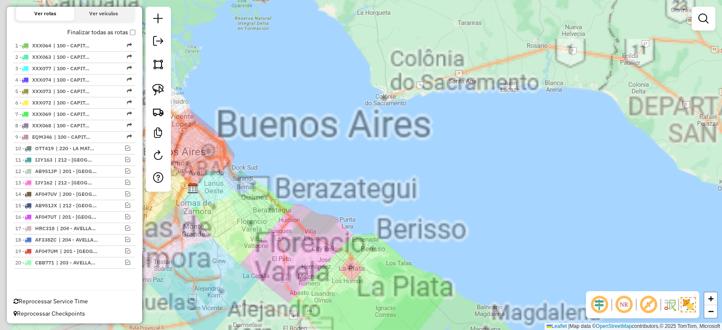
drag, startPoint x: 249, startPoint y: 248, endPoint x: 295, endPoint y: 266, distance: 49.0
click at [299, 271] on div "Janela de atendimento Grade de atendimento Capacidade Transportadoras Veículos …" at bounding box center [361, 165] width 722 height 330
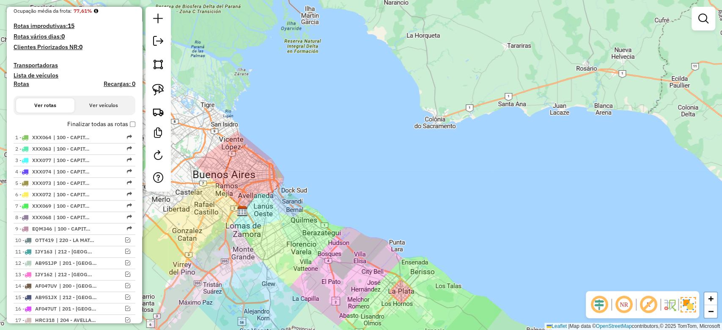
scroll to position [123, 0]
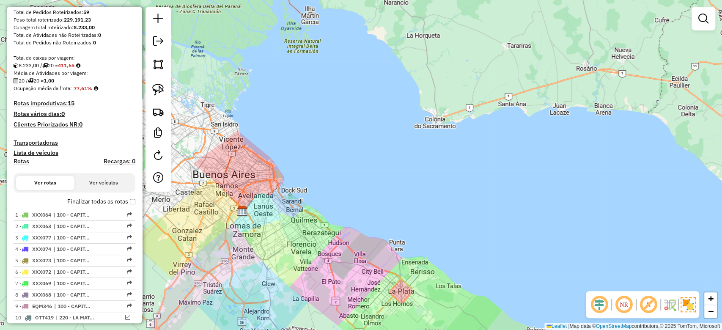
drag, startPoint x: 282, startPoint y: 212, endPoint x: 360, endPoint y: 222, distance: 78.9
click at [360, 222] on div "Janela de atendimento Grade de atendimento Capacidade Transportadoras Veículos …" at bounding box center [361, 165] width 722 height 330
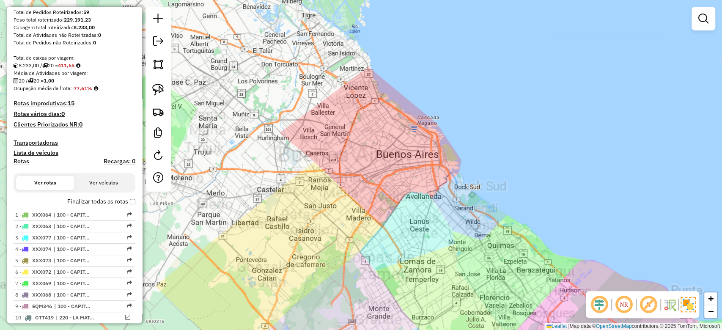
click at [351, 210] on div "Janela de atendimento Grade de atendimento Capacidade Transportadoras Veículos …" at bounding box center [361, 165] width 722 height 330
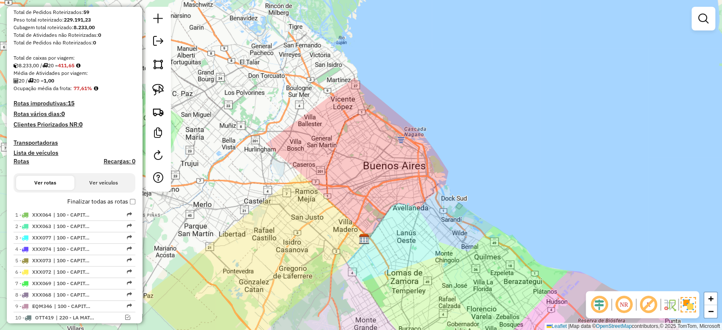
drag, startPoint x: 347, startPoint y: 181, endPoint x: 334, endPoint y: 182, distance: 13.2
click at [347, 178] on div "Janela de atendimento Grade de atendimento Capacidade Transportadoras Veículos …" at bounding box center [361, 165] width 722 height 330
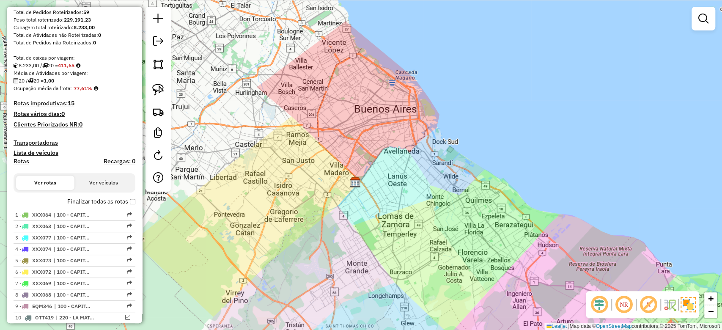
scroll to position [292, 0]
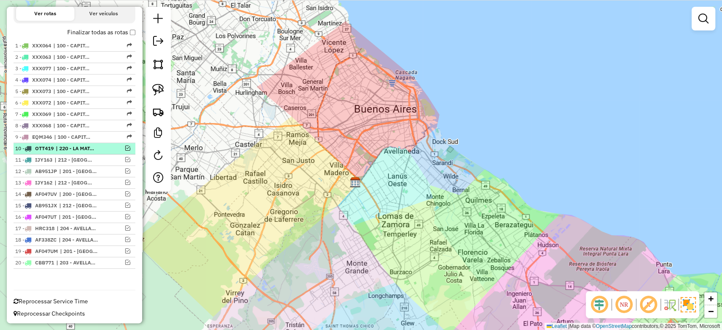
click at [63, 146] on span "| 220 - LA MATANZA" at bounding box center [75, 149] width 39 height 8
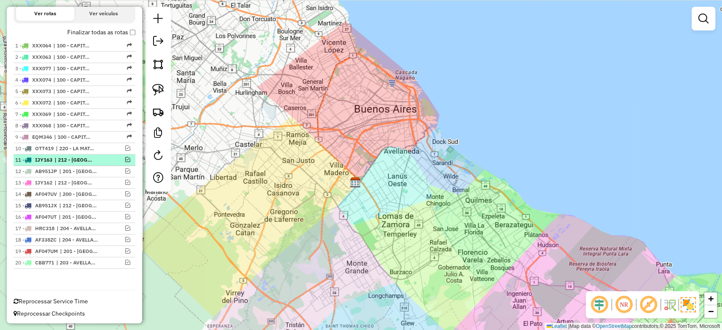
select select "**********"
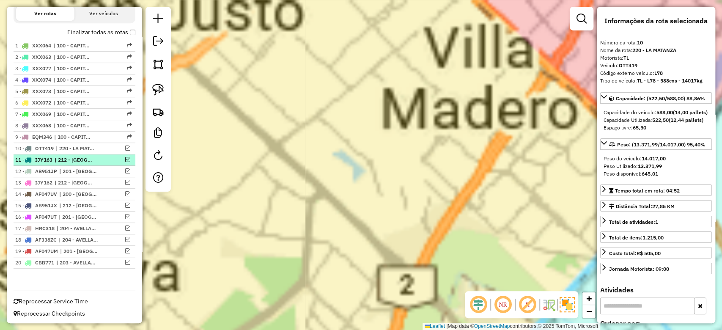
click at [63, 162] on span "| 212 - AVELLANEDA-LANÚS" at bounding box center [74, 160] width 39 height 8
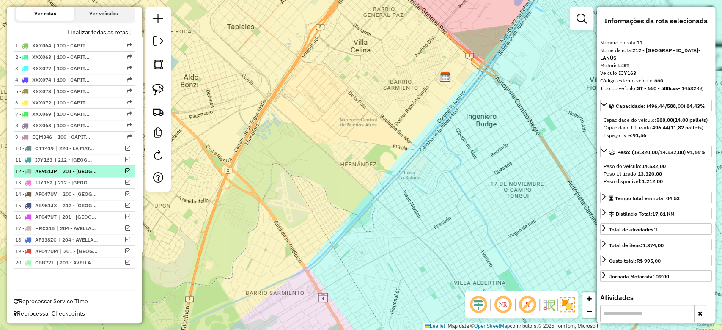
click at [63, 171] on span "| 201 - LA PLATA SUR" at bounding box center [78, 172] width 39 height 8
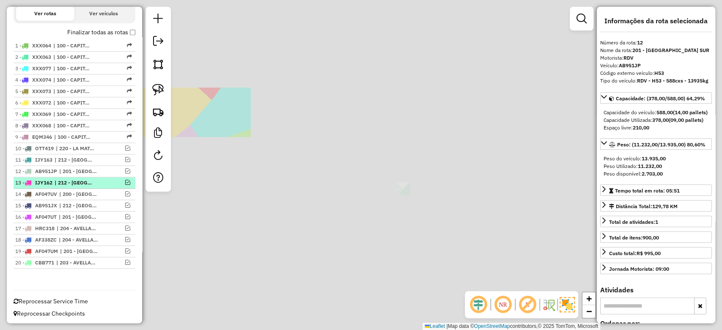
click at [63, 184] on span "| 212 - AVELLANEDA-LANÚS" at bounding box center [74, 183] width 39 height 8
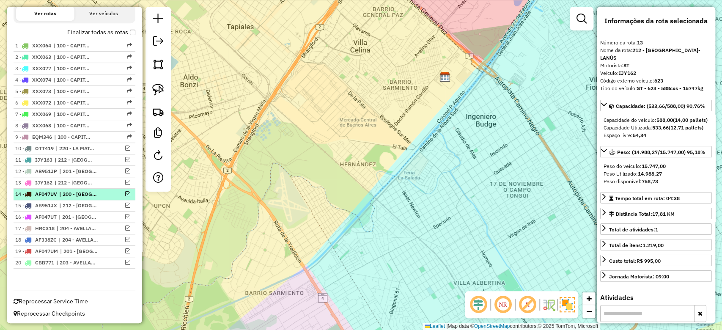
click at [65, 195] on span "| 200 - CENTRO LA PLATA" at bounding box center [78, 194] width 39 height 8
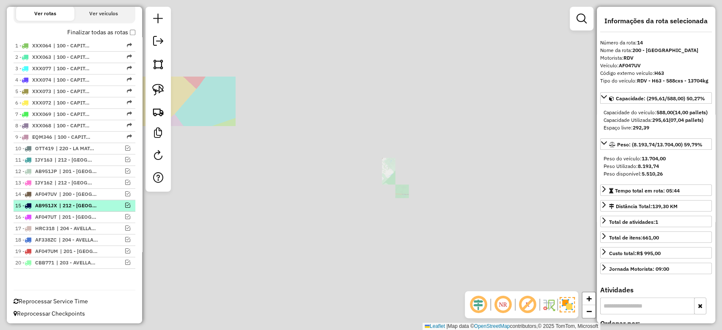
click at [65, 207] on span "| 212 - AVELLANEDA-LANÚS" at bounding box center [78, 206] width 39 height 8
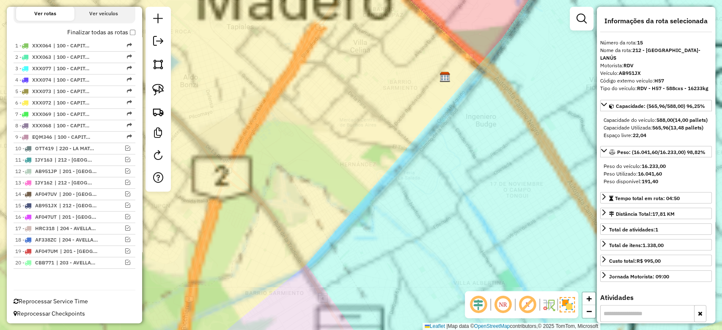
scroll to position [67, 0]
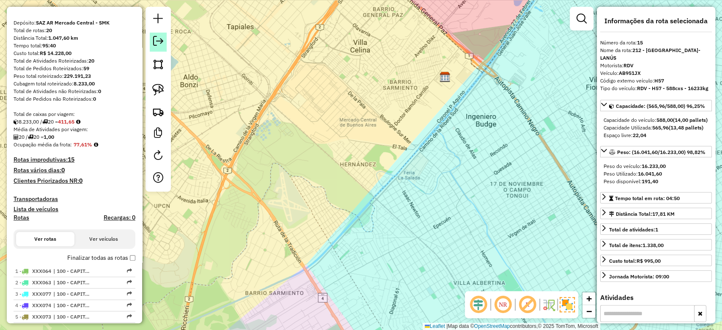
click at [155, 46] on link at bounding box center [158, 42] width 17 height 19
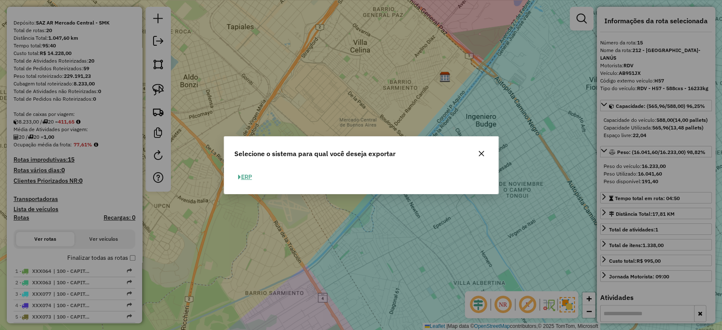
click at [242, 174] on button "ERP" at bounding box center [245, 177] width 22 height 13
select select "*********"
select select "**"
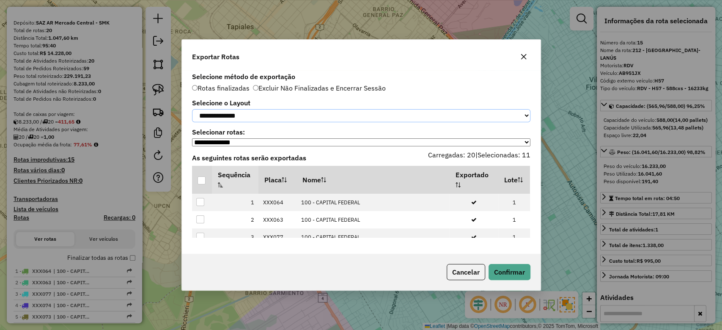
click at [253, 112] on select "**********" at bounding box center [361, 115] width 338 height 13
select select "*********"
click at [192, 109] on select "**********" at bounding box center [361, 115] width 338 height 13
click at [205, 179] on div at bounding box center [202, 180] width 8 height 8
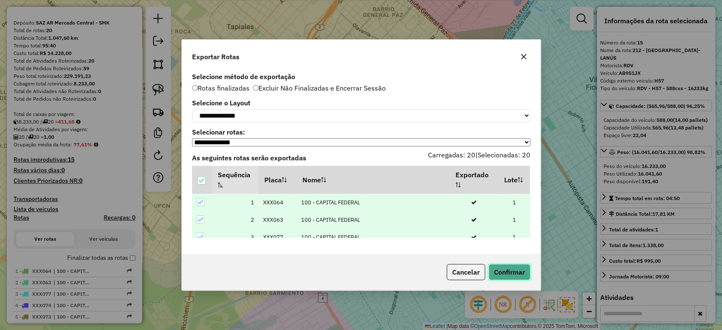
click at [506, 272] on button "Confirmar" at bounding box center [510, 272] width 42 height 16
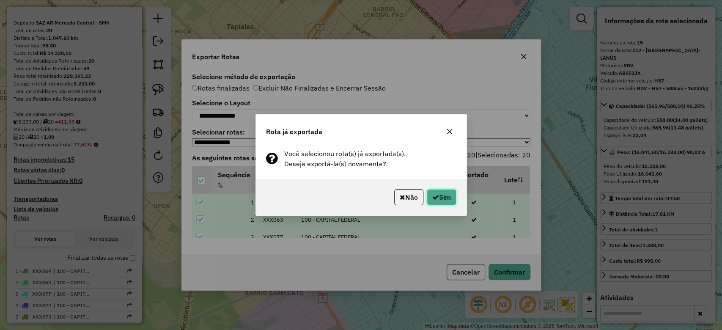
click at [445, 195] on button "Sim" at bounding box center [442, 197] width 30 height 16
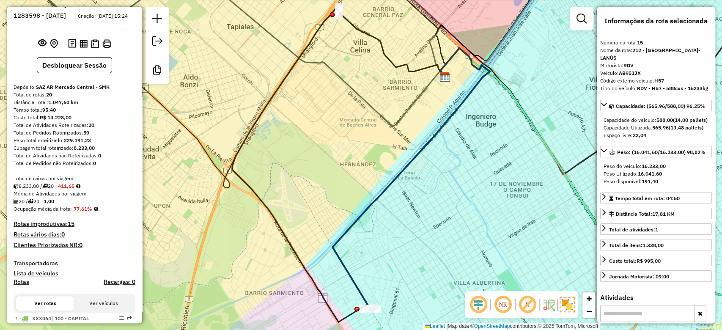
scroll to position [0, 0]
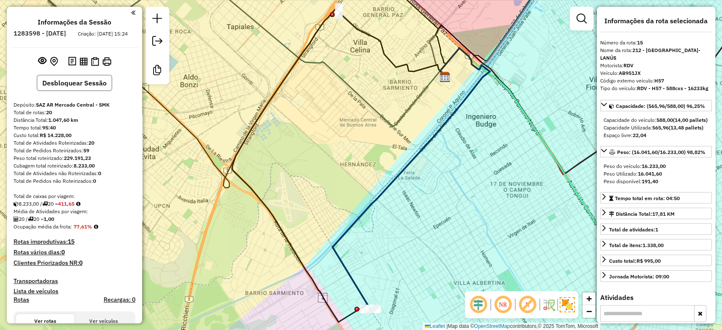
click at [81, 88] on button "Desbloquear Sessão" at bounding box center [74, 83] width 75 height 16
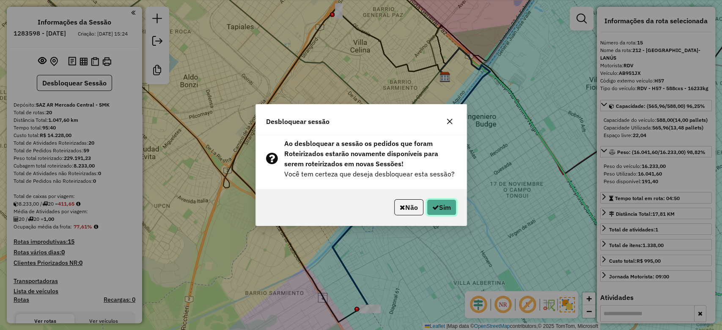
click at [443, 202] on button "Sim" at bounding box center [442, 207] width 30 height 16
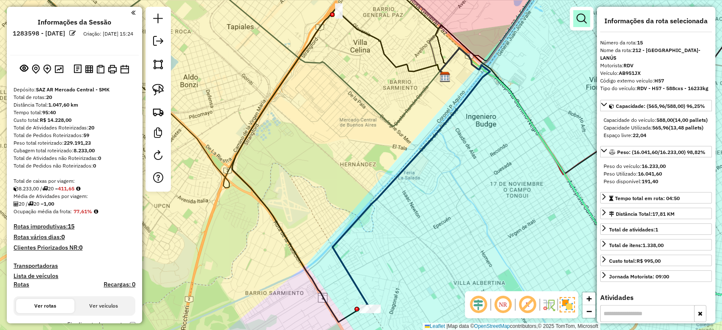
click at [578, 19] on em at bounding box center [582, 19] width 10 height 10
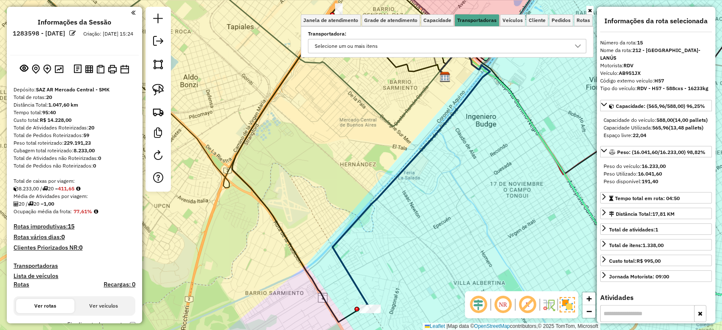
click at [428, 43] on div "Selecione um ou mais itens" at bounding box center [441, 46] width 258 height 14
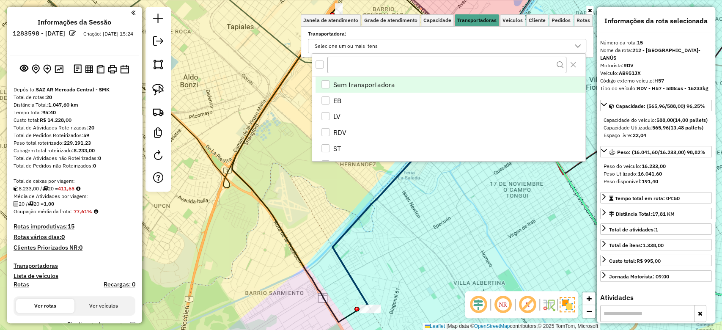
scroll to position [5, 30]
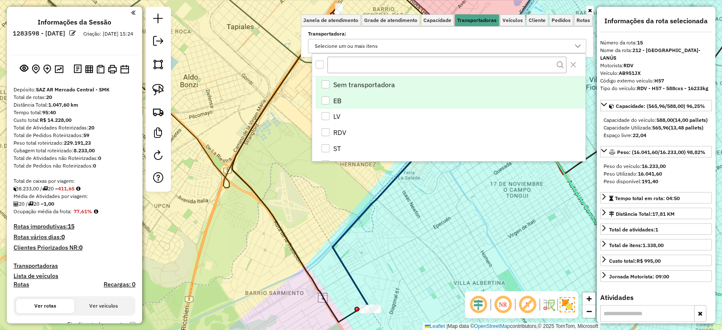
click at [327, 99] on div "EB" at bounding box center [326, 100] width 8 height 8
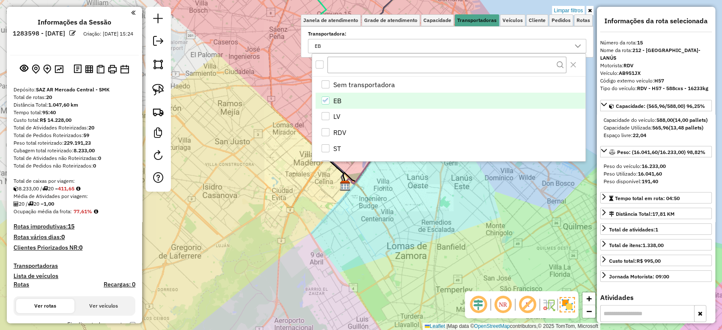
drag, startPoint x: 353, startPoint y: 261, endPoint x: 358, endPoint y: 266, distance: 7.5
click at [358, 266] on div "Limpar filtros Janela de atendimento Grade de atendimento Capacidade Transporta…" at bounding box center [361, 165] width 722 height 330
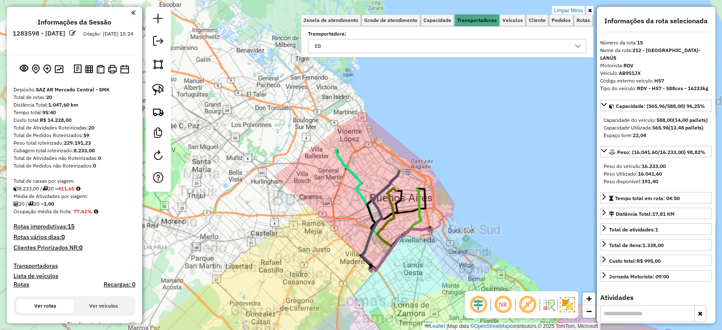
click at [338, 244] on div "Limpar filtros Janela de atendimento Grade de atendimento Capacidade Transporta…" at bounding box center [361, 165] width 722 height 330
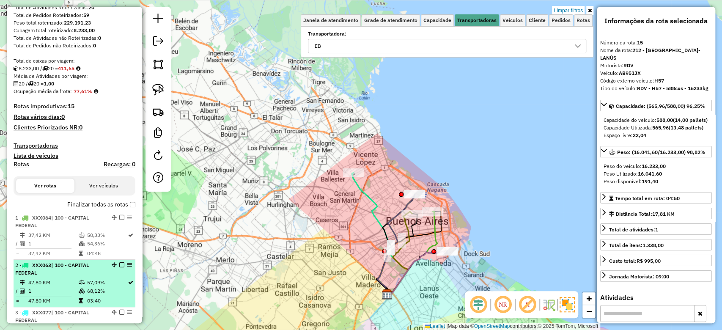
scroll to position [169, 0]
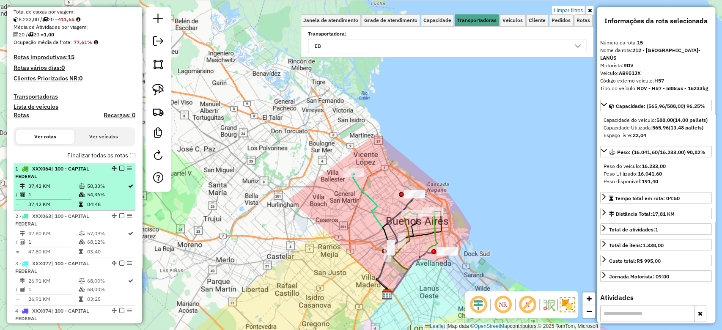
click at [86, 184] on td "50,33%" at bounding box center [106, 186] width 41 height 8
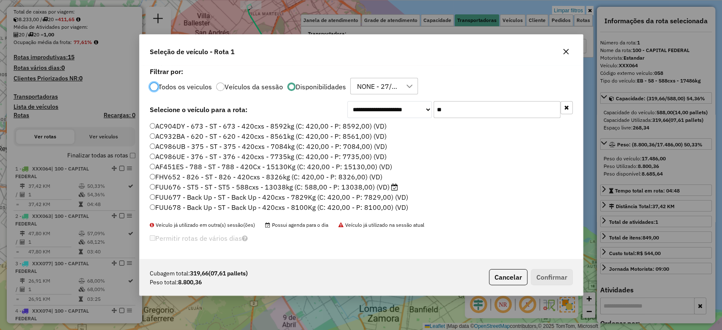
scroll to position [4, 3]
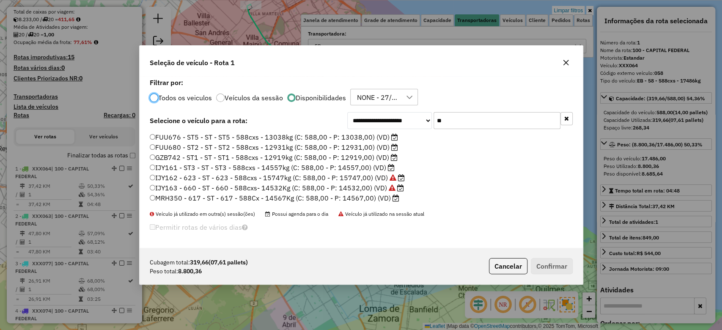
click at [183, 95] on label "Todos os veiculos" at bounding box center [185, 97] width 54 height 7
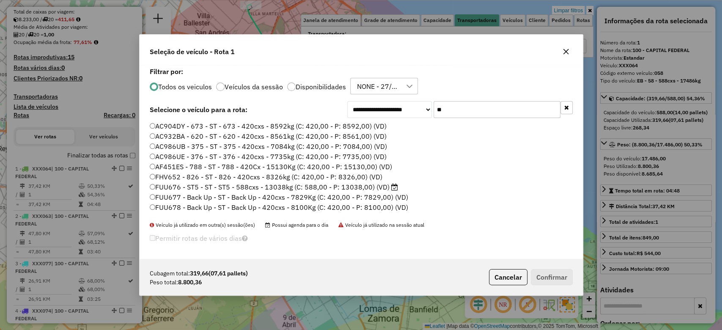
drag, startPoint x: 457, startPoint y: 107, endPoint x: 392, endPoint y: 105, distance: 65.2
click at [392, 105] on div "**********" at bounding box center [460, 109] width 226 height 17
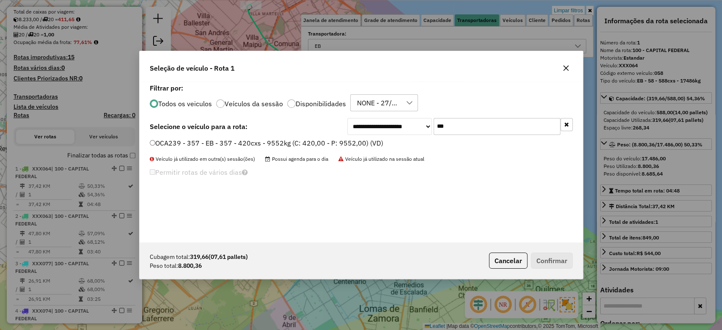
type input "***"
click at [274, 143] on label "OCA239 - 357 - EB - 357 - 420cxs - 9552kg (C: 420,00 - P: 9552,00) (VD)" at bounding box center [267, 143] width 234 height 10
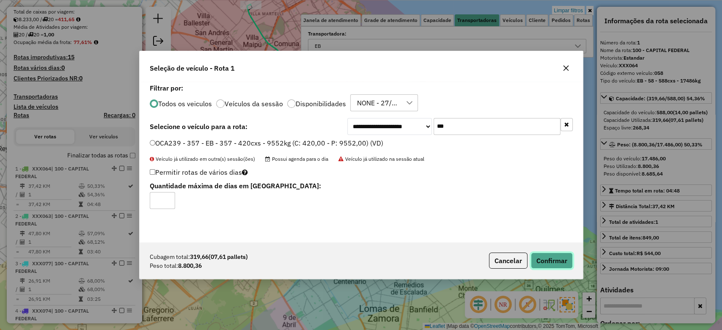
click at [551, 261] on button "Confirmar" at bounding box center [552, 261] width 42 height 16
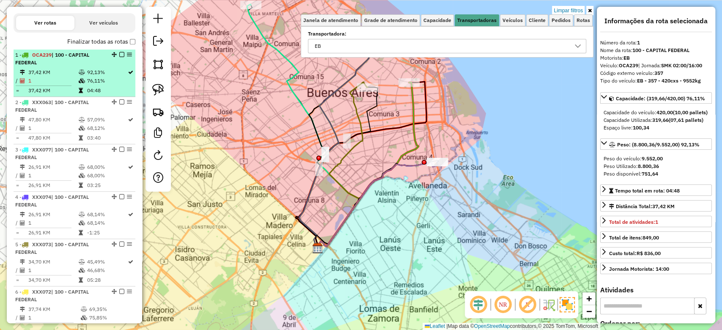
scroll to position [269, 0]
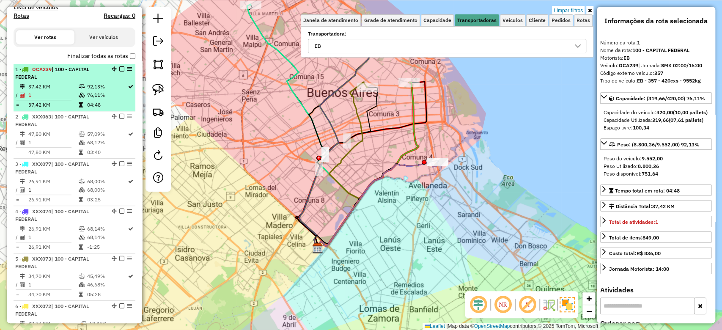
drag, startPoint x: 88, startPoint y: 85, endPoint x: 126, endPoint y: 73, distance: 39.7
click at [88, 85] on td "92,13%" at bounding box center [106, 87] width 41 height 8
click at [121, 67] on em at bounding box center [121, 68] width 5 height 5
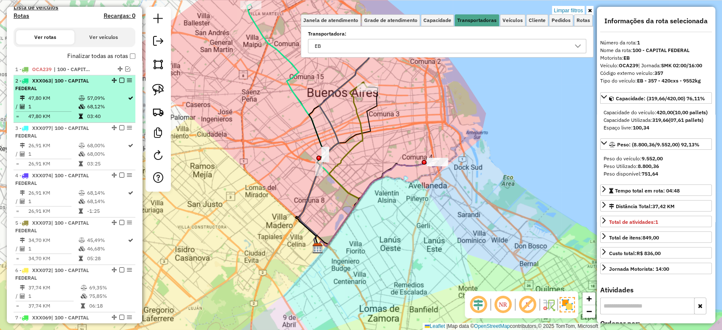
click at [85, 93] on li "2 - XXX063 | 100 - CAPITAL FEDERAL 47,80 KM 57,09% / 1 68,12% = 47,80 KM 03:40" at bounding box center [75, 98] width 122 height 47
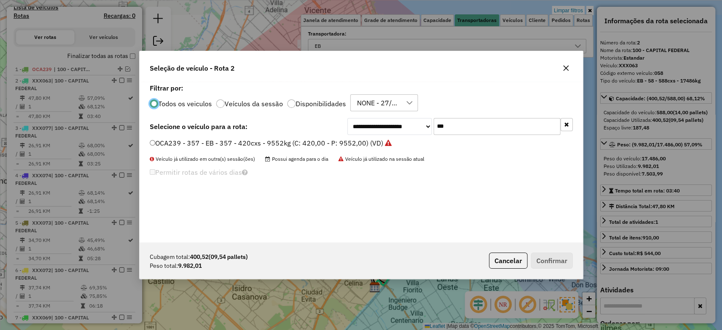
scroll to position [4, 3]
drag, startPoint x: 455, startPoint y: 129, endPoint x: 391, endPoint y: 116, distance: 66.1
click at [405, 120] on div "**********" at bounding box center [460, 126] width 226 height 17
type input "***"
click at [343, 145] on label "AC037SO - 308 - EB - 308 - 420cxs - 13451kg (C: 420,00 - P: 13451,00) (VD)" at bounding box center [273, 143] width 246 height 10
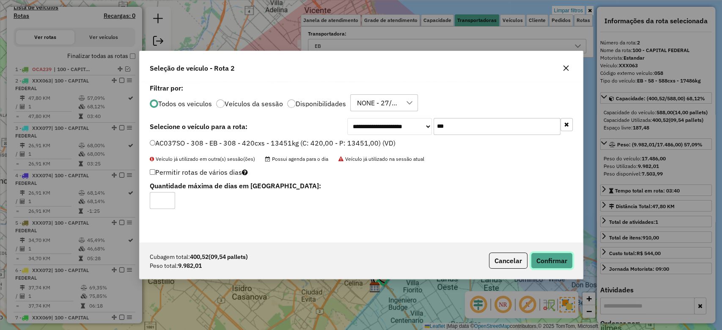
click at [539, 263] on button "Confirmar" at bounding box center [552, 261] width 42 height 16
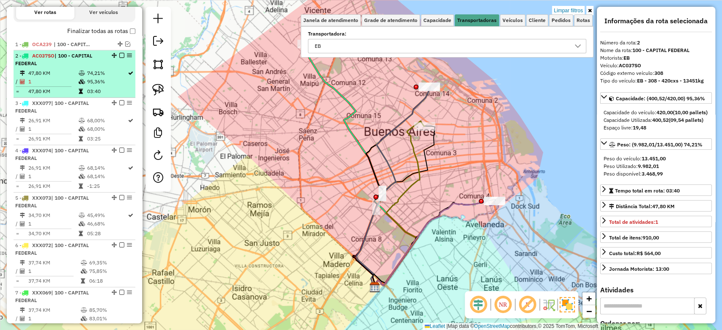
scroll to position [281, 0]
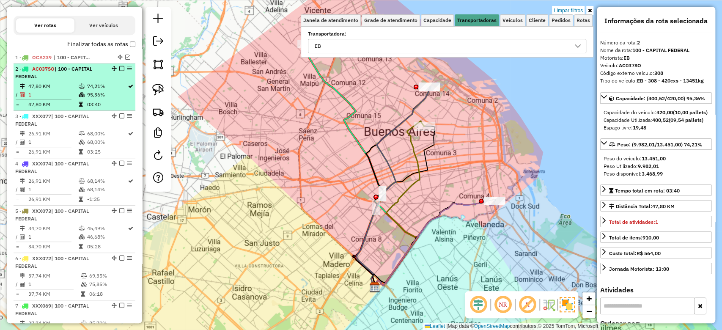
click at [81, 88] on icon at bounding box center [81, 86] width 6 height 5
click at [123, 70] on div at bounding box center [119, 68] width 25 height 5
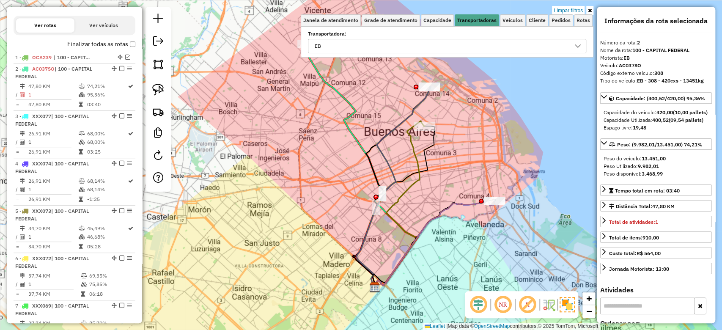
click at [120, 66] on em at bounding box center [121, 68] width 5 height 5
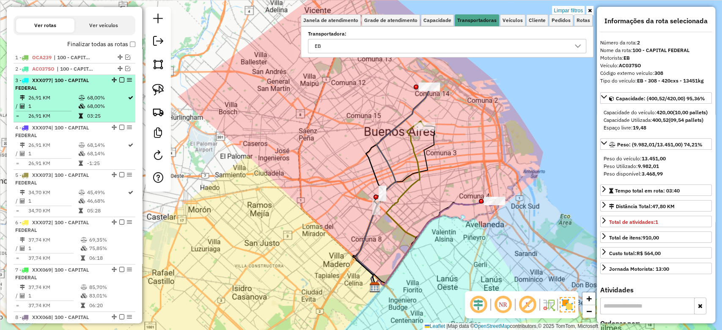
click at [79, 95] on icon at bounding box center [81, 97] width 6 height 5
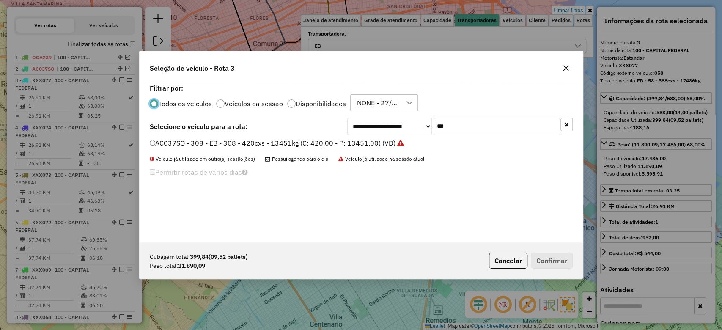
scroll to position [4, 3]
drag, startPoint x: 476, startPoint y: 124, endPoint x: 399, endPoint y: 117, distance: 78.2
click at [399, 117] on div "**********" at bounding box center [361, 162] width 443 height 161
type input "***"
click at [364, 141] on label "EFZ860 - 089 - EB - 089 - 588cxs - 13147kg (C: 588,00 - P: 13147,00) (VD)" at bounding box center [270, 143] width 240 height 10
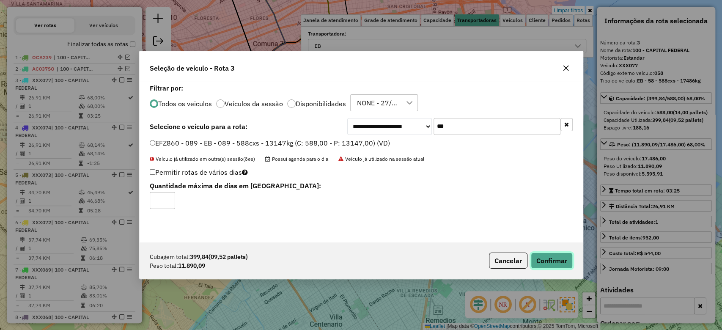
click at [555, 266] on button "Confirmar" at bounding box center [552, 261] width 42 height 16
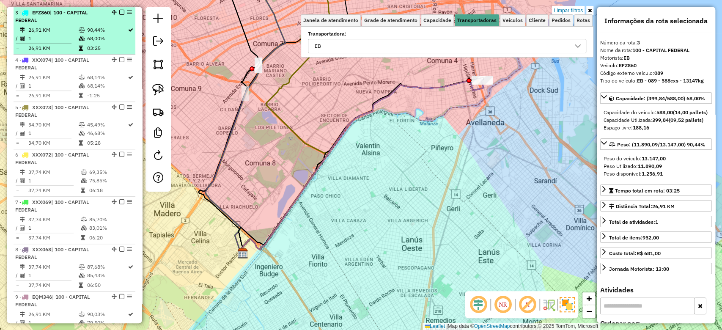
scroll to position [292, 0]
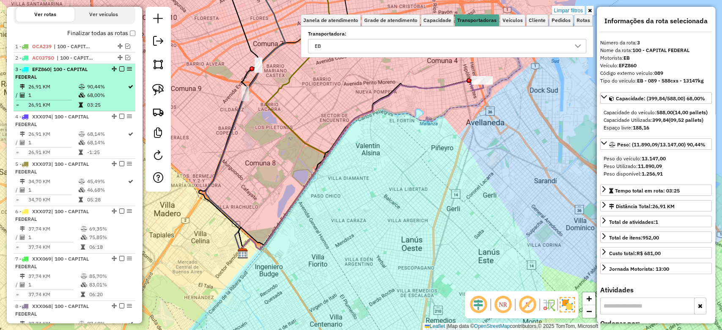
click at [78, 91] on td at bounding box center [82, 95] width 8 height 8
click at [120, 66] on em at bounding box center [121, 68] width 5 height 5
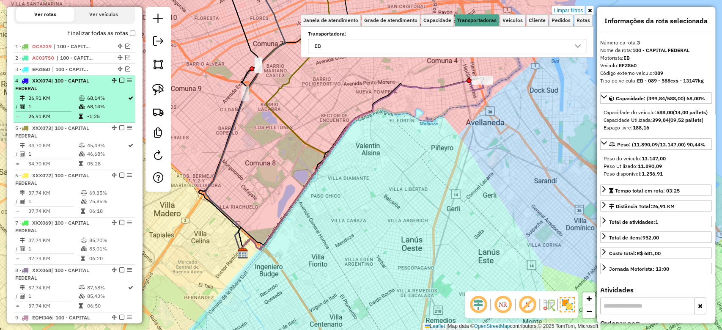
click at [82, 99] on icon at bounding box center [81, 98] width 6 height 5
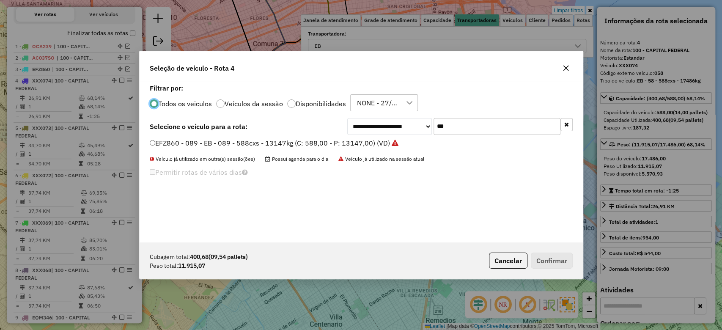
scroll to position [4, 3]
click at [475, 75] on div "Seleção de veículo - Rota 4" at bounding box center [360, 66] width 443 height 30
click at [562, 72] on button "button" at bounding box center [566, 68] width 14 height 14
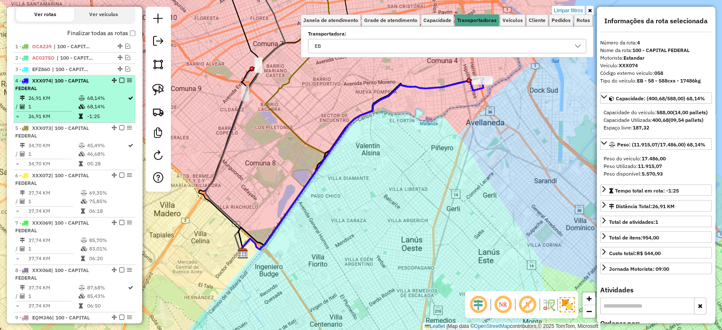
drag, startPoint x: 92, startPoint y: 88, endPoint x: 102, endPoint y: 88, distance: 9.7
click at [91, 88] on div "4 - XXX074 | 100 - CAPITAL FEDERAL" at bounding box center [60, 84] width 90 height 15
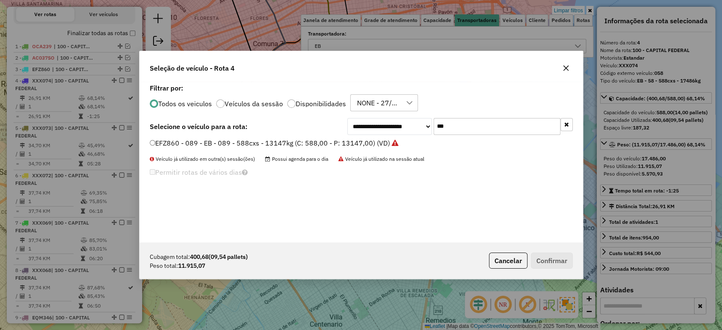
drag, startPoint x: 476, startPoint y: 126, endPoint x: 399, endPoint y: 125, distance: 76.6
click at [399, 125] on div "**********" at bounding box center [460, 126] width 226 height 17
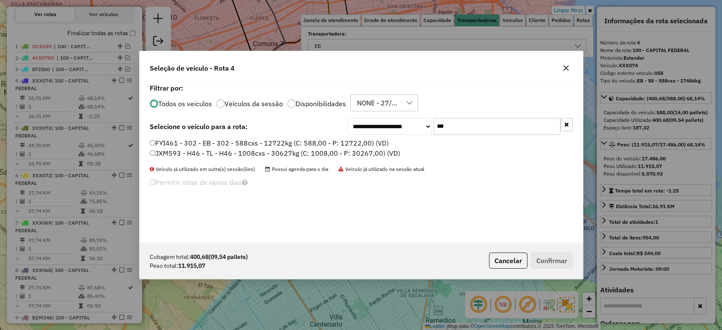
type input "***"
drag, startPoint x: 382, startPoint y: 144, endPoint x: 414, endPoint y: 154, distance: 34.1
click at [382, 144] on label "FYI461 - 302 - EB - 302 - 588cxs - 12722kg (C: 588,00 - P: 12722,00) (VD)" at bounding box center [269, 143] width 239 height 10
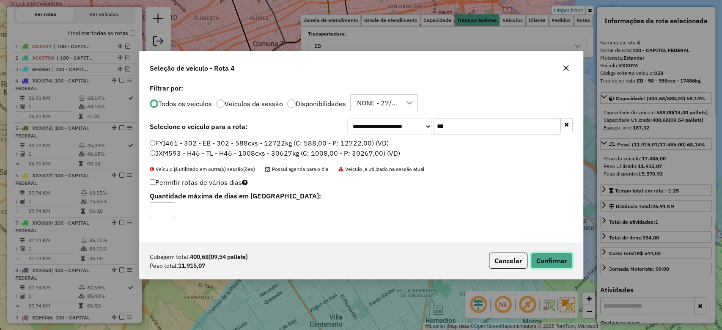
click at [560, 268] on button "Confirmar" at bounding box center [552, 261] width 42 height 16
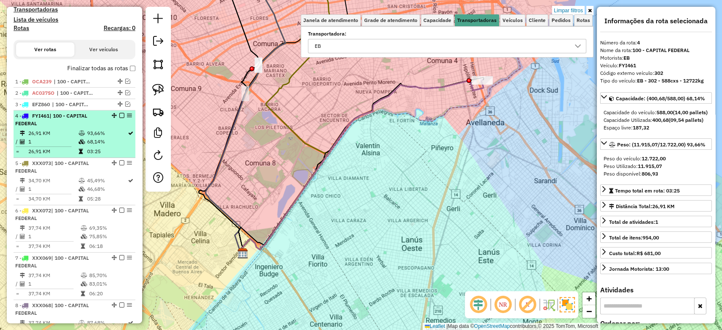
scroll to position [247, 0]
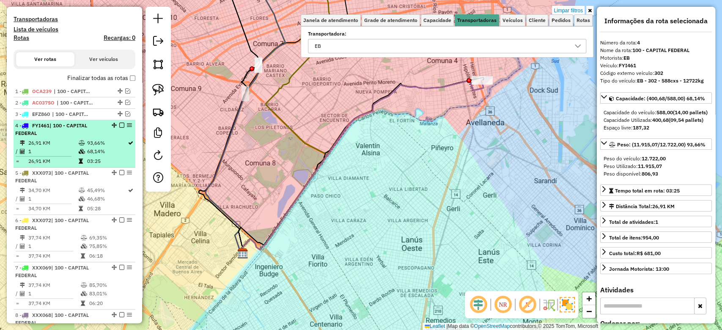
click at [91, 141] on td "93,66%" at bounding box center [106, 143] width 41 height 8
click at [121, 127] on em at bounding box center [121, 125] width 5 height 5
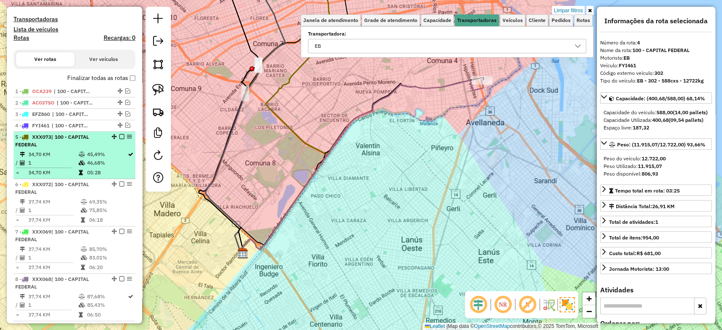
click at [88, 157] on td "45,49%" at bounding box center [106, 154] width 41 height 8
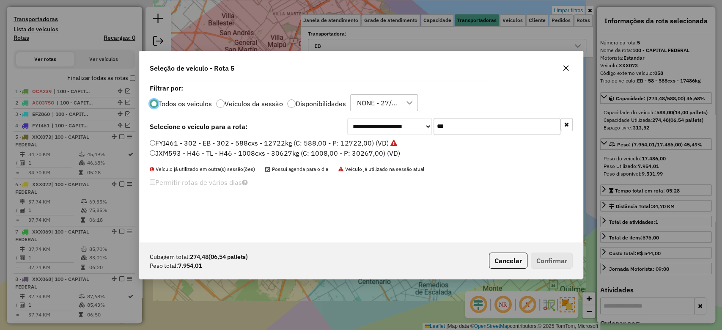
scroll to position [4, 3]
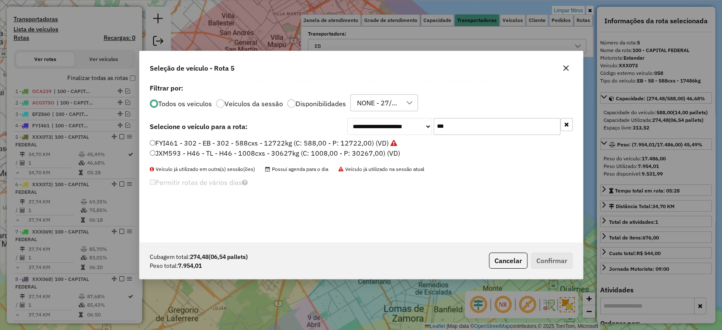
drag, startPoint x: 450, startPoint y: 126, endPoint x: 412, endPoint y: 119, distance: 38.7
click at [413, 119] on div "**********" at bounding box center [460, 126] width 226 height 17
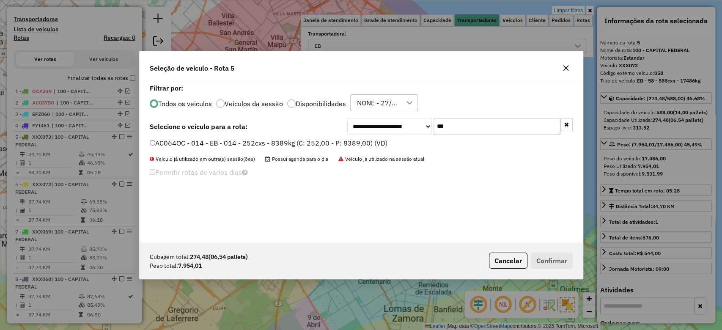
type input "***"
click at [366, 146] on label "AC064OC - 014 - EB - 014 - 252cxs - 8389kg (C: 252,00 - P: 8389,00) (VD)" at bounding box center [269, 143] width 238 height 10
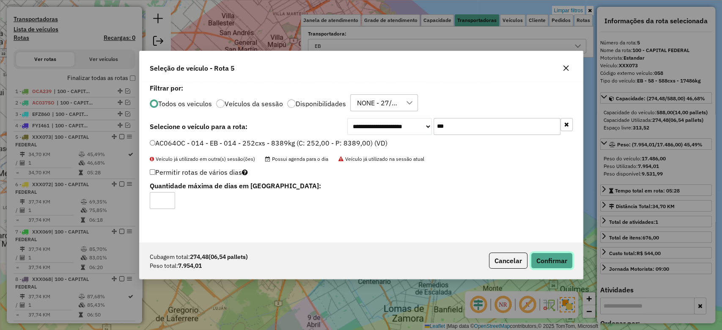
click at [556, 262] on button "Confirmar" at bounding box center [552, 261] width 42 height 16
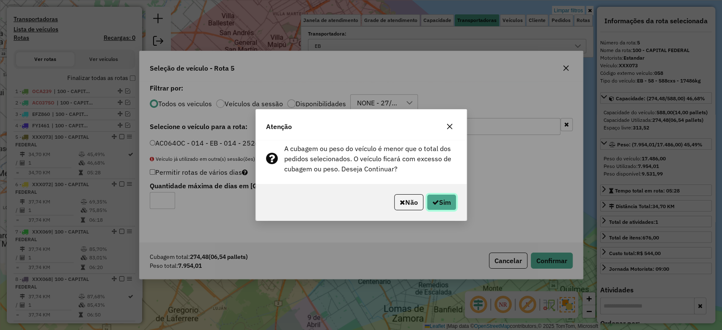
click at [450, 205] on button "Sim" at bounding box center [442, 202] width 30 height 16
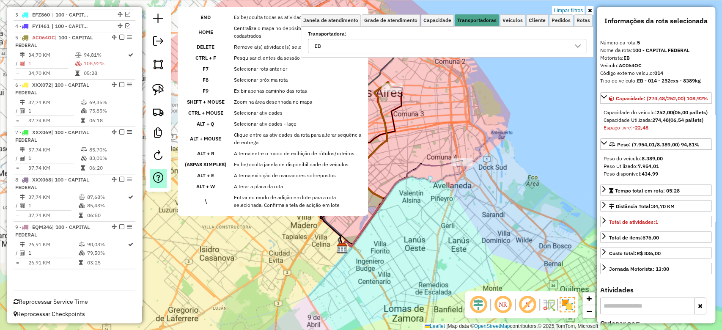
scroll to position [347, 0]
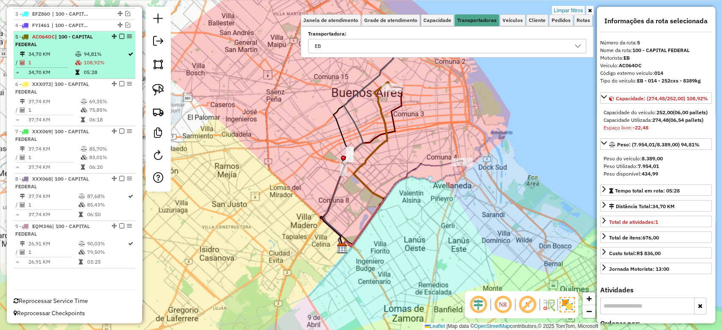
click at [112, 50] on td "94,81%" at bounding box center [105, 54] width 44 height 8
click at [121, 36] on em at bounding box center [121, 36] width 5 height 5
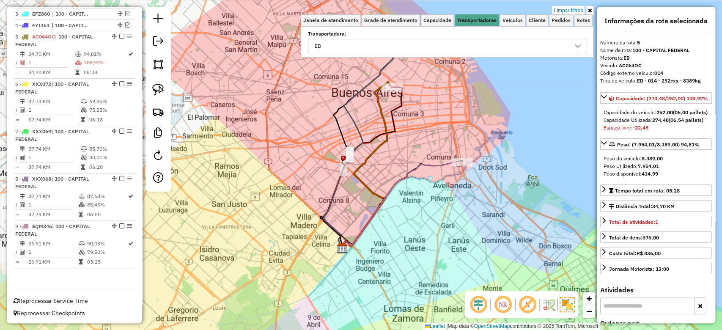
scroll to position [311, 0]
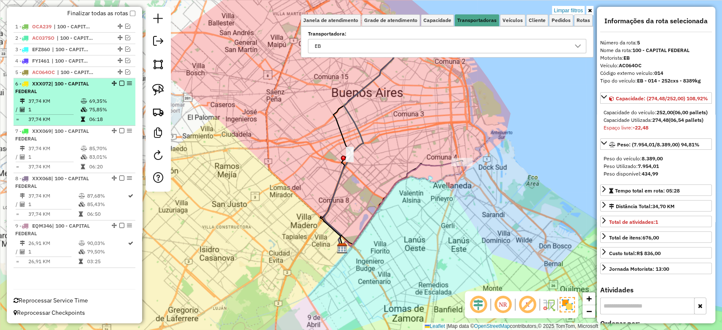
click at [95, 107] on td "75,85%" at bounding box center [110, 109] width 43 height 8
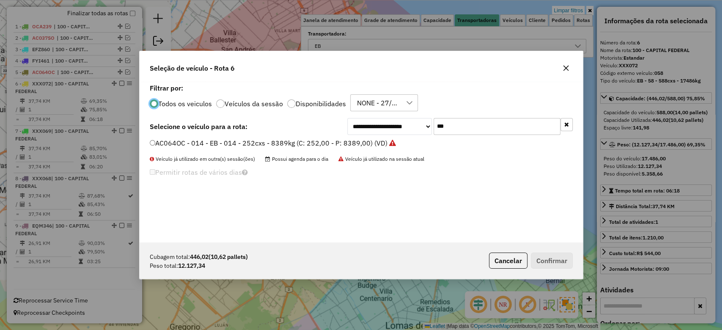
scroll to position [4, 3]
drag, startPoint x: 458, startPoint y: 123, endPoint x: 402, endPoint y: 114, distance: 56.6
click at [404, 115] on div "**********" at bounding box center [361, 162] width 443 height 161
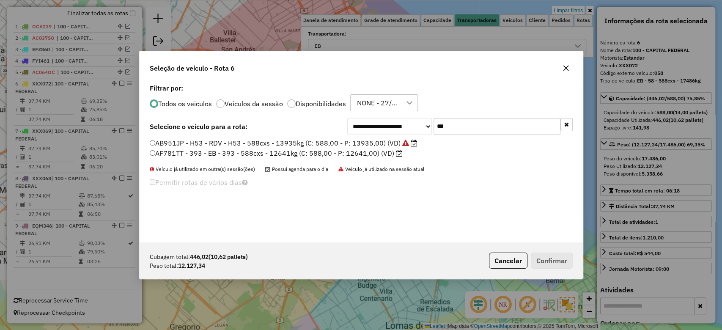
type input "***"
click at [377, 154] on label "AF781TT - 393 - EB - 393 - 588cxs - 12641kg (C: 588,00 - P: 12641,00) (VD)" at bounding box center [276, 153] width 253 height 10
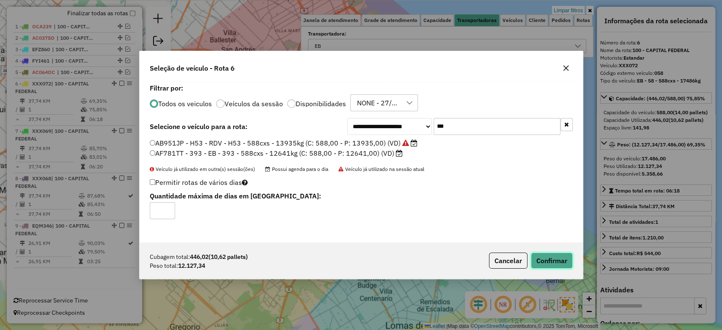
click at [549, 260] on button "Confirmar" at bounding box center [552, 261] width 42 height 16
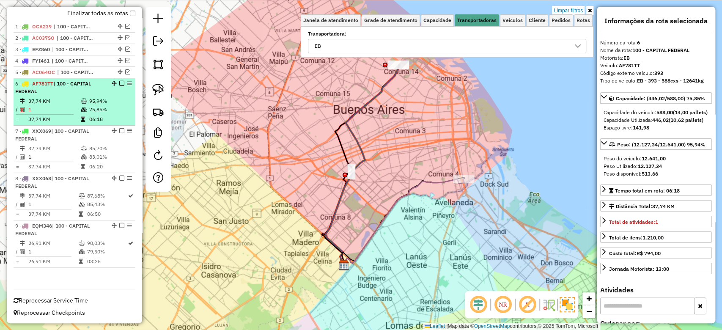
click at [122, 84] on em at bounding box center [121, 83] width 5 height 5
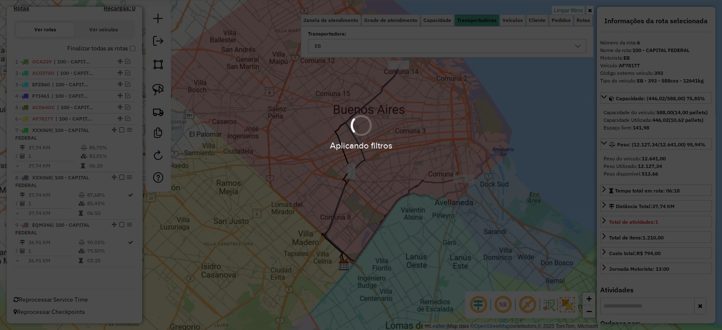
scroll to position [275, 0]
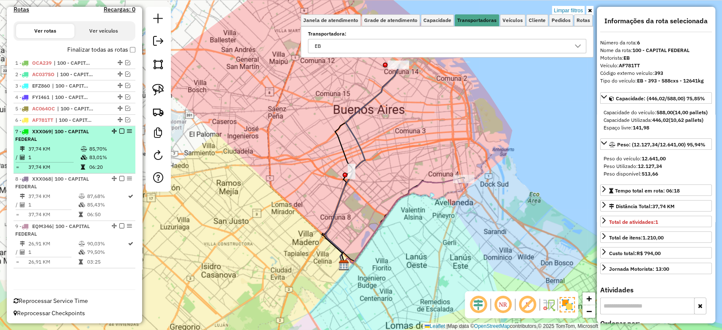
click at [101, 154] on td "83,01%" at bounding box center [110, 157] width 43 height 8
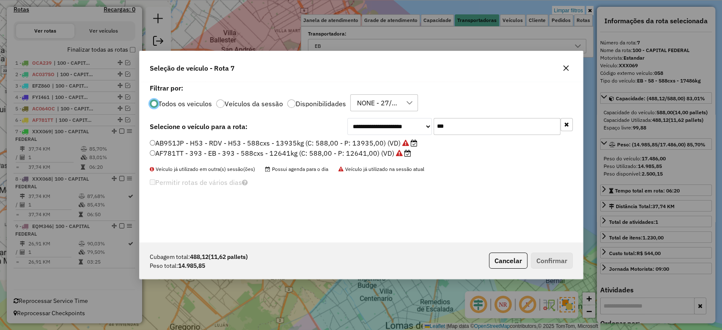
scroll to position [4, 3]
drag, startPoint x: 482, startPoint y: 130, endPoint x: 383, endPoint y: 118, distance: 99.7
click at [383, 118] on div "**********" at bounding box center [460, 126] width 226 height 17
type input "***"
click at [338, 149] on label "PMA902 - 891 - 891 - 588cxs - 16036Kg (C: 588,00 - P: 16036,00) (VD)" at bounding box center [265, 153] width 230 height 10
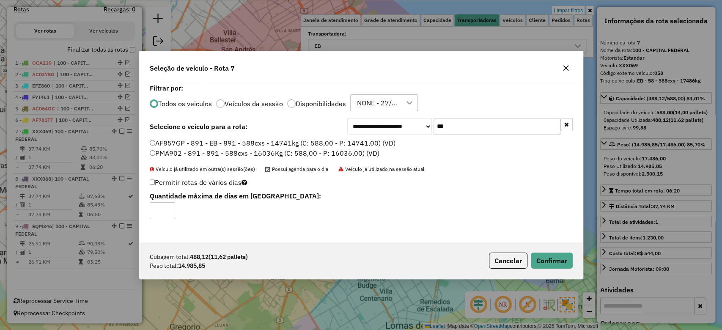
click at [352, 142] on label "AF857GP - 891 - EB - 891 - 588cxs - 14741kg (C: 588,00 - P: 14741,00) (VD)" at bounding box center [273, 143] width 246 height 10
click at [552, 266] on button "Confirmar" at bounding box center [552, 261] width 42 height 16
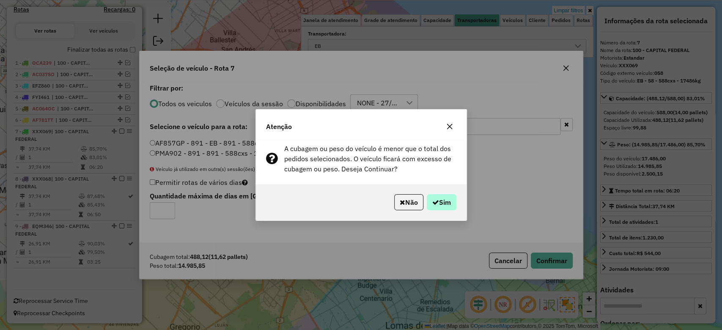
click at [454, 211] on div "Não Sim" at bounding box center [361, 202] width 211 height 36
click at [445, 202] on button "Sim" at bounding box center [442, 202] width 30 height 16
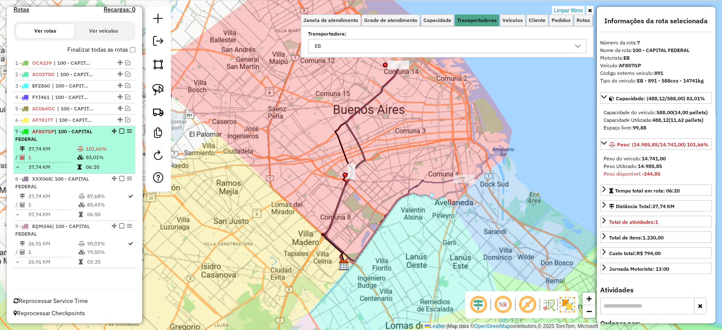
click at [119, 132] on em at bounding box center [121, 131] width 5 height 5
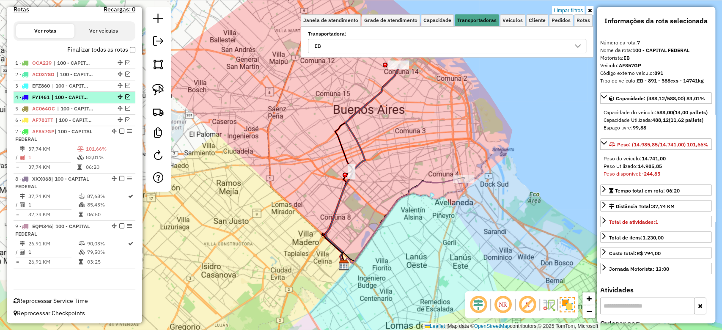
scroll to position [239, 0]
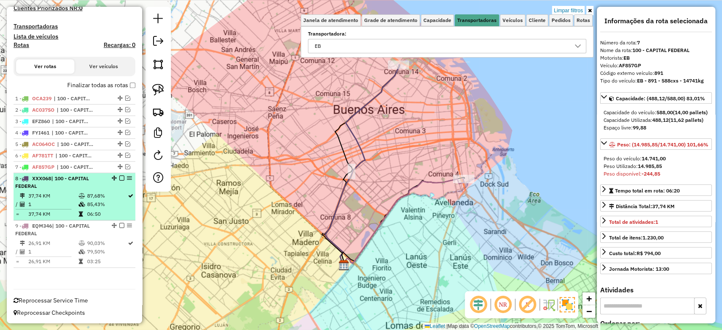
click at [97, 186] on div "8 - XXX068 | 100 - CAPITAL FEDERAL" at bounding box center [60, 182] width 90 height 15
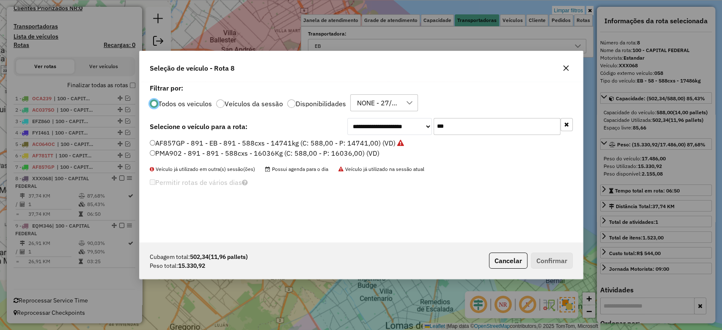
scroll to position [4, 3]
drag, startPoint x: 459, startPoint y: 125, endPoint x: 396, endPoint y: 123, distance: 62.7
click at [398, 124] on div "**********" at bounding box center [460, 126] width 226 height 17
type input "***"
drag, startPoint x: 352, startPoint y: 144, endPoint x: 355, endPoint y: 147, distance: 4.8
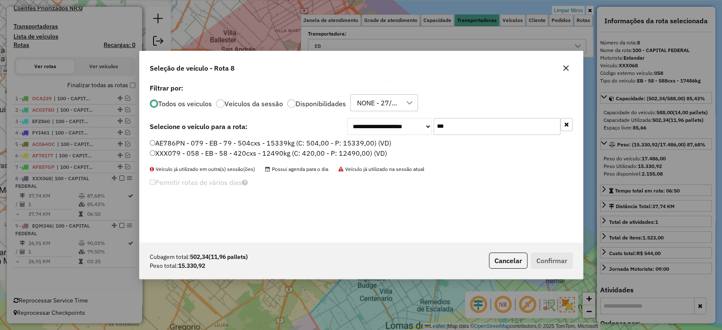
click at [352, 144] on label "AE786PN - 079 - EB - 79 - 504cxs - 15339kg (C: 504,00 - P: 15339,00) (VD)" at bounding box center [271, 143] width 242 height 10
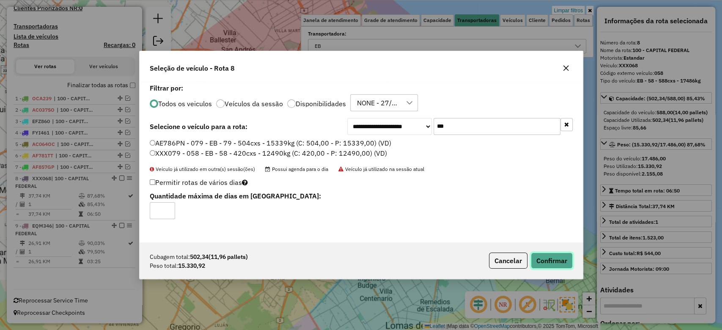
click at [554, 259] on button "Confirmar" at bounding box center [552, 261] width 42 height 16
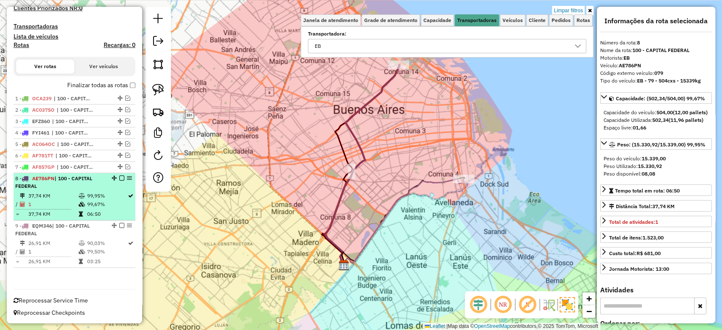
click at [120, 179] on em at bounding box center [121, 178] width 5 height 5
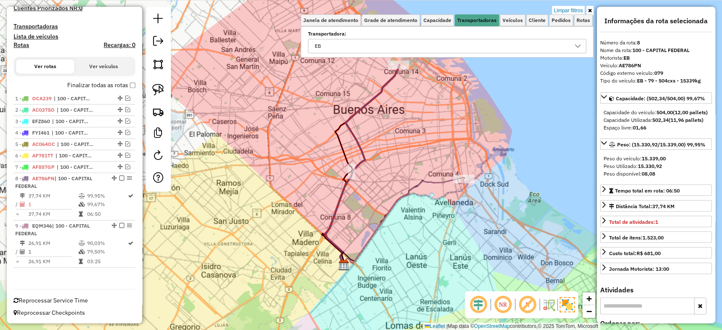
scroll to position [203, 0]
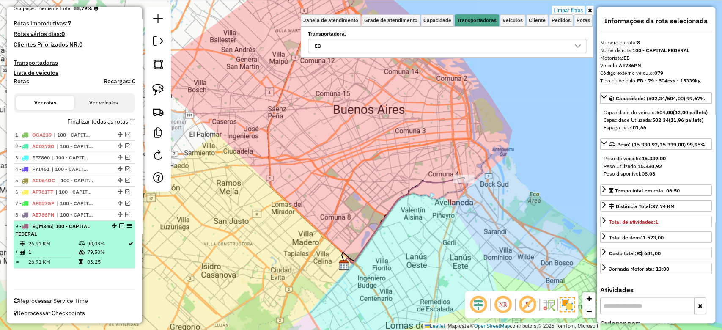
click at [98, 239] on td "90,03%" at bounding box center [106, 243] width 41 height 8
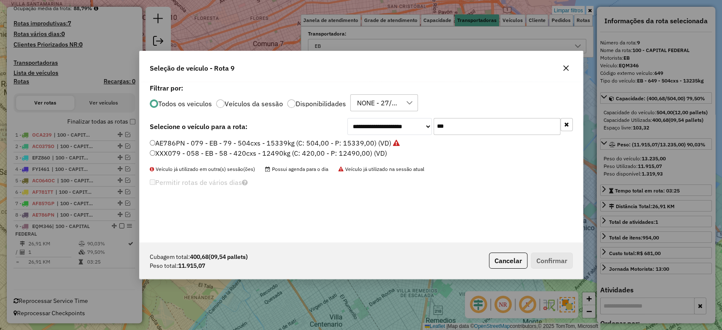
scroll to position [4, 3]
drag, startPoint x: 476, startPoint y: 128, endPoint x: 368, endPoint y: 114, distance: 108.8
click at [369, 114] on div "**********" at bounding box center [361, 162] width 443 height 161
type input "***"
click at [373, 144] on label "AB951JN - H50 - RDV - H50 - 588Cx - 14397Kg (C: 588,00 - P: 14397,00) (VD)" at bounding box center [279, 143] width 258 height 10
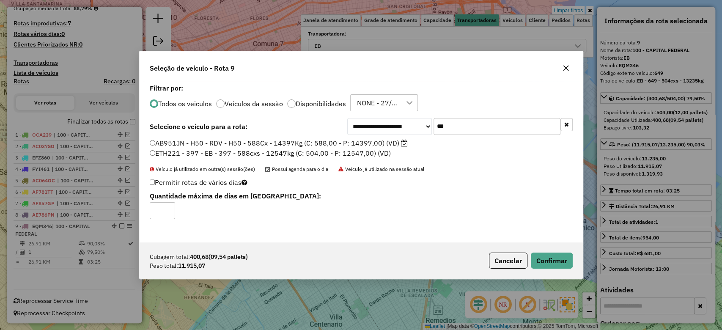
click at [369, 157] on label "ETH221 - 397 - EB - 397 - 588cxs - 12547kg (C: 504,00 - P: 12547,00) (VD)" at bounding box center [270, 153] width 241 height 10
click at [548, 264] on button "Confirmar" at bounding box center [552, 261] width 42 height 16
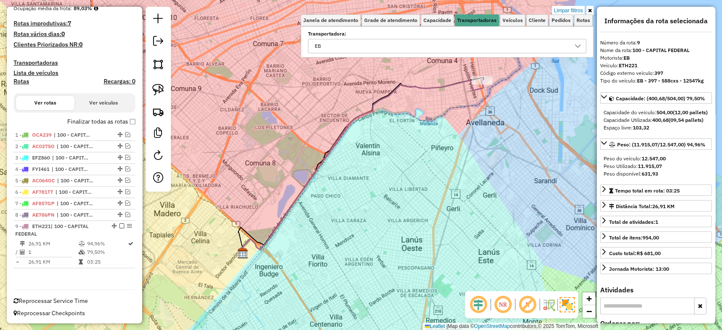
drag, startPoint x: 118, startPoint y: 226, endPoint x: 124, endPoint y: 225, distance: 5.2
click at [119, 226] on em at bounding box center [121, 225] width 5 height 5
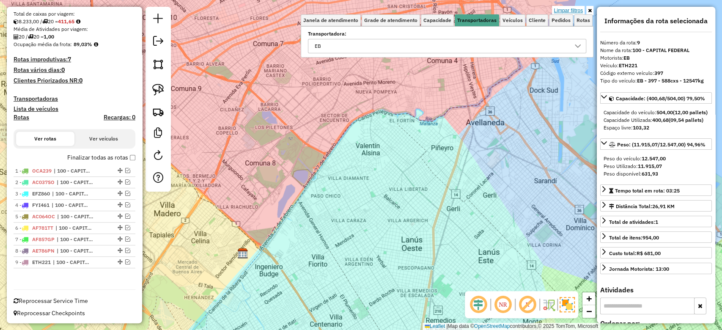
click at [568, 7] on link "Limpar filtros" at bounding box center [568, 10] width 33 height 9
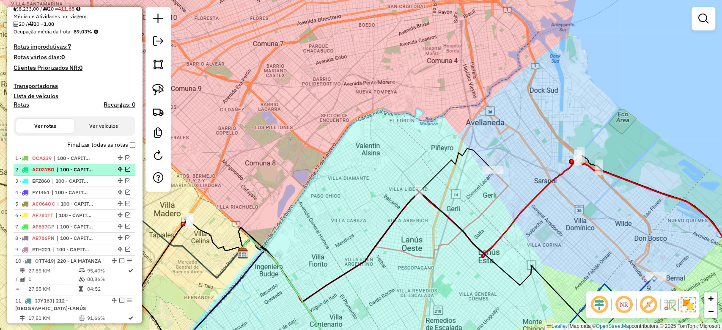
scroll to position [178, 0]
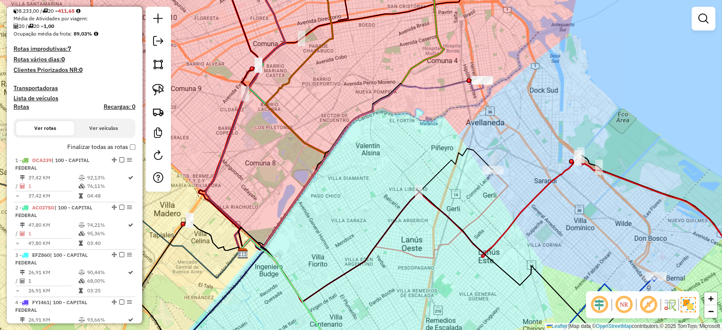
click at [24, 108] on h4 "Rotas" at bounding box center [22, 106] width 16 height 7
select select "*"
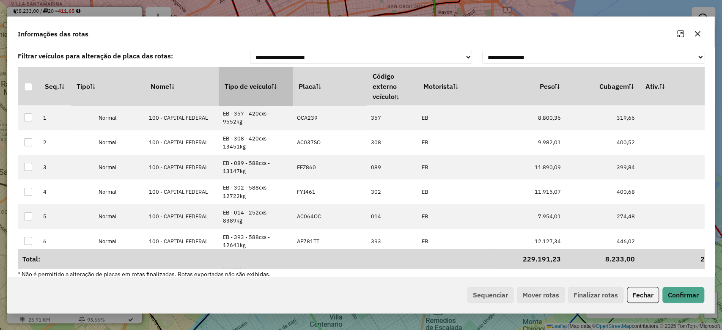
click at [240, 88] on th "Tipo de veículo" at bounding box center [256, 86] width 74 height 38
click at [240, 87] on th "Tipo de veículo" at bounding box center [256, 86] width 74 height 38
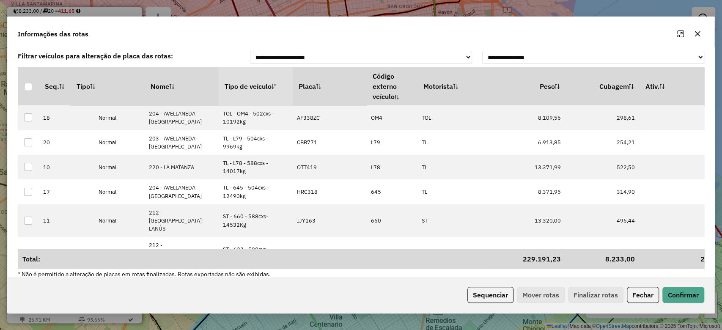
click at [240, 86] on th "Tipo de veículo" at bounding box center [256, 86] width 74 height 38
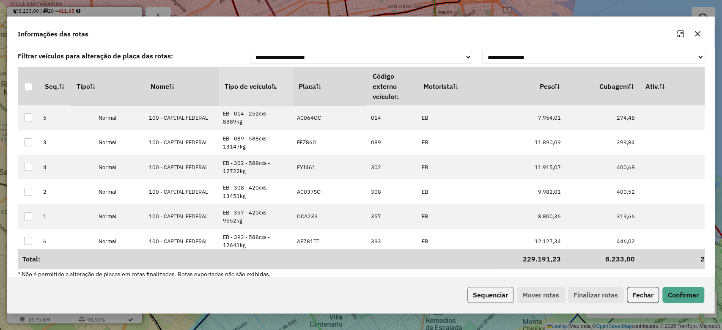
click at [501, 300] on button "Sequenciar" at bounding box center [491, 295] width 46 height 16
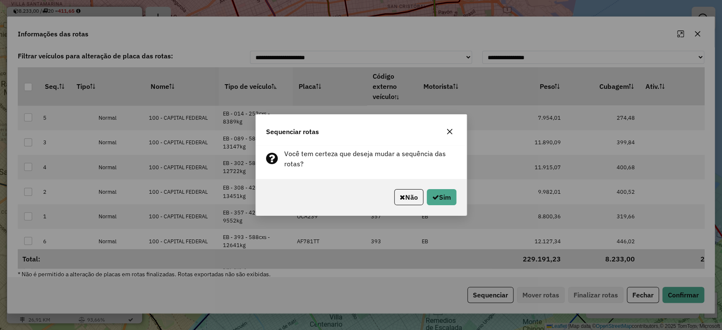
click at [439, 205] on div "Não Sim" at bounding box center [361, 197] width 211 height 36
click at [442, 197] on button "Sim" at bounding box center [442, 197] width 30 height 16
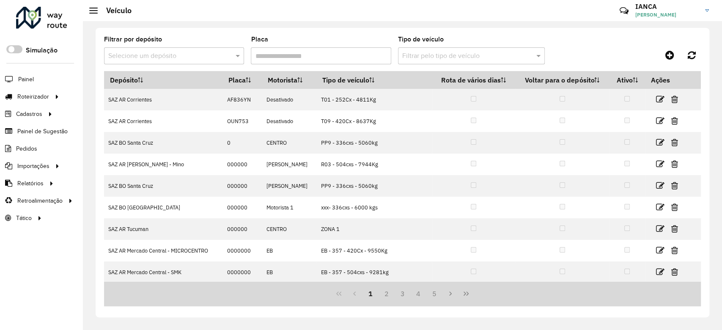
click at [289, 58] on input "Placa" at bounding box center [321, 55] width 140 height 17
paste input "******"
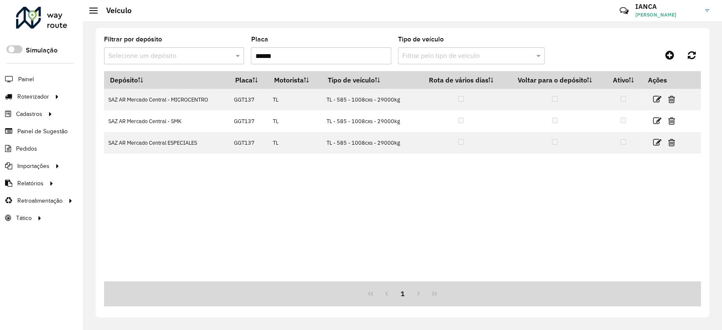
drag, startPoint x: 303, startPoint y: 52, endPoint x: 230, endPoint y: 47, distance: 73.4
click at [230, 47] on formly-group "Filtrar por depósito Selecione um depósito Placa ****** Tipo de veículo Filtrar…" at bounding box center [324, 53] width 441 height 35
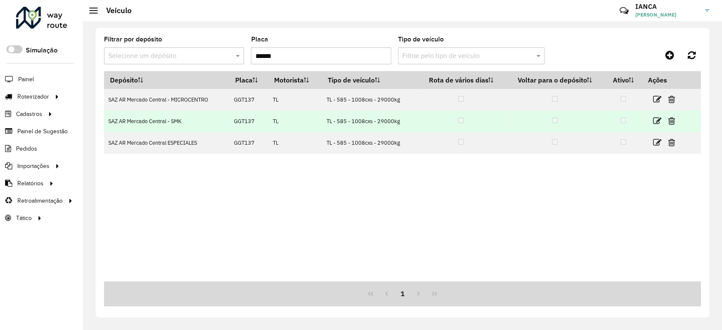
paste input "text"
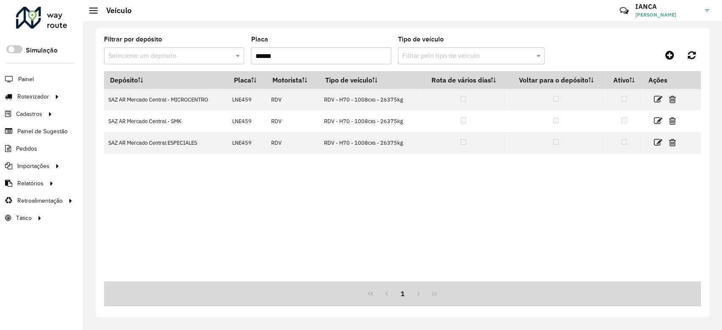
drag, startPoint x: 258, startPoint y: 52, endPoint x: 217, endPoint y: 52, distance: 41.5
click at [219, 49] on formly-group "Filtrar por depósito Selecione um depósito Placa ****** Tipo de veículo Filtrar…" at bounding box center [324, 53] width 441 height 35
paste input "text"
drag, startPoint x: 311, startPoint y: 56, endPoint x: 195, endPoint y: 49, distance: 116.1
click at [196, 49] on formly-group "Filtrar por depósito Selecione um depósito Placa ****** Tipo de veículo Filtrar…" at bounding box center [324, 53] width 441 height 35
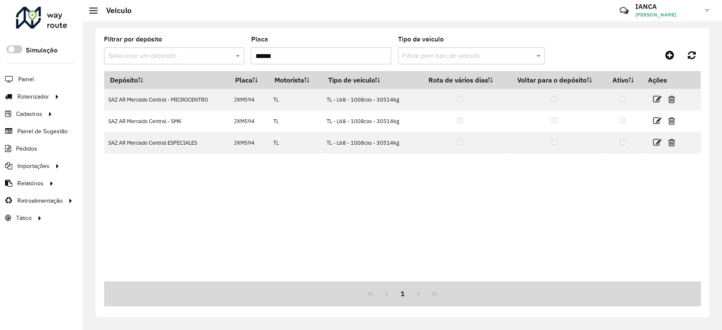
paste input "text"
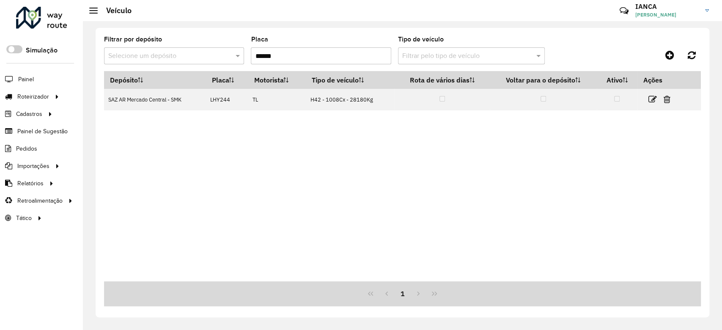
drag, startPoint x: 291, startPoint y: 49, endPoint x: 206, endPoint y: 43, distance: 84.4
click at [206, 43] on formly-group "Filtrar por depósito Selecione um depósito Placa ****** Tipo de veículo Filtrar…" at bounding box center [324, 53] width 441 height 35
paste input "text"
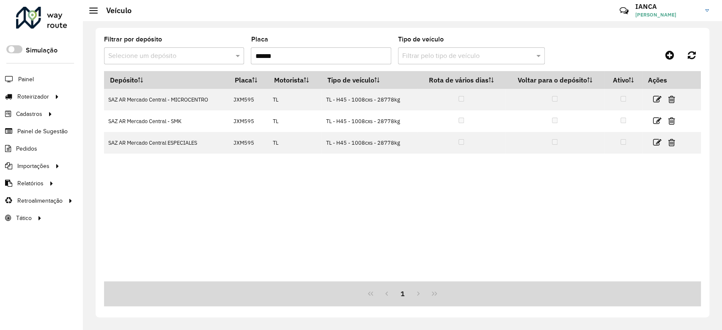
drag, startPoint x: 288, startPoint y: 58, endPoint x: 190, endPoint y: 52, distance: 97.9
click at [187, 48] on formly-group "Filtrar por depósito Selecione um depósito Placa ****** Tipo de veículo Filtrar…" at bounding box center [324, 53] width 441 height 35
paste input "text"
drag, startPoint x: 192, startPoint y: 44, endPoint x: 185, endPoint y: 43, distance: 6.8
click at [185, 43] on formly-group "Filtrar por depósito Selecione um depósito Placa ****** Tipo de veículo Filtrar…" at bounding box center [324, 53] width 441 height 35
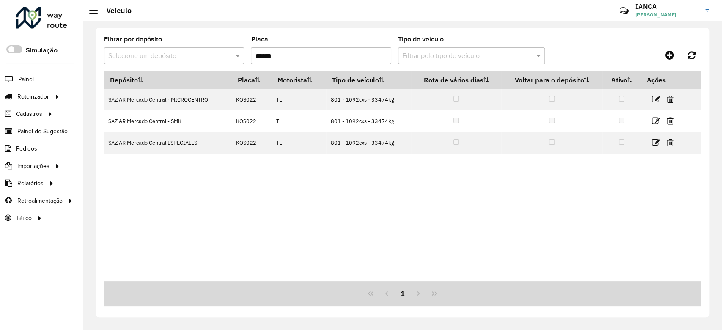
paste input "*"
drag, startPoint x: 303, startPoint y: 53, endPoint x: 208, endPoint y: 49, distance: 94.9
click at [212, 46] on formly-group "Filtrar por depósito Selecione um depósito Placa ******* Tipo de veículo Filtra…" at bounding box center [324, 53] width 441 height 35
paste input "text"
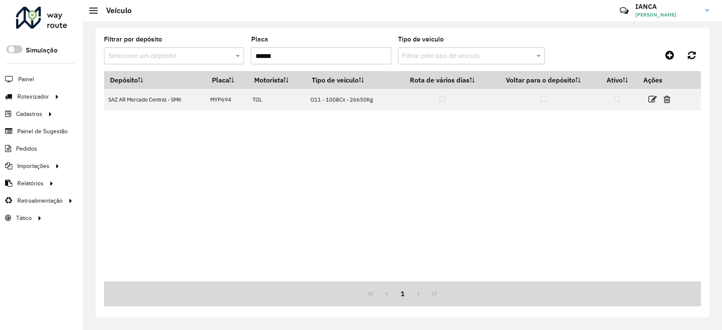
drag, startPoint x: 299, startPoint y: 54, endPoint x: 189, endPoint y: 47, distance: 110.2
click at [189, 47] on formly-group "Filtrar por depósito Selecione um depósito Placa ****** Tipo de veículo Filtrar…" at bounding box center [324, 53] width 441 height 35
paste input "text"
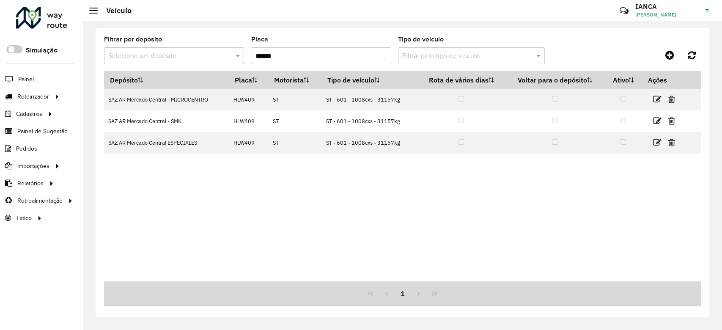
drag, startPoint x: 319, startPoint y: 54, endPoint x: 198, endPoint y: 52, distance: 121.4
click at [201, 49] on formly-group "Filtrar por depósito Selecione um depósito Placa ****** Tipo de veículo Filtrar…" at bounding box center [324, 53] width 441 height 35
paste input "text"
drag, startPoint x: 281, startPoint y: 47, endPoint x: 182, endPoint y: 39, distance: 99.8
click at [187, 39] on formly-group "Filtrar por depósito Selecione um depósito Placa ****** Tipo de veículo Filtrar…" at bounding box center [324, 53] width 441 height 35
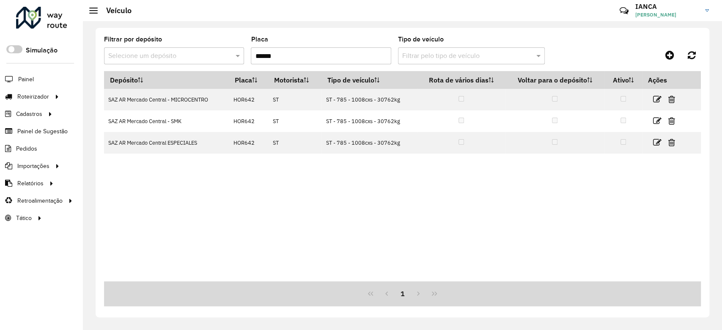
paste input "text"
type input "******"
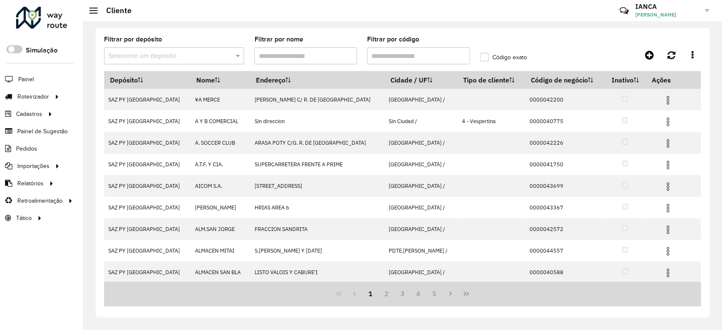
click at [388, 55] on input "Filtrar por código" at bounding box center [418, 55] width 103 height 17
paste input "******"
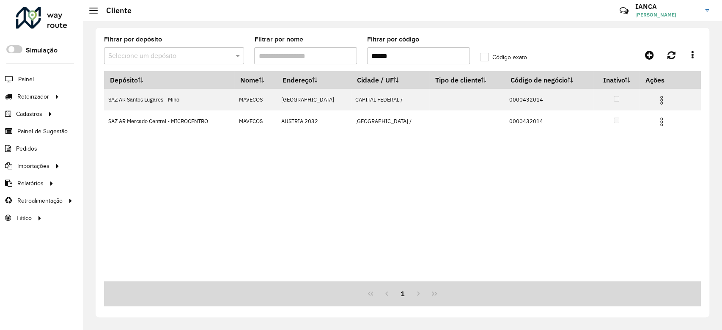
type input "******"
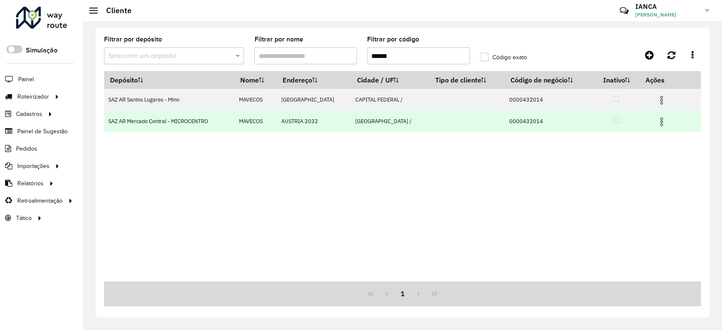
click at [660, 123] on img at bounding box center [662, 122] width 10 height 10
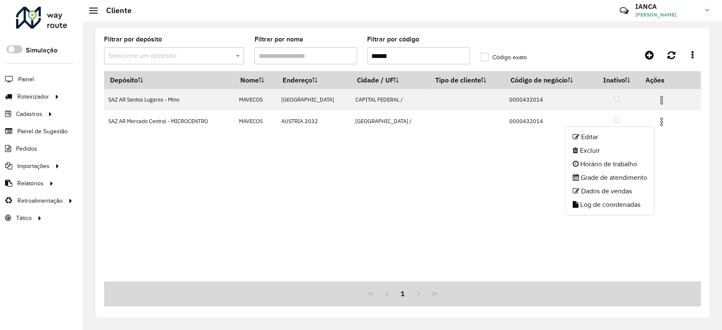
click at [459, 182] on div "Depósito Nome Endereço Cidade / UF Tipo de cliente Código de negócio Inativo Aç…" at bounding box center [402, 176] width 597 height 210
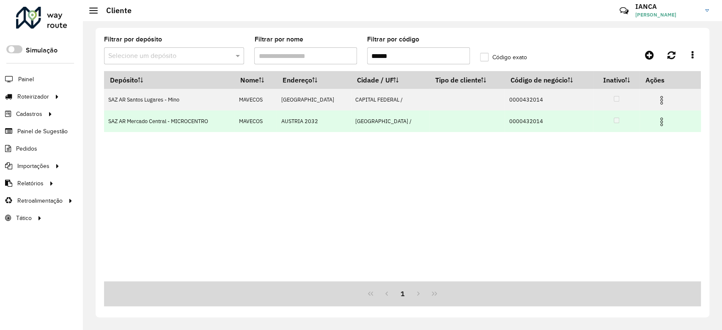
click at [653, 124] on td at bounding box center [665, 120] width 51 height 21
click at [657, 124] on img at bounding box center [662, 122] width 10 height 10
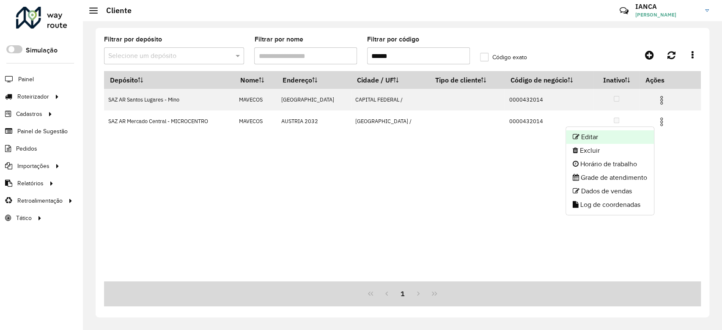
click at [622, 135] on li "Editar" at bounding box center [610, 137] width 88 height 14
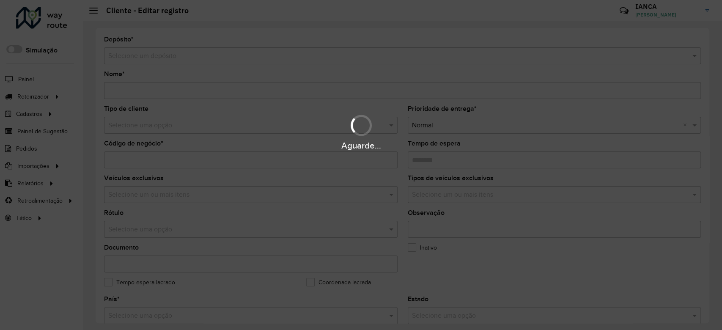
type input "*******"
type input "**********"
type input "********"
type input "**********"
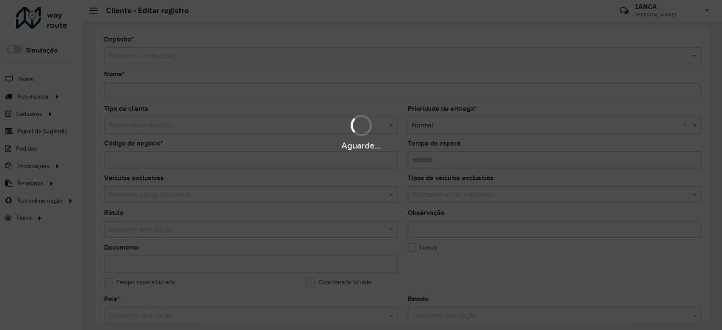
type input "**********"
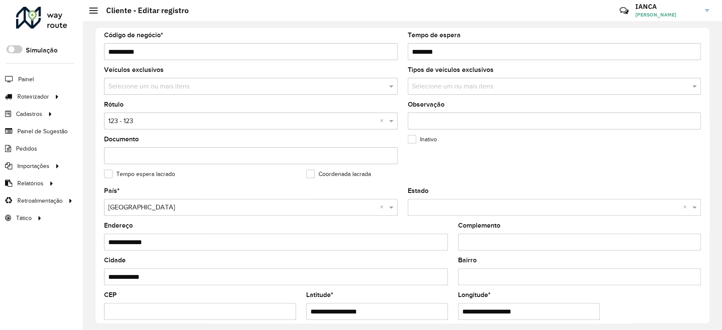
scroll to position [169, 0]
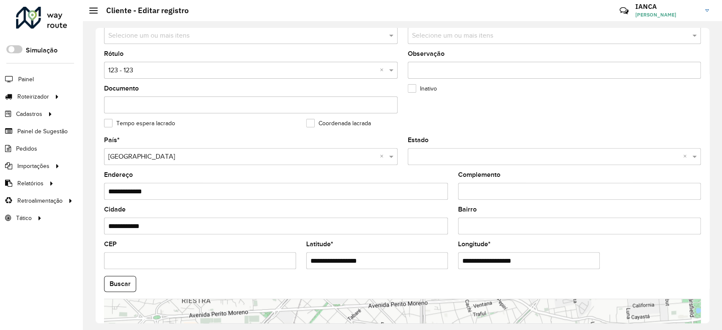
drag, startPoint x: 372, startPoint y: 260, endPoint x: 281, endPoint y: 283, distance: 94.7
click at [228, 258] on formly-group "**********" at bounding box center [402, 281] width 607 height 289
paste input "text"
type input "**********"
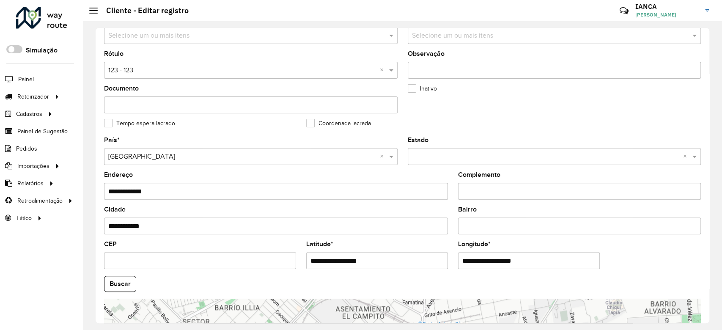
drag, startPoint x: 555, startPoint y: 261, endPoint x: 412, endPoint y: 255, distance: 143.1
click at [413, 255] on formly-group "**********" at bounding box center [402, 281] width 607 height 289
paste input "text"
type input "**********"
click at [122, 286] on hb-app "Aguarde... Pop-up bloqueado! Seu navegador bloqueou automáticamente a abertura …" at bounding box center [361, 165] width 722 height 330
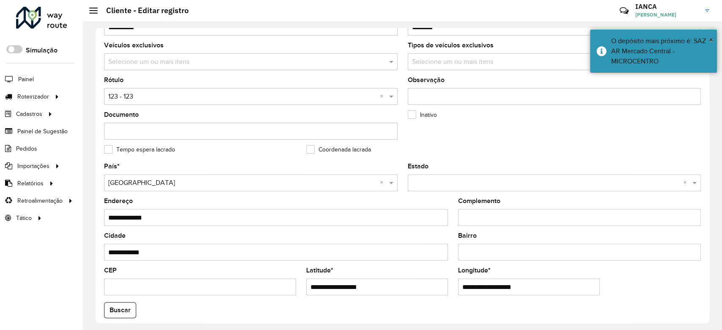
scroll to position [282, 0]
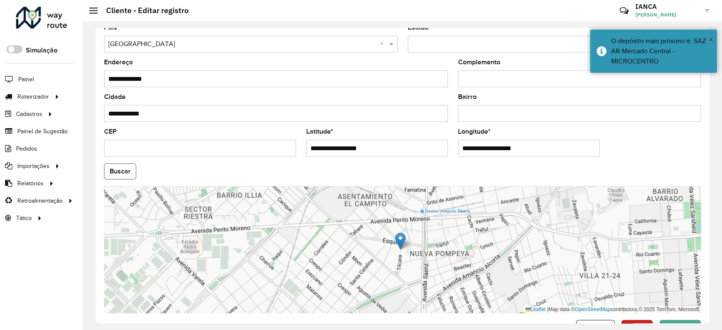
click at [127, 178] on button "Buscar" at bounding box center [120, 171] width 32 height 16
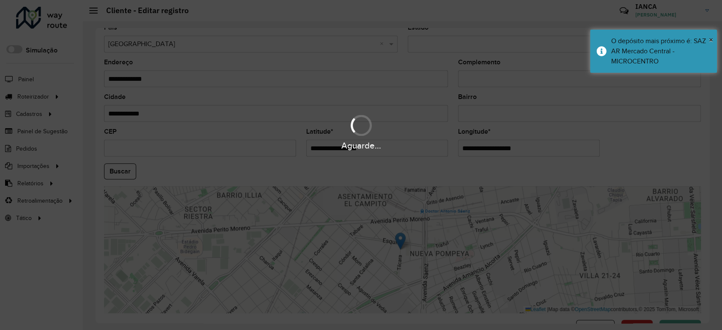
type input "**********"
type input "********"
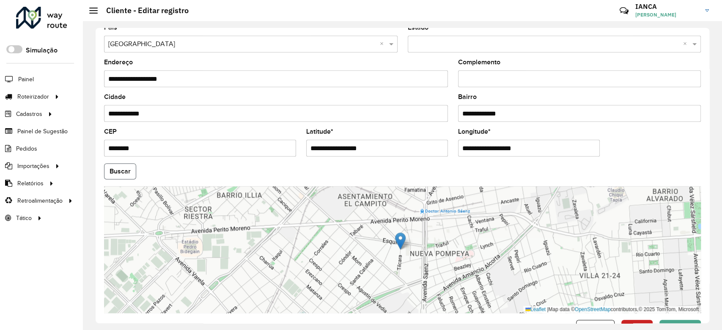
click at [121, 169] on button "Buscar" at bounding box center [120, 171] width 32 height 16
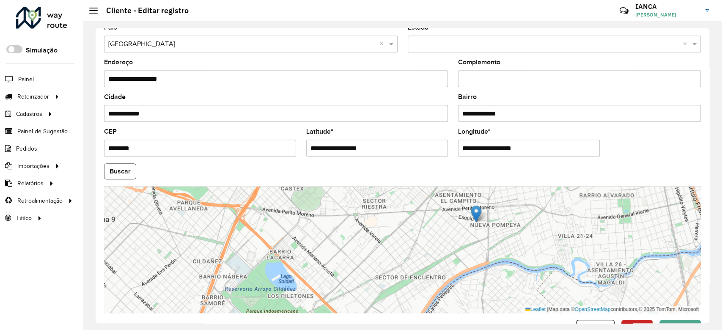
click at [116, 171] on button "Buscar" at bounding box center [120, 171] width 32 height 16
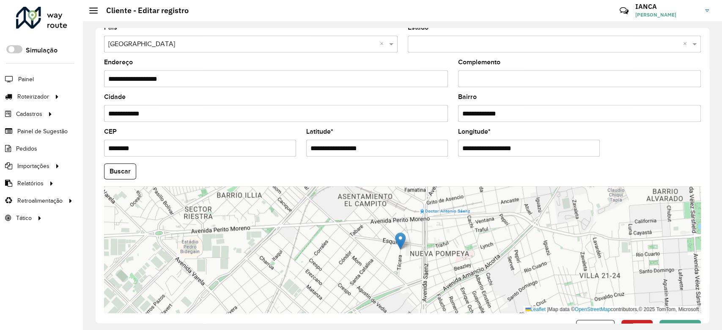
click at [678, 323] on div "**********" at bounding box center [402, 175] width 639 height 309
click at [678, 321] on button "Confirmar" at bounding box center [680, 328] width 41 height 16
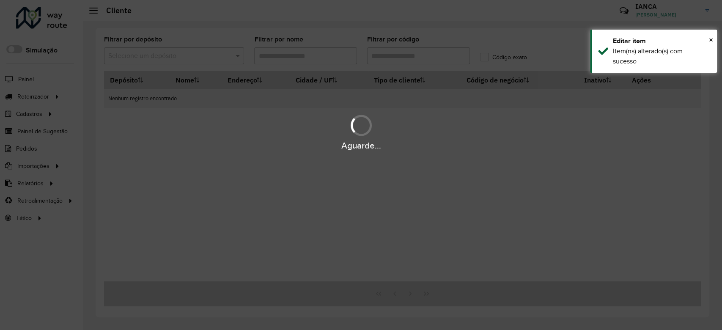
type input "******"
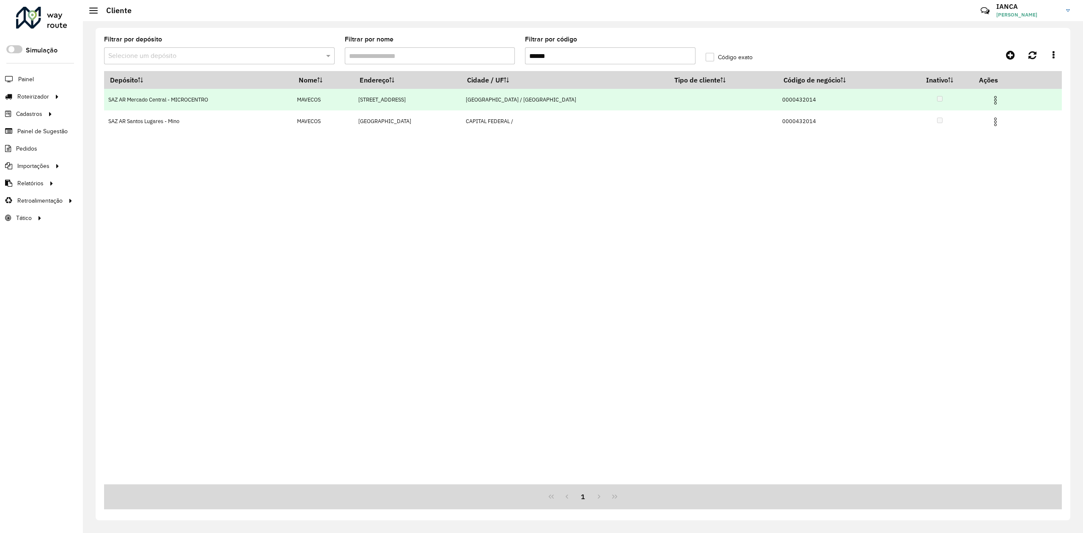
click at [722, 97] on img at bounding box center [995, 100] width 10 height 10
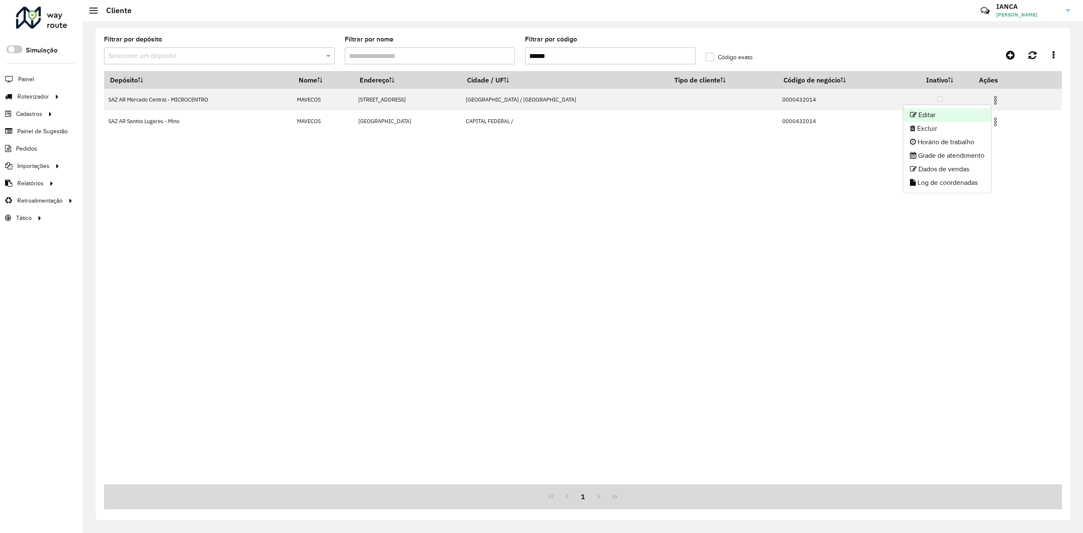
click at [722, 114] on li "Editar" at bounding box center [947, 115] width 88 height 14
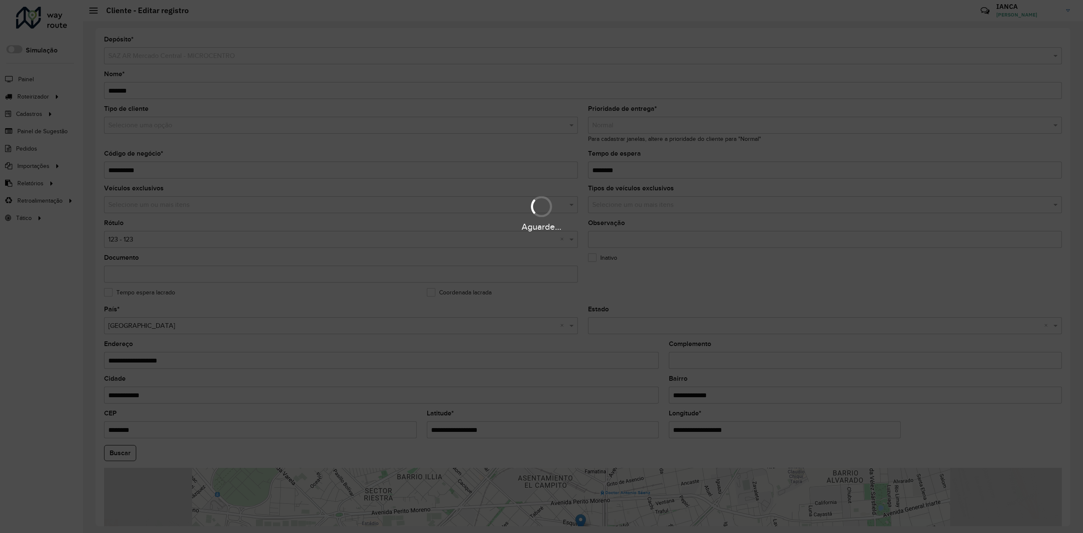
click at [126, 330] on div "Aguarde..." at bounding box center [541, 266] width 1083 height 533
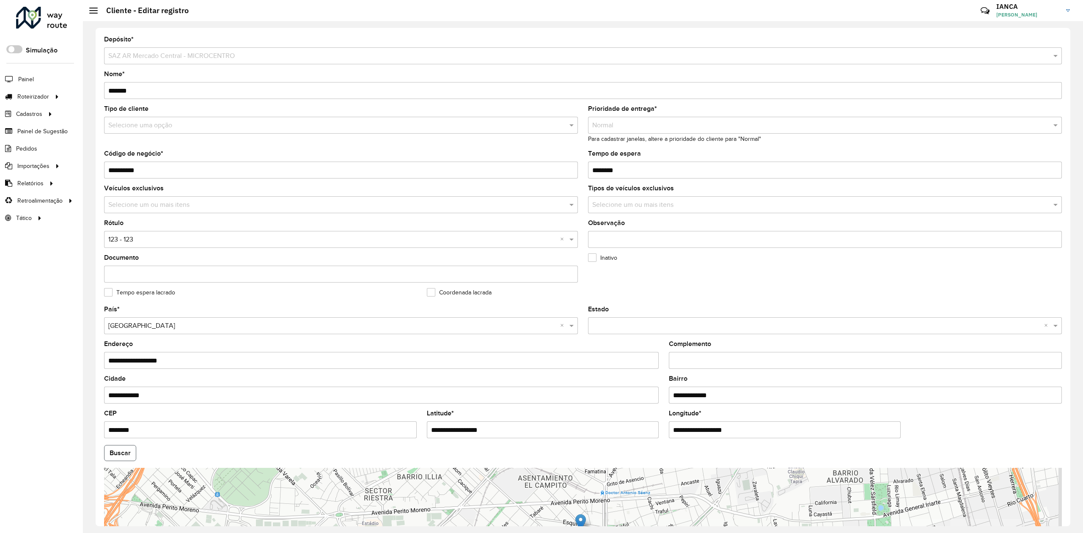
click at [125, 330] on button "Buscar" at bounding box center [120, 453] width 32 height 16
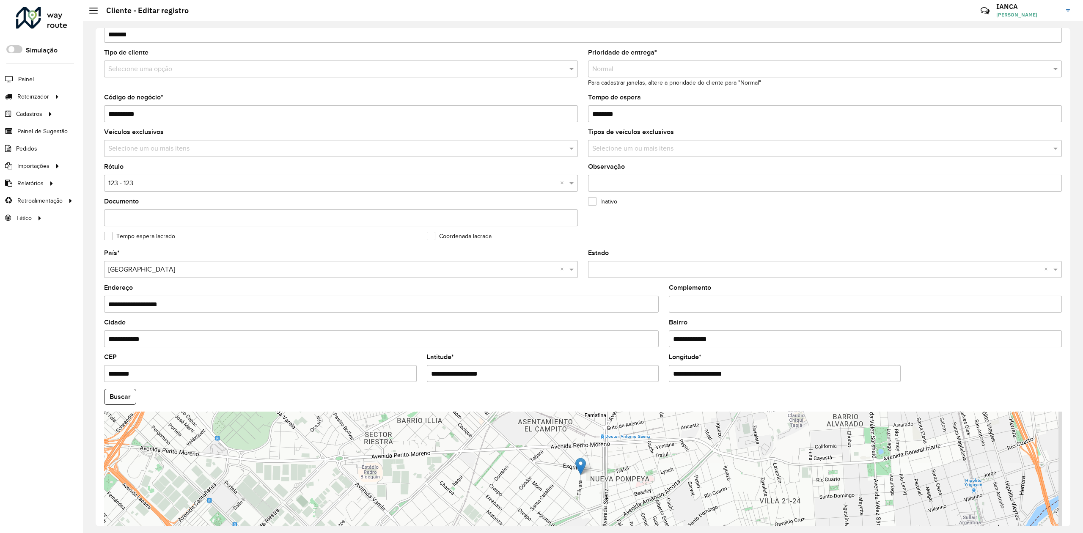
scroll to position [105, 0]
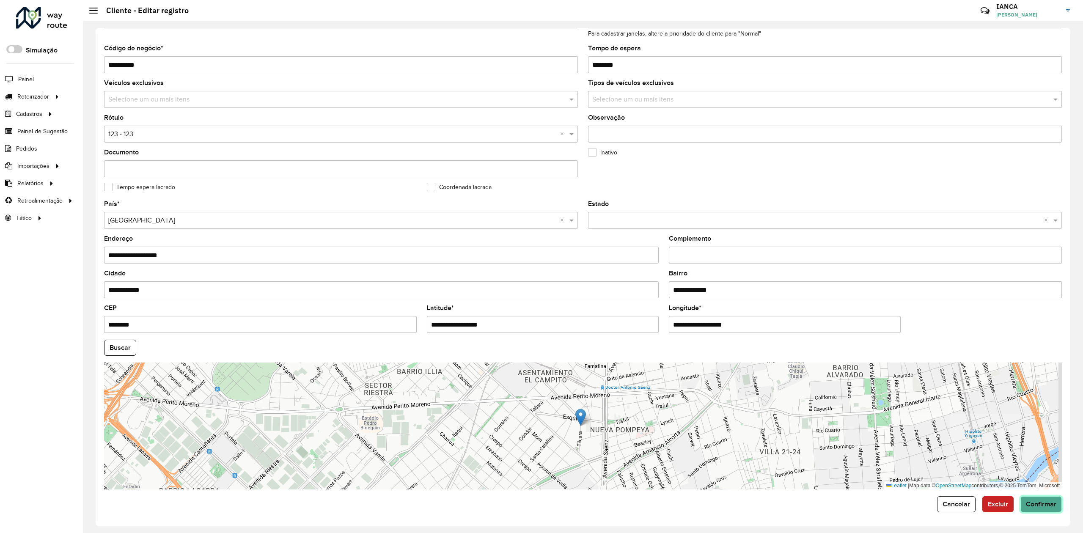
click at [722, 330] on button "Confirmar" at bounding box center [1041, 504] width 41 height 16
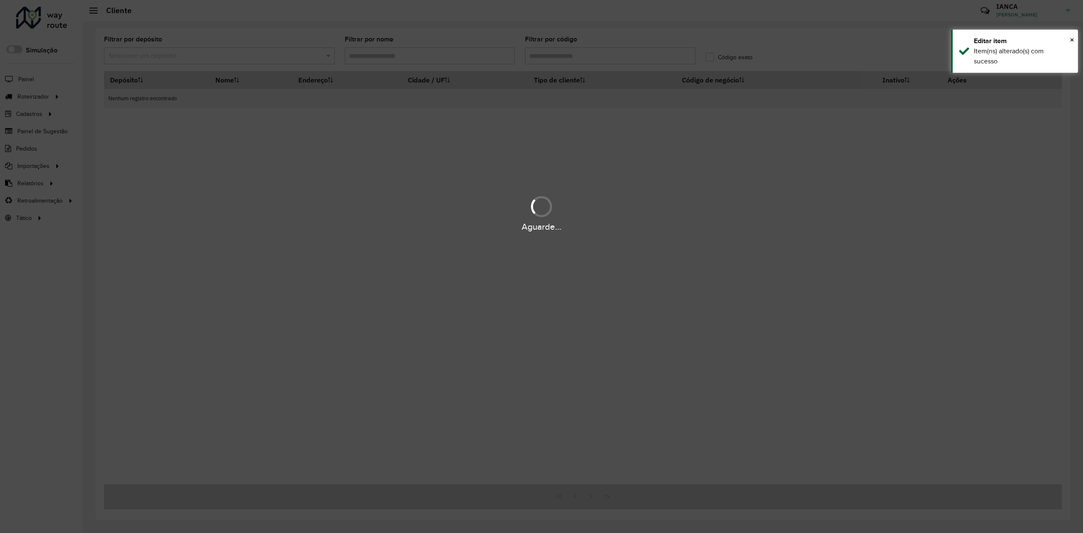
type input "******"
